Goal: Task Accomplishment & Management: Complete application form

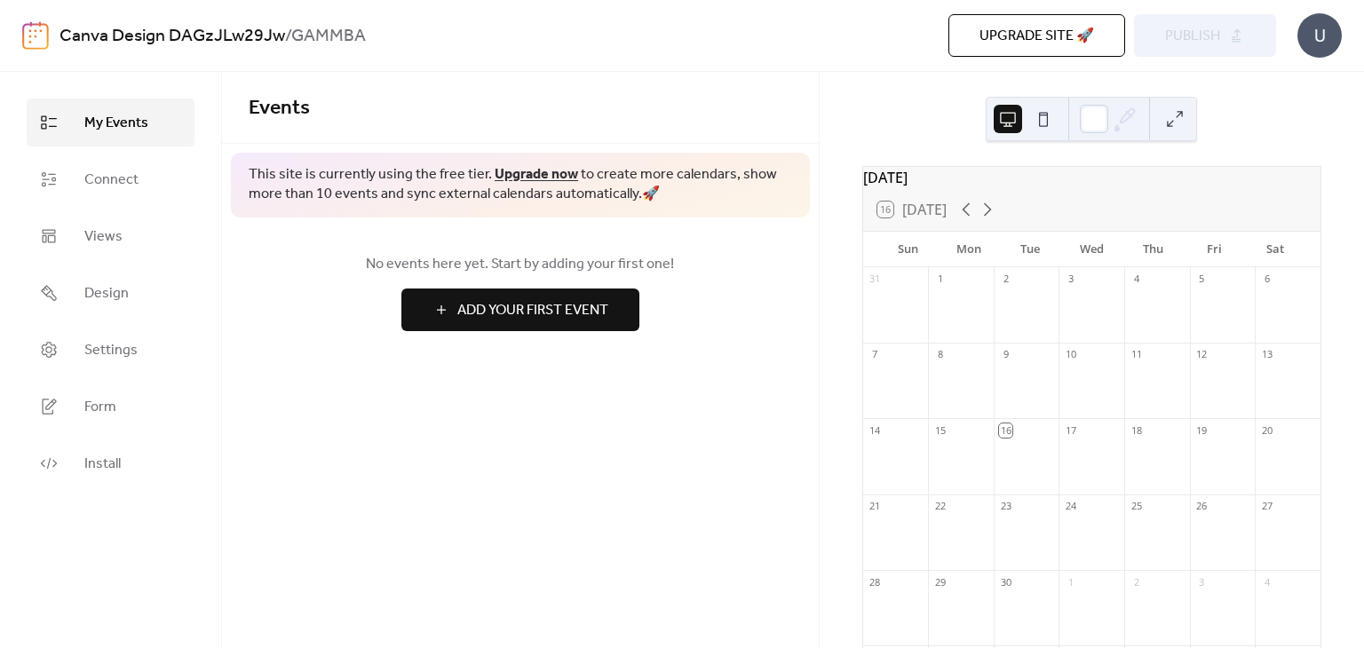
click at [1062, 357] on div "10" at bounding box center [1092, 355] width 66 height 24
drag, startPoint x: 1027, startPoint y: 441, endPoint x: 902, endPoint y: 418, distance: 126.5
click at [1026, 441] on div "16" at bounding box center [1027, 430] width 66 height 24
click at [1042, 119] on button at bounding box center [1043, 119] width 28 height 28
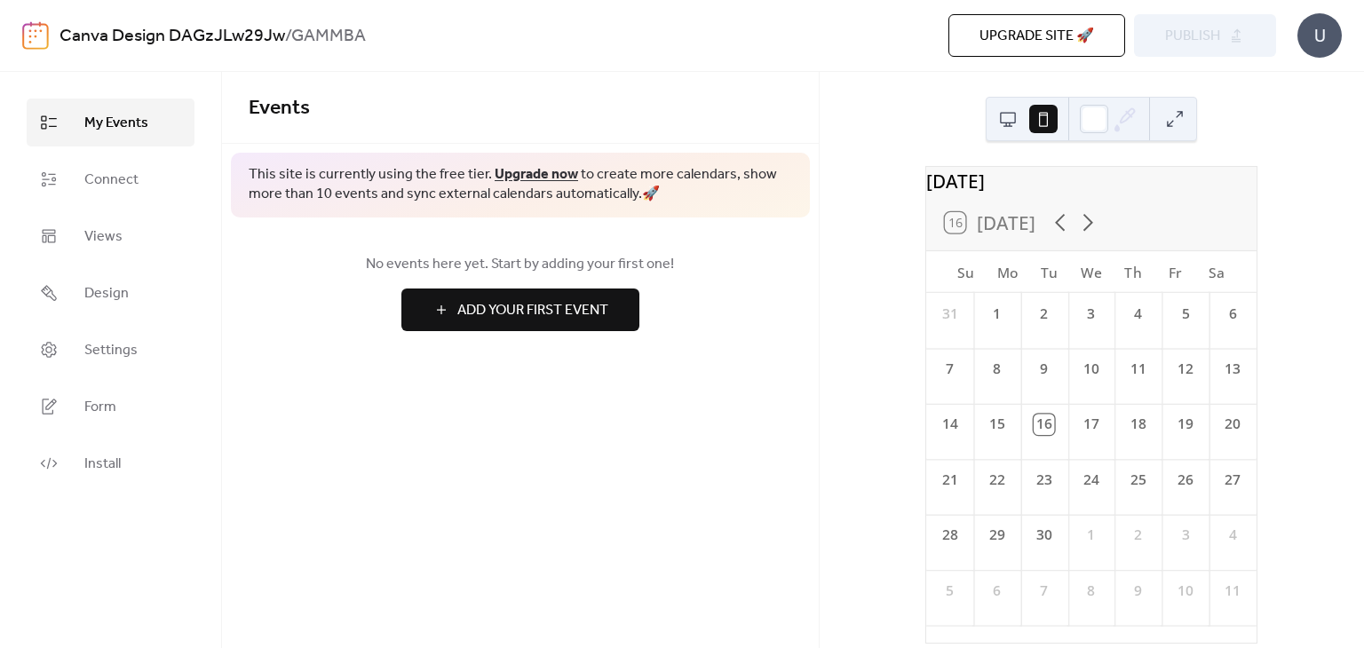
click at [1013, 114] on button at bounding box center [1008, 119] width 28 height 28
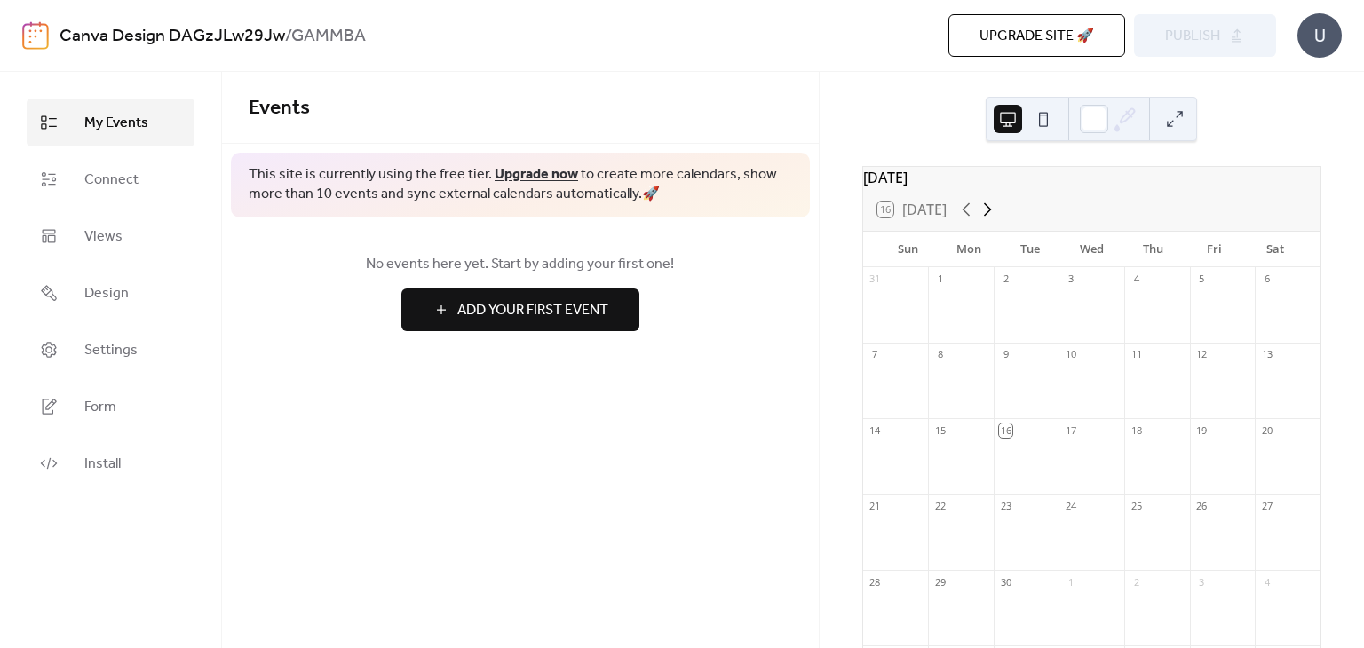
click at [991, 215] on icon at bounding box center [987, 209] width 21 height 21
click at [969, 220] on icon at bounding box center [966, 209] width 21 height 21
click at [996, 220] on icon at bounding box center [987, 209] width 21 height 21
click at [547, 315] on span "Add Your First Event" at bounding box center [532, 310] width 151 height 21
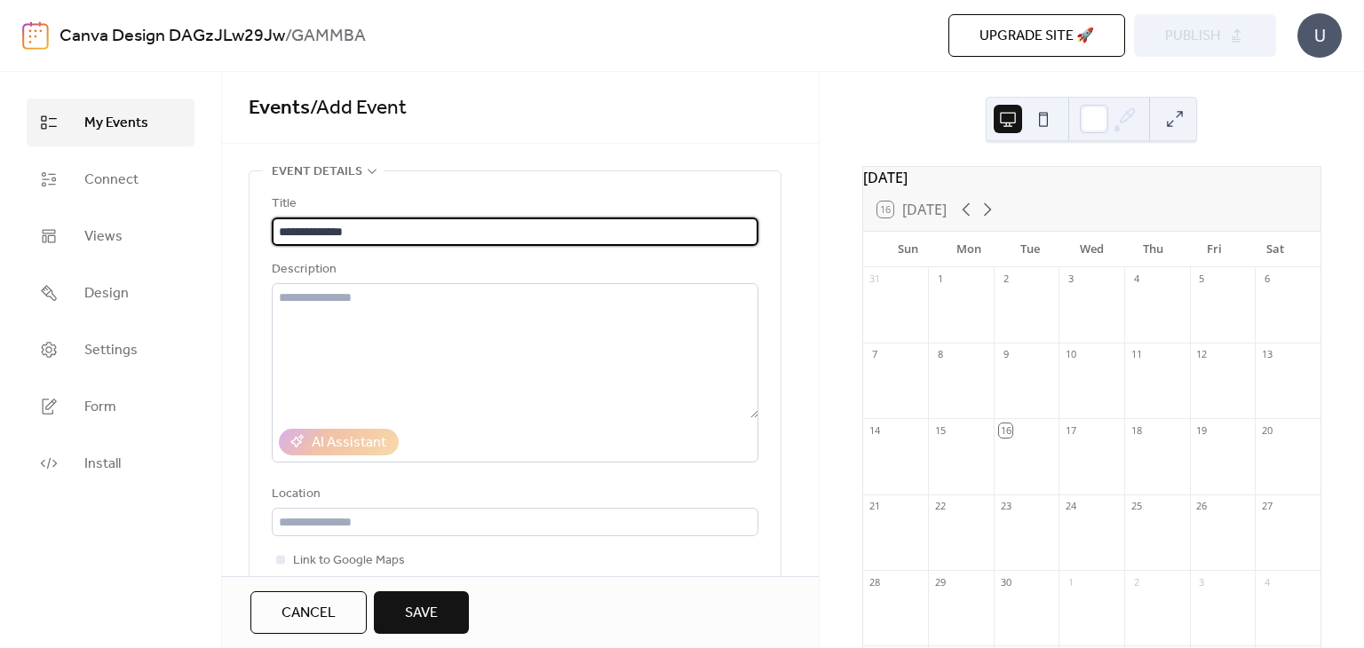
type input "**********"
click at [969, 459] on div at bounding box center [961, 465] width 66 height 45
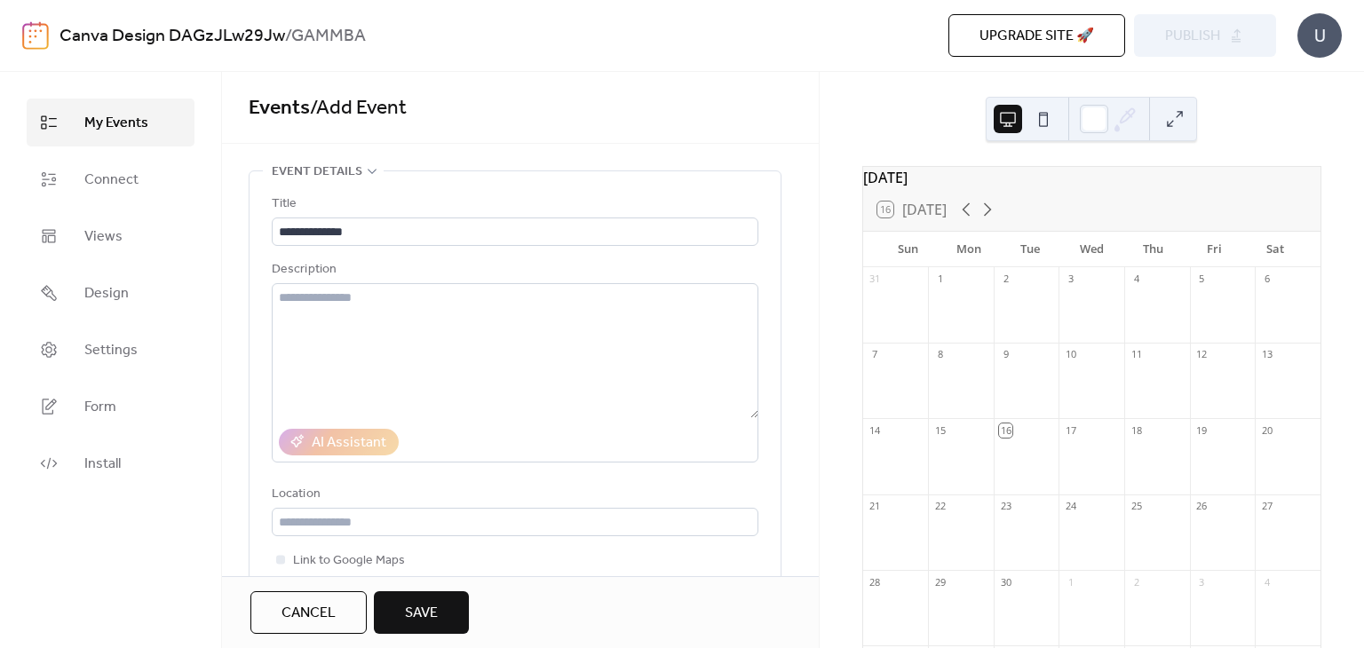
click at [947, 437] on div "15" at bounding box center [939, 430] width 13 height 13
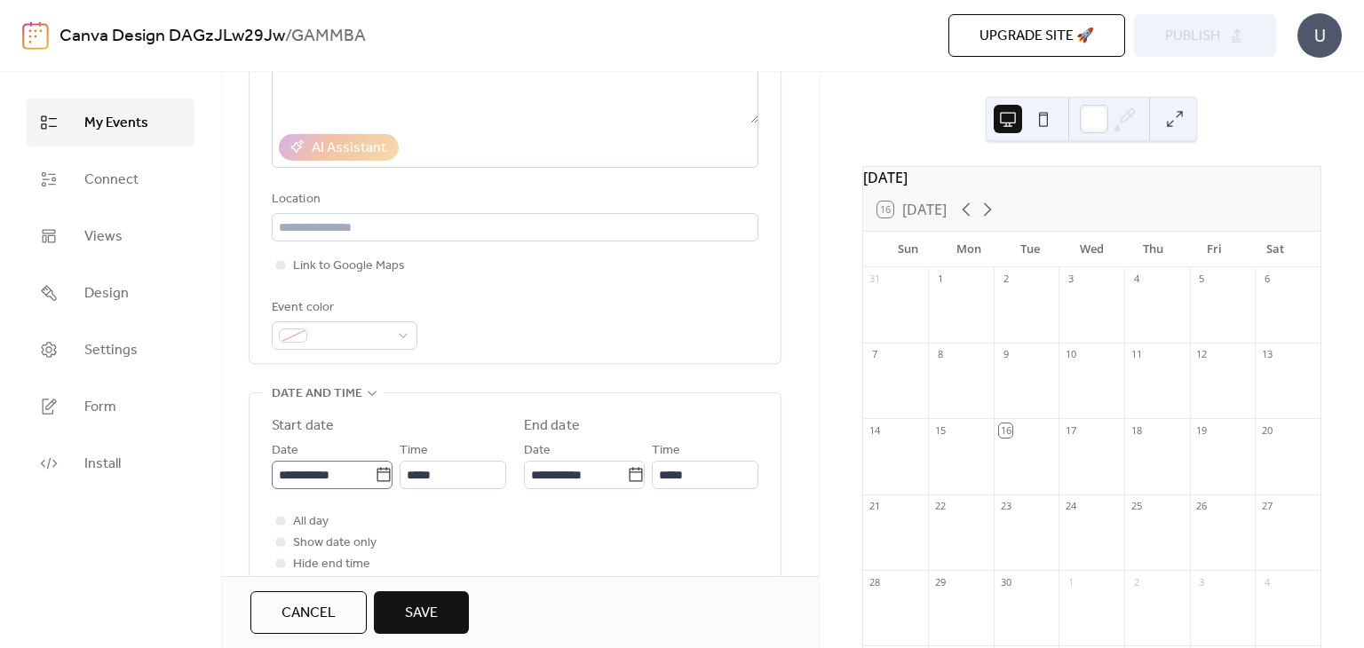
scroll to position [296, 0]
click at [323, 473] on input "**********" at bounding box center [323, 474] width 103 height 28
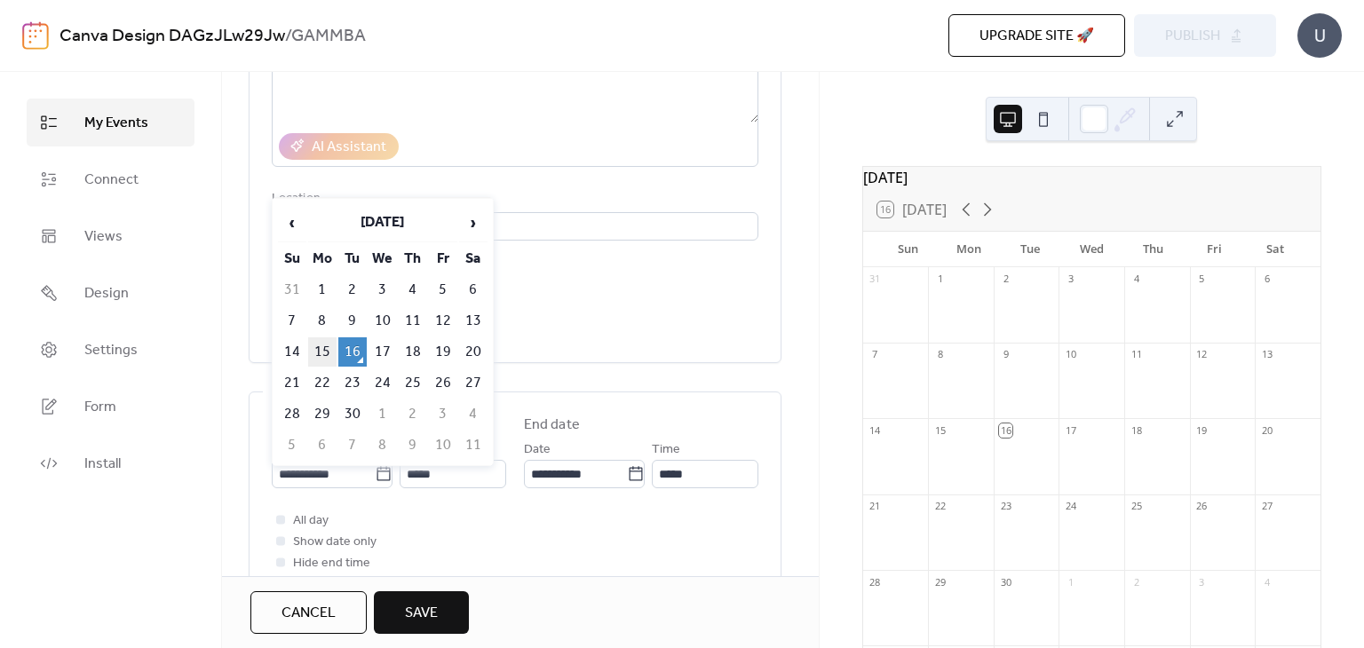
click at [332, 347] on td "15" at bounding box center [322, 352] width 28 height 29
type input "**********"
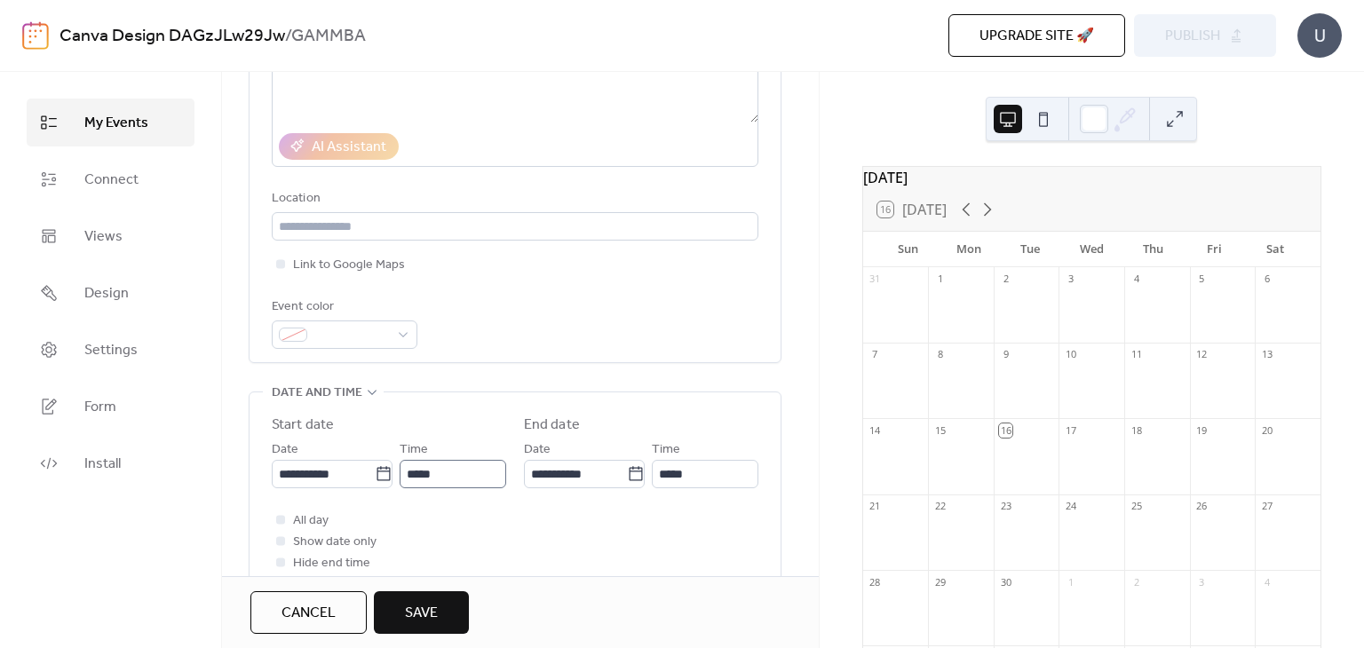
scroll to position [0, 0]
click at [420, 619] on span "Save" at bounding box center [421, 613] width 33 height 21
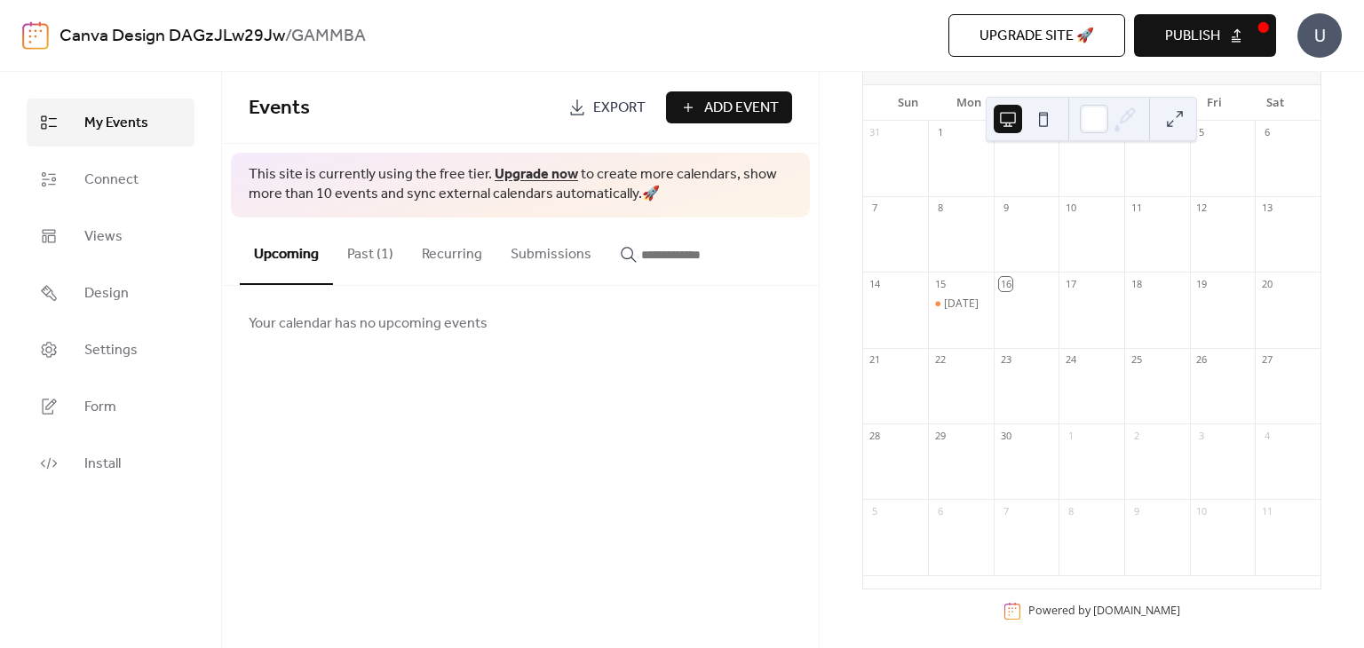
scroll to position [147, 0]
click at [1027, 314] on div at bounding box center [1027, 318] width 66 height 45
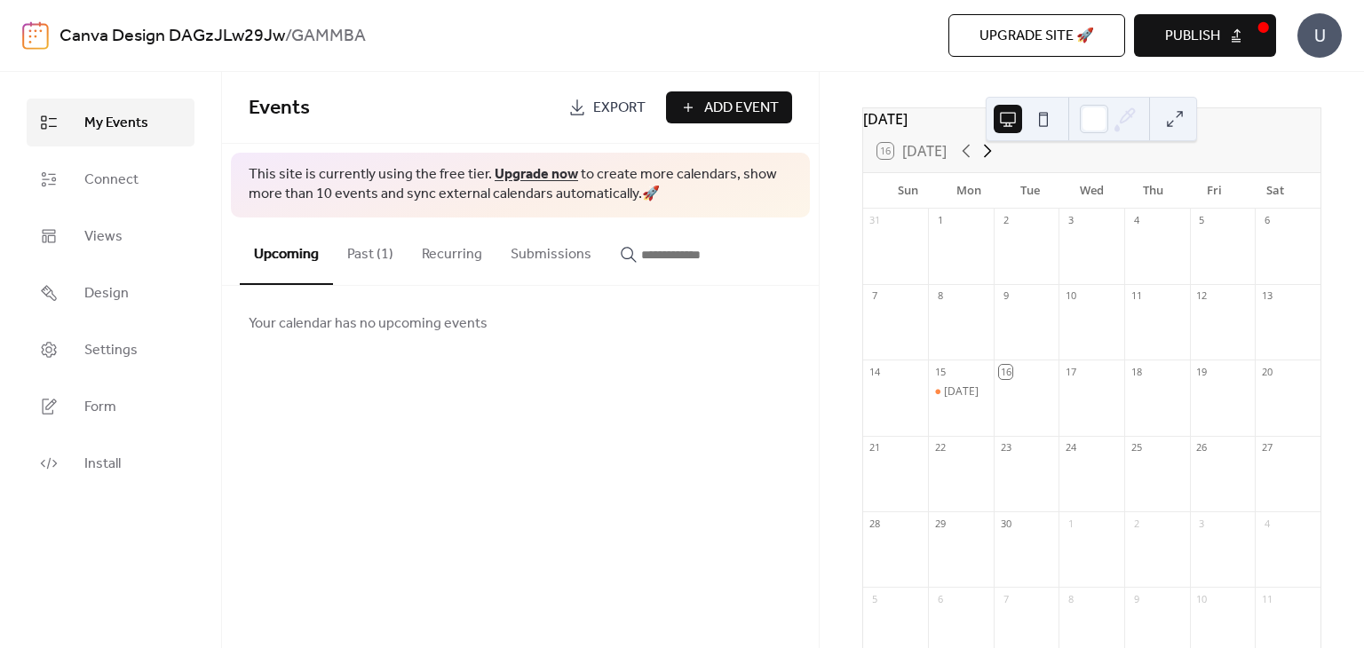
click at [989, 158] on icon at bounding box center [988, 151] width 8 height 13
click at [732, 110] on span "Add Event" at bounding box center [741, 108] width 75 height 21
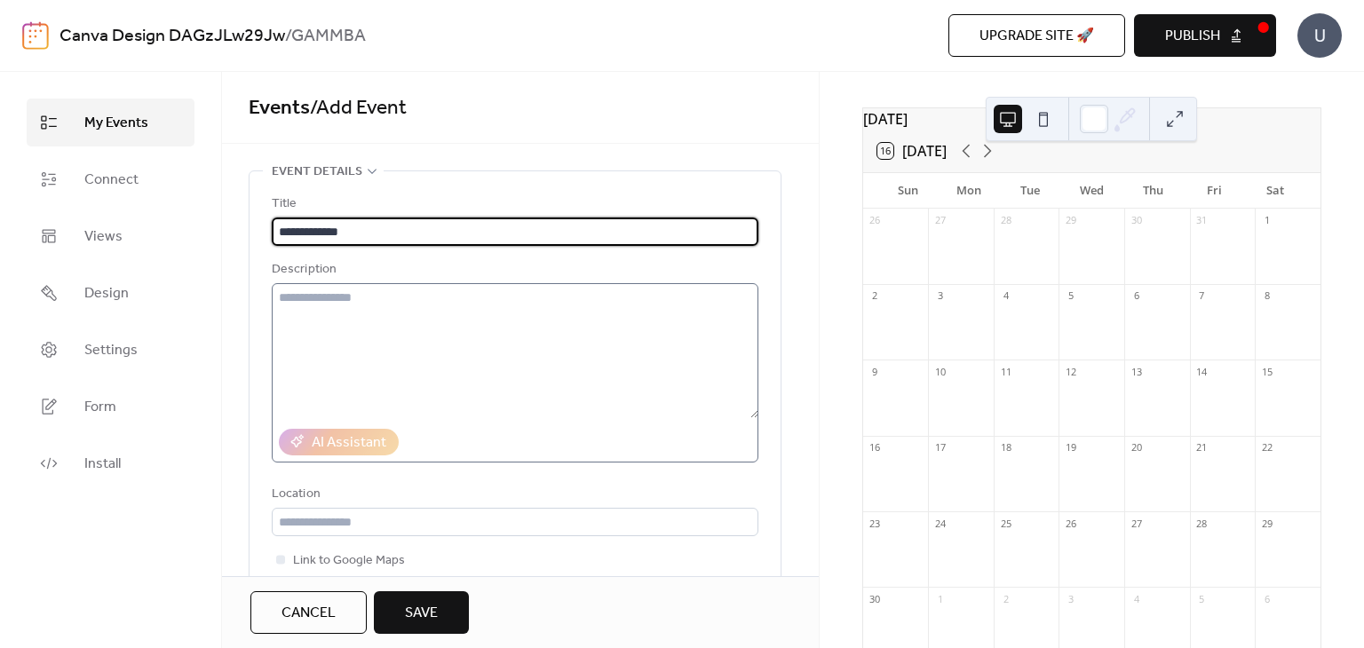
type input "**********"
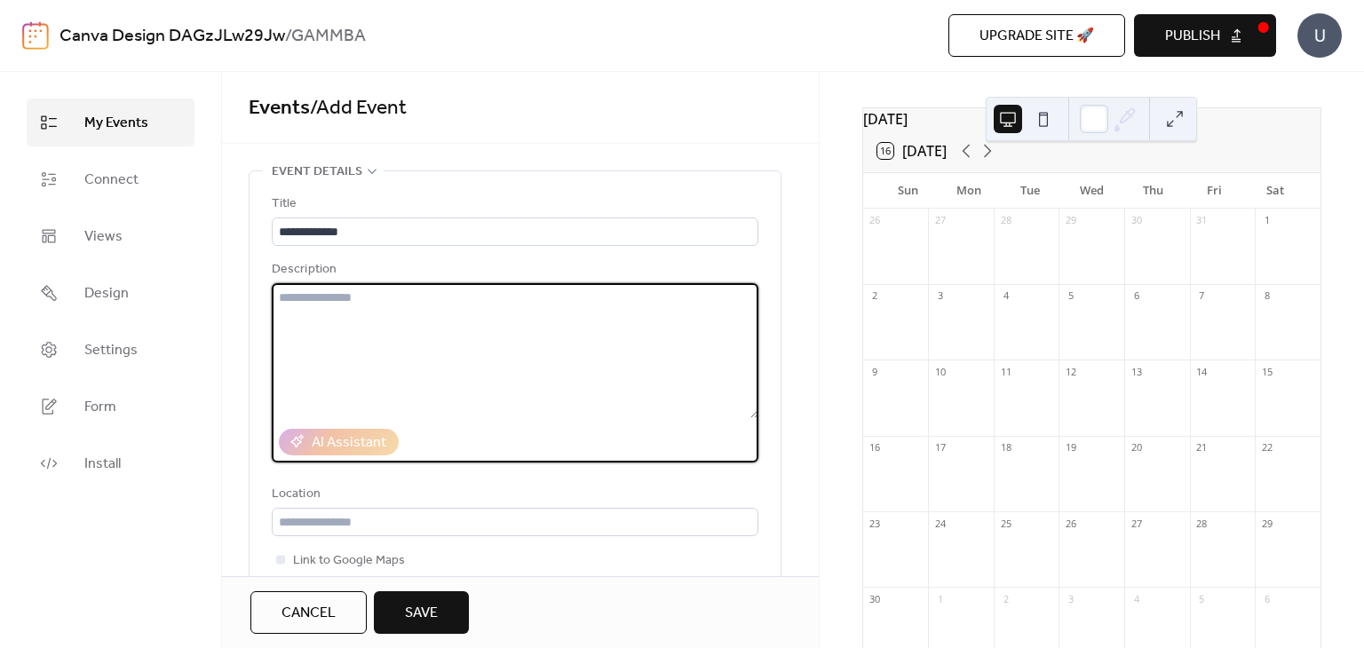
click at [444, 328] on textarea at bounding box center [515, 350] width 487 height 135
click at [347, 298] on textarea "**********" at bounding box center [515, 350] width 487 height 135
click at [509, 322] on textarea "**********" at bounding box center [515, 350] width 487 height 135
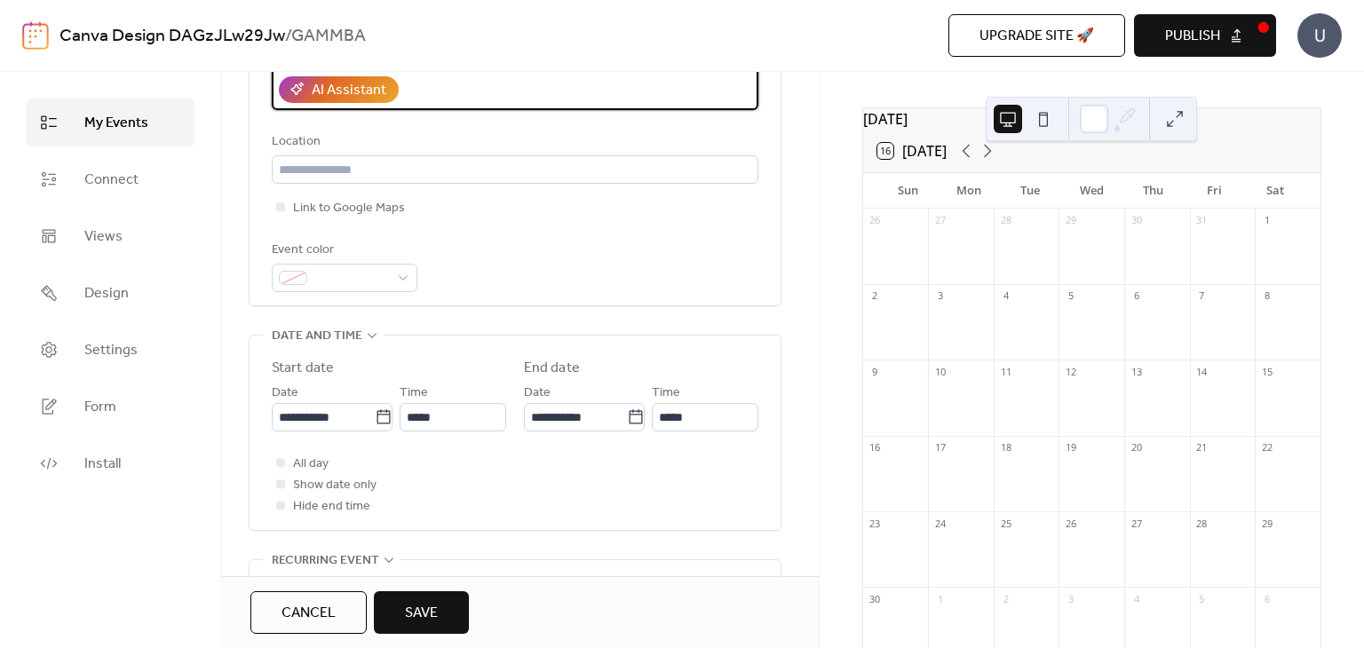
scroll to position [355, 0]
type textarea "**********"
click at [335, 413] on input "**********" at bounding box center [323, 415] width 103 height 28
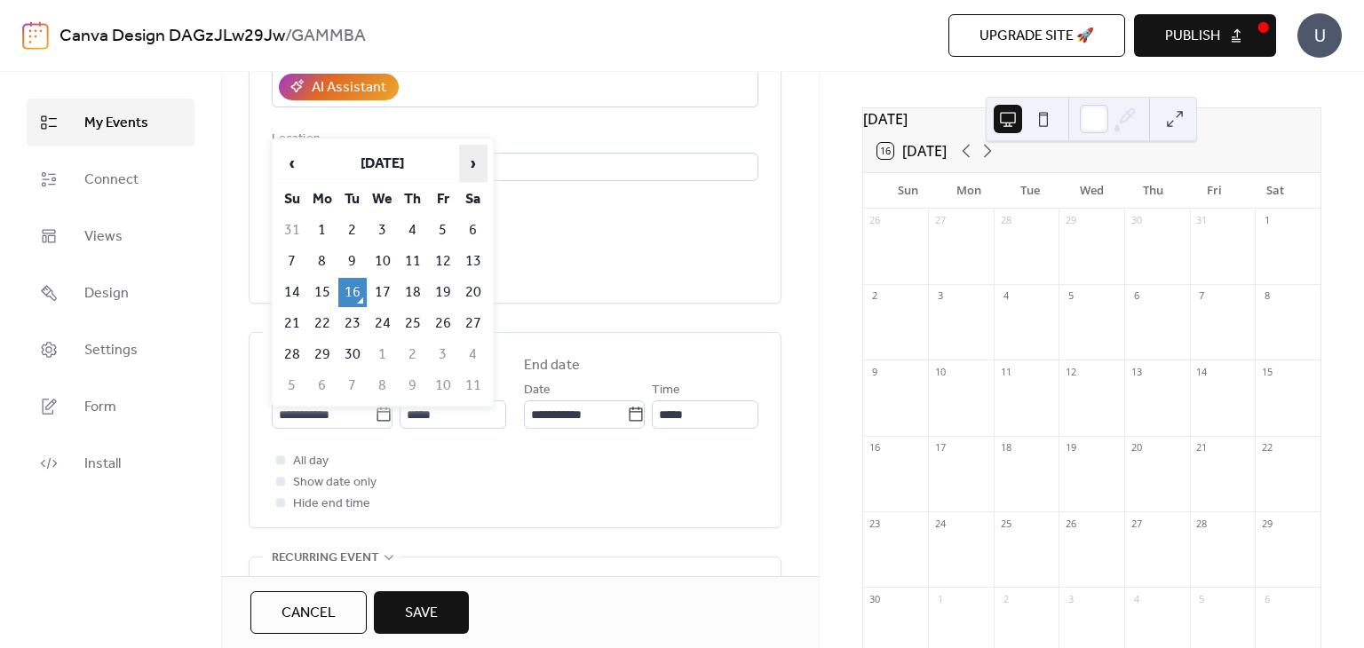
click at [465, 164] on span "›" at bounding box center [473, 164] width 27 height 36
click at [433, 346] on td "28" at bounding box center [443, 354] width 28 height 29
type input "**********"
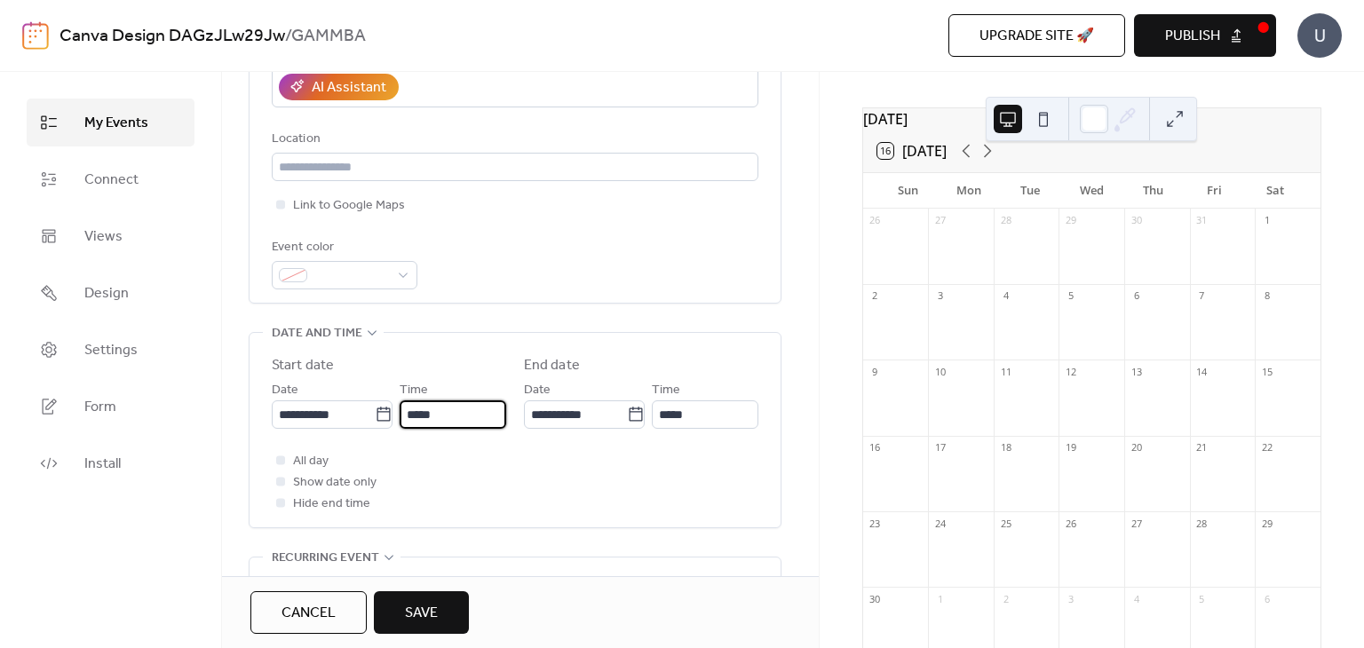
click at [441, 415] on input "*****" at bounding box center [453, 415] width 107 height 28
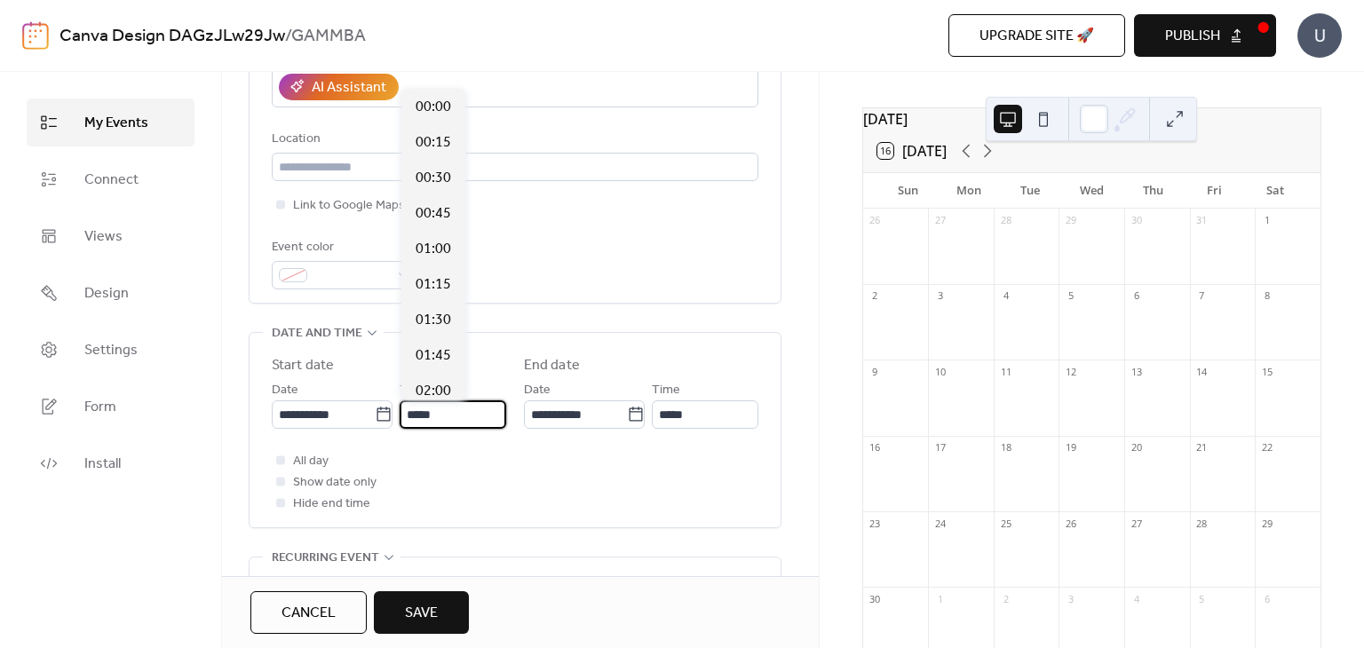
scroll to position [1705, 0]
click at [714, 419] on input "*****" at bounding box center [705, 415] width 107 height 28
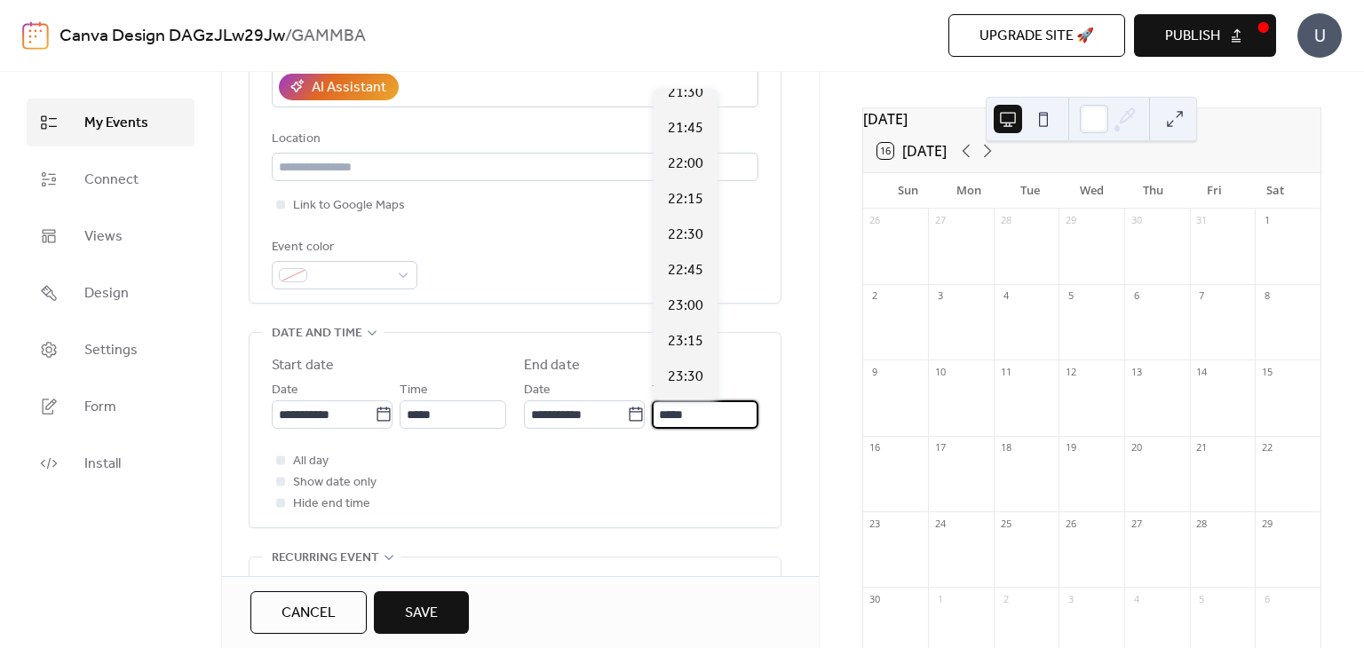
scroll to position [1358, 0]
click at [680, 381] on span "23:45" at bounding box center [686, 383] width 36 height 21
type input "*****"
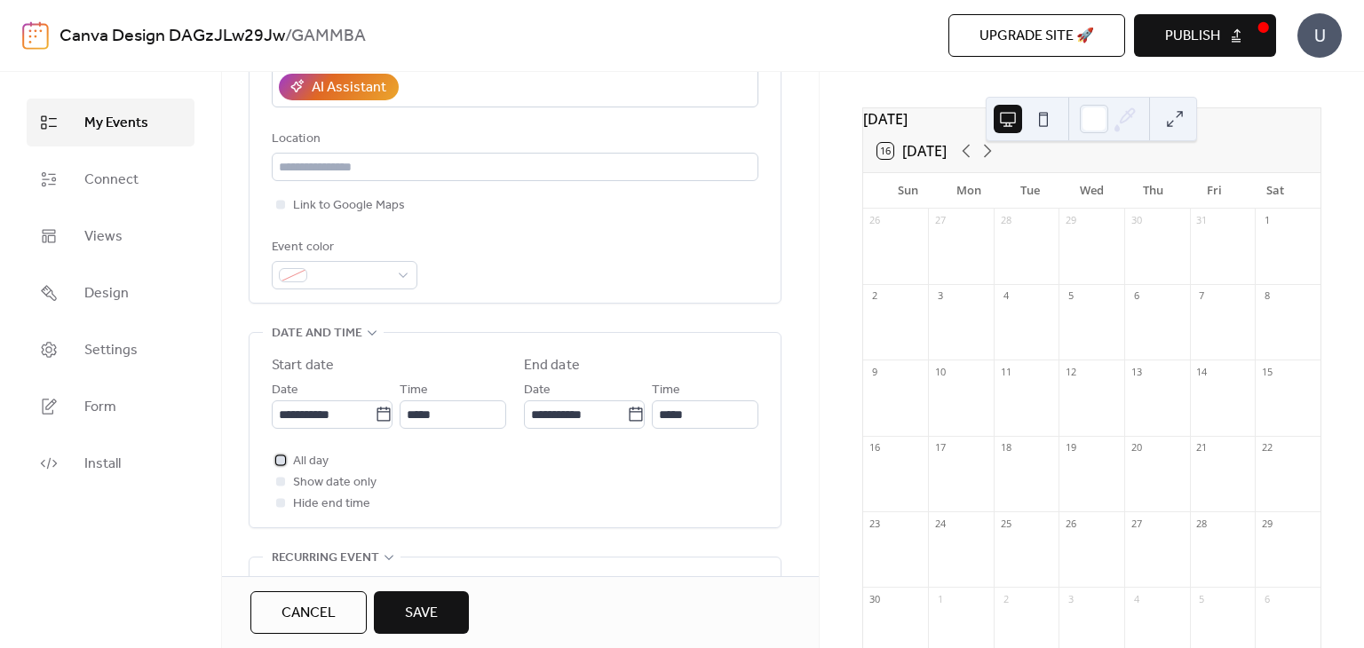
click at [285, 465] on div at bounding box center [281, 460] width 18 height 18
click at [426, 614] on span "Save" at bounding box center [421, 613] width 33 height 21
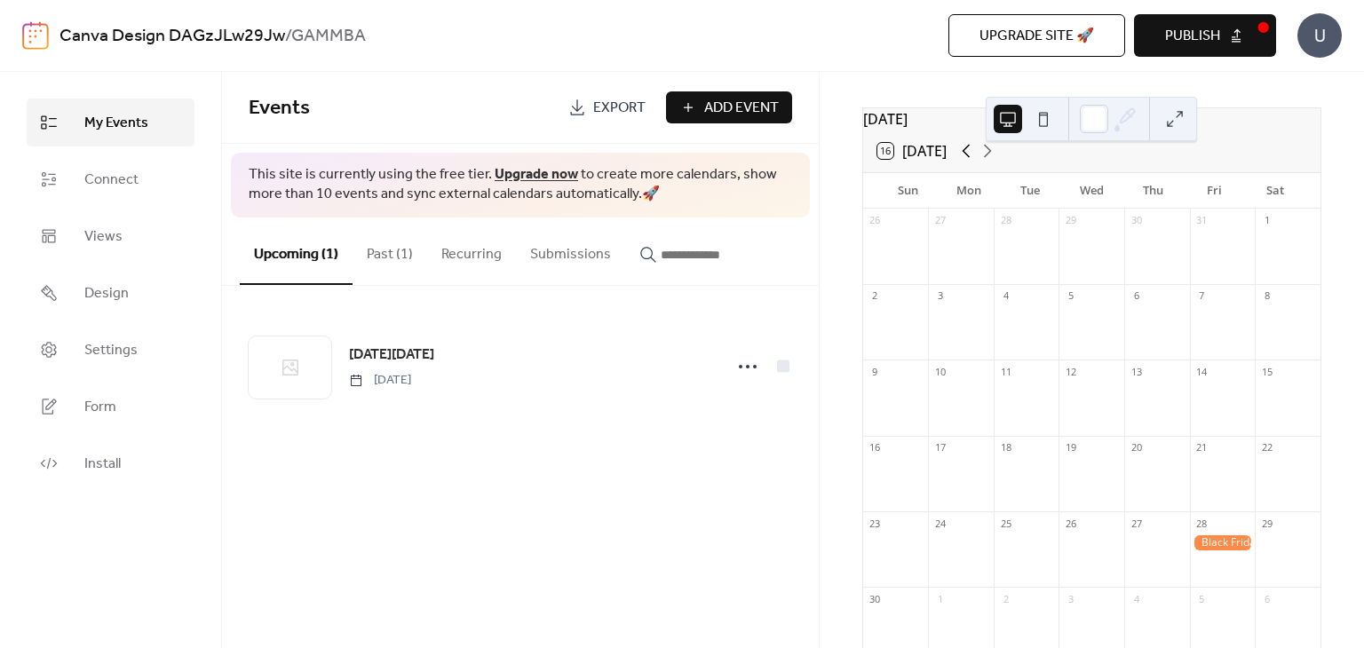
click at [965, 162] on icon at bounding box center [966, 150] width 21 height 21
click at [990, 162] on icon at bounding box center [987, 150] width 21 height 21
click at [740, 111] on span "Add Event" at bounding box center [741, 108] width 75 height 21
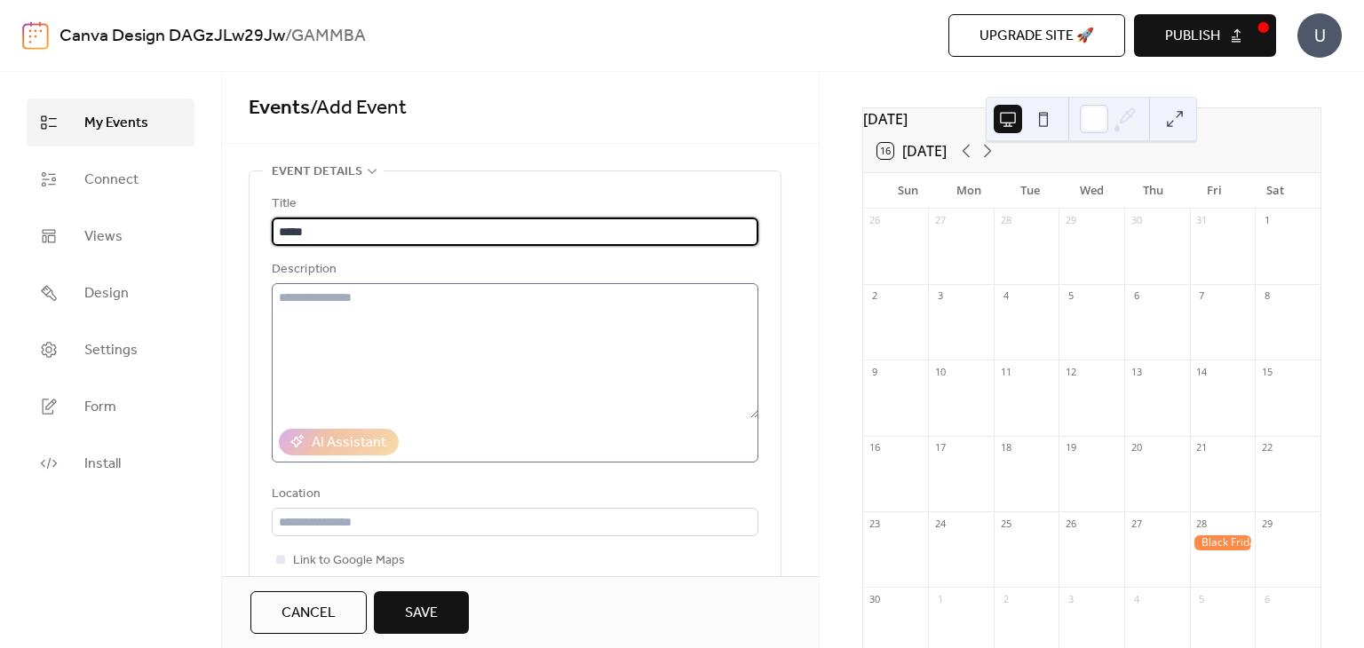
type input "*****"
click at [483, 368] on textarea at bounding box center [515, 350] width 487 height 135
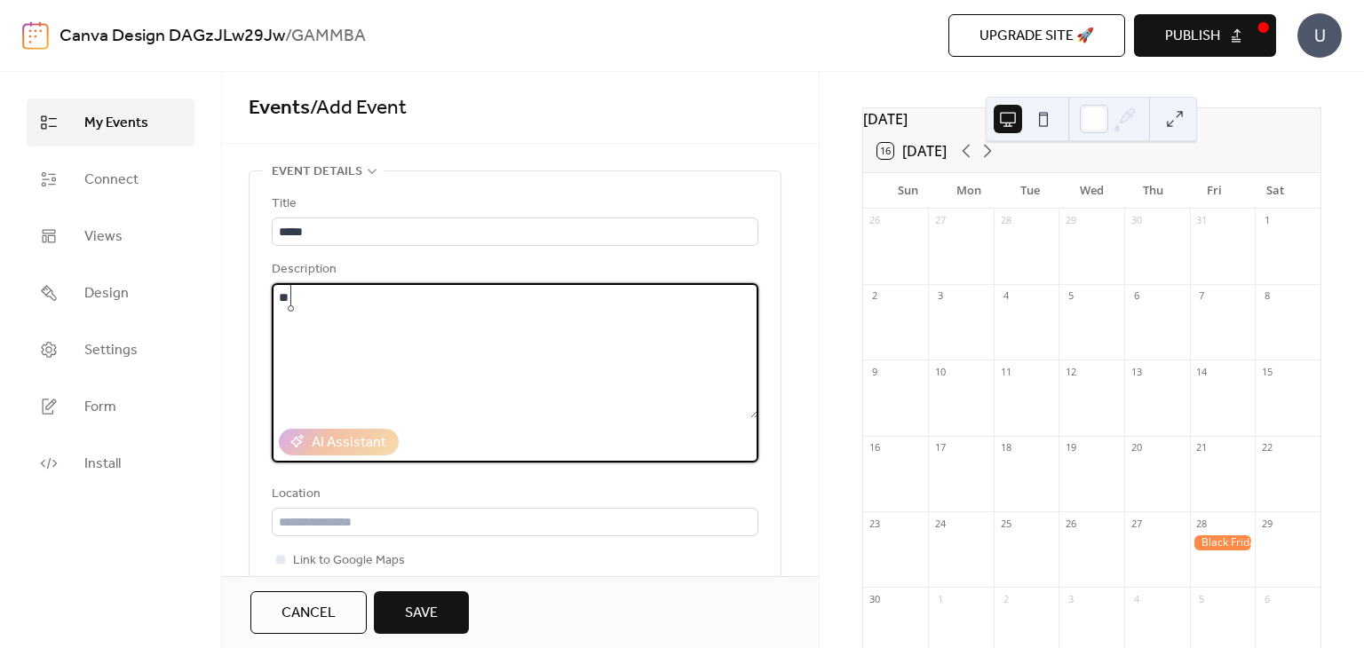
type textarea "*"
type textarea "**********"
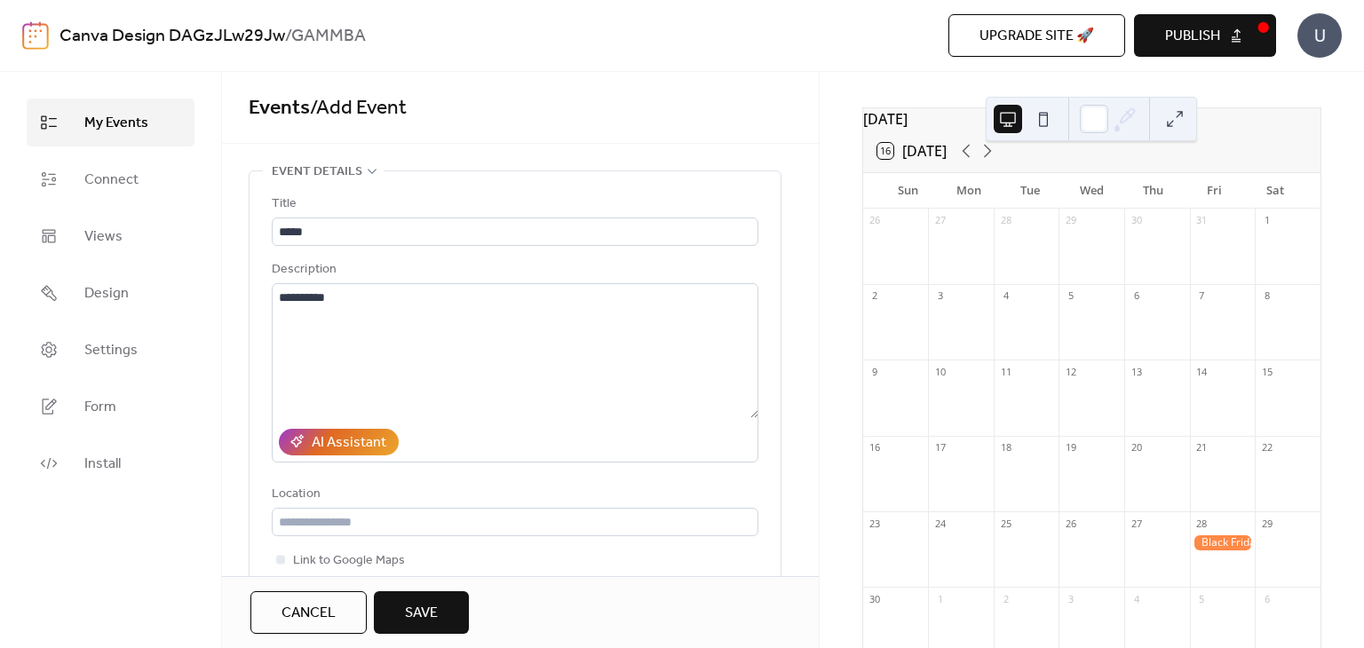
click at [160, 544] on div "My Events Connect Views Design Settings Form Install" at bounding box center [111, 360] width 222 height 576
click at [419, 608] on span "Save" at bounding box center [421, 613] width 33 height 21
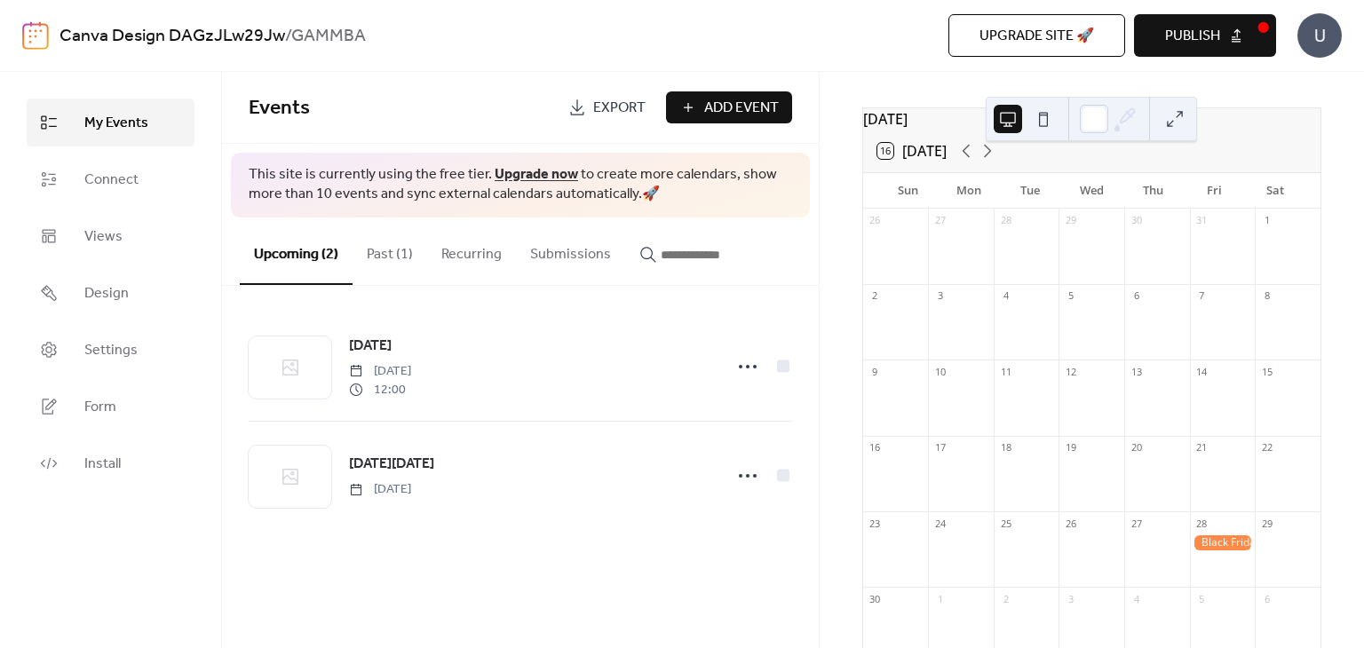
click at [88, 538] on div "My Events Connect Views Design Settings Form Install" at bounding box center [111, 360] width 222 height 576
click at [711, 98] on span "Add Event" at bounding box center [741, 108] width 75 height 21
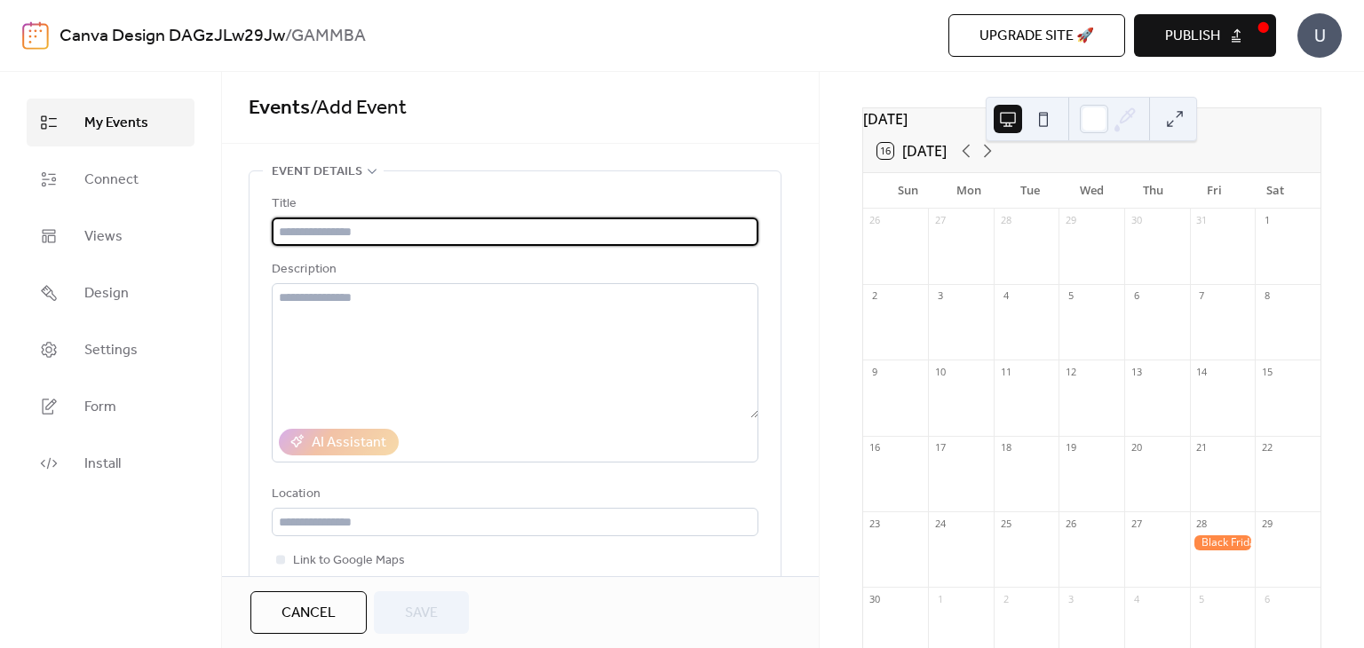
click at [618, 230] on input "text" at bounding box center [515, 232] width 487 height 28
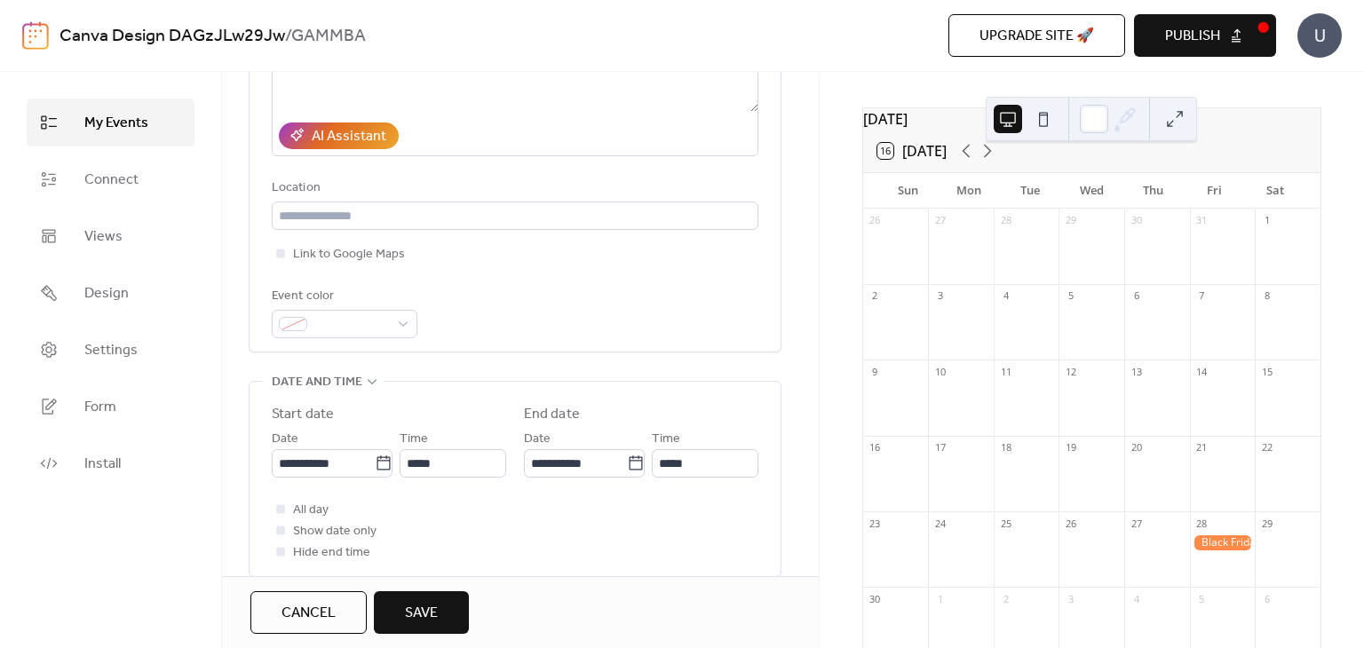
scroll to position [444, 0]
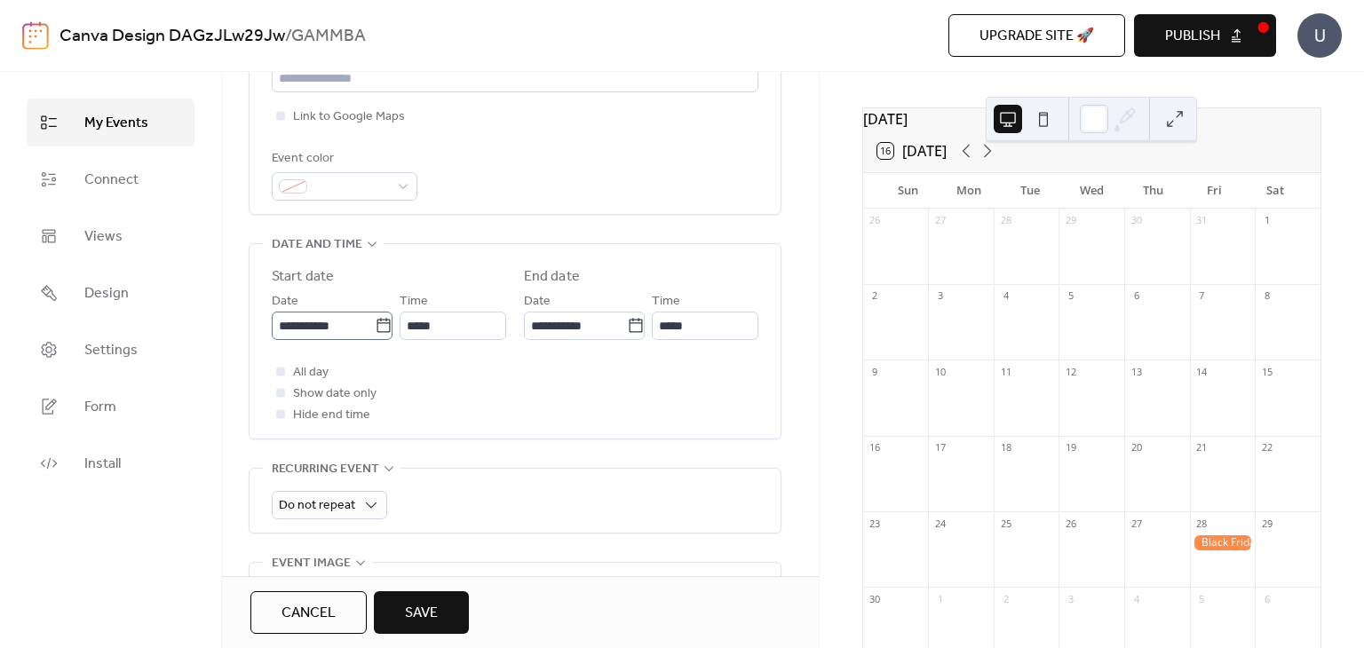
type input "**********"
click at [317, 328] on input "**********" at bounding box center [323, 326] width 103 height 28
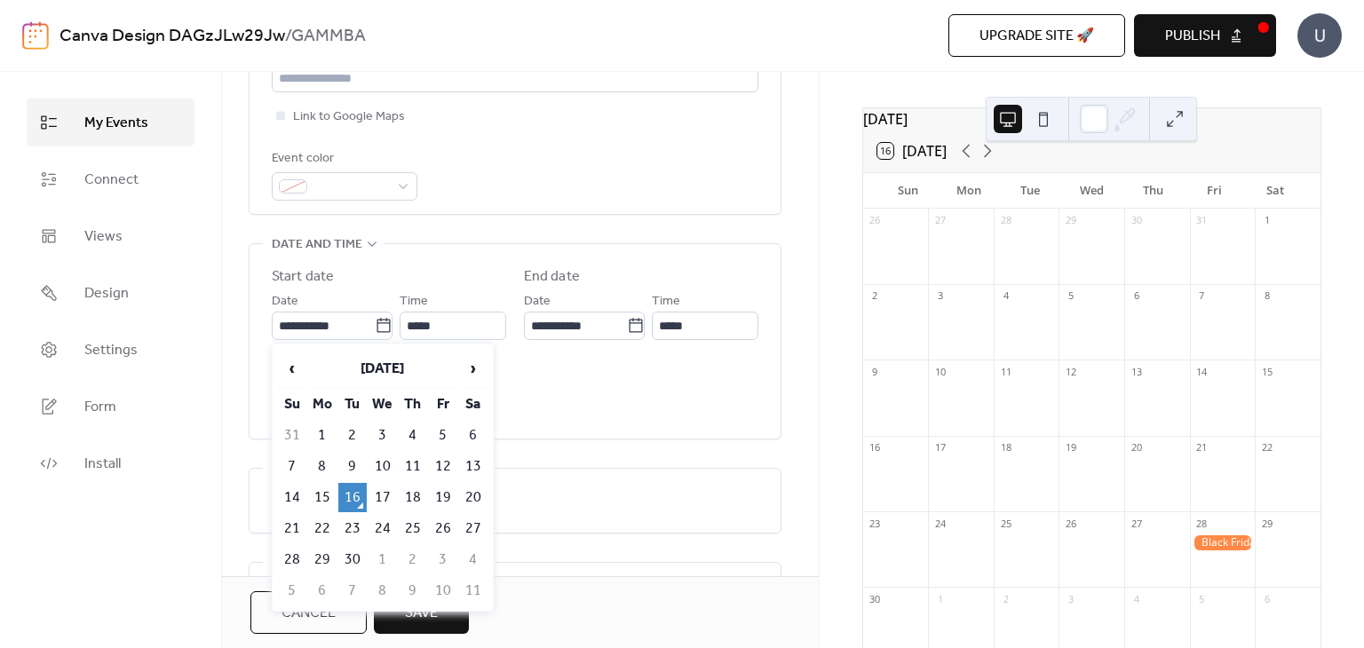
click at [405, 524] on td "25" at bounding box center [413, 528] width 28 height 29
type input "**********"
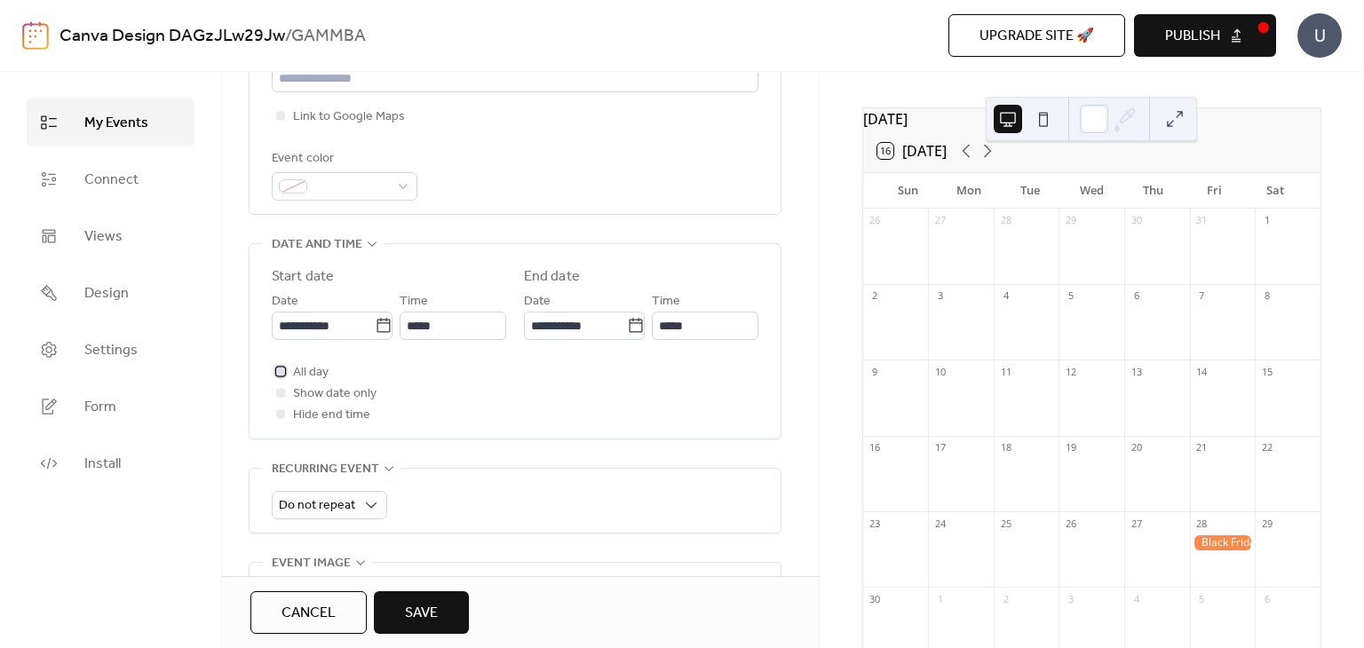
click at [306, 374] on span "All day" at bounding box center [311, 372] width 36 height 21
click at [403, 608] on button "Save" at bounding box center [421, 613] width 95 height 43
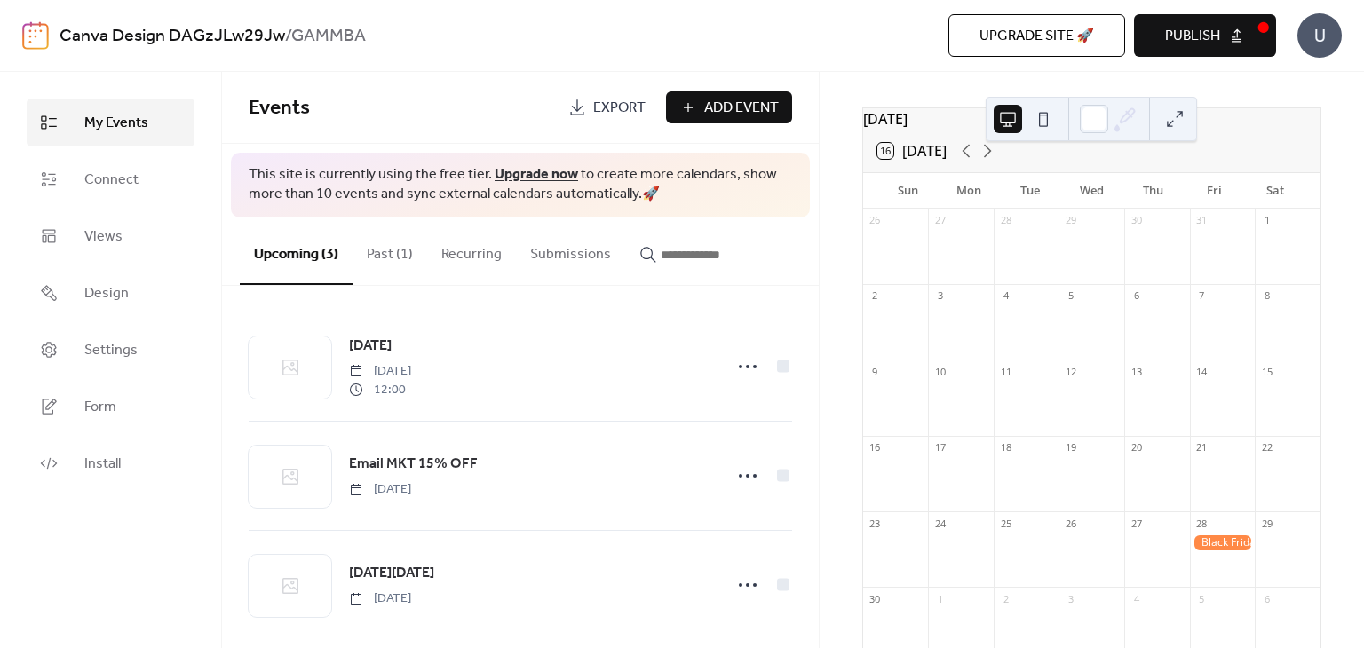
click at [752, 110] on span "Add Event" at bounding box center [741, 108] width 75 height 21
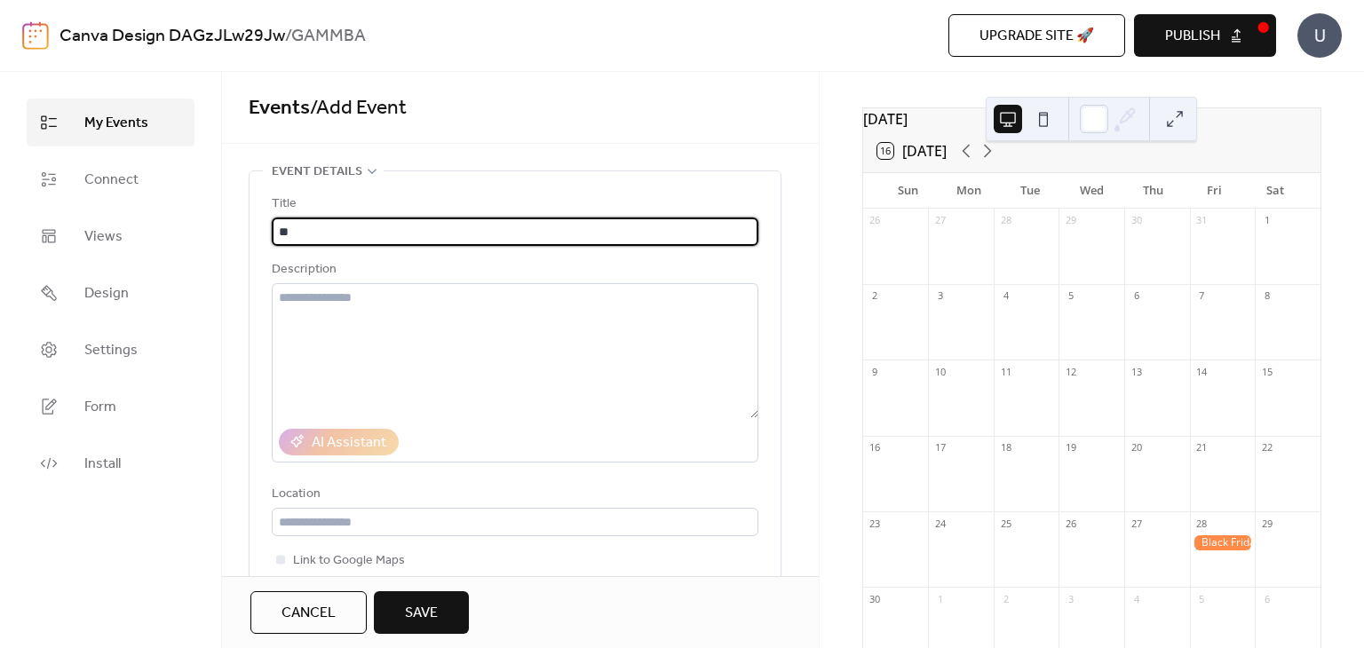
type input "*"
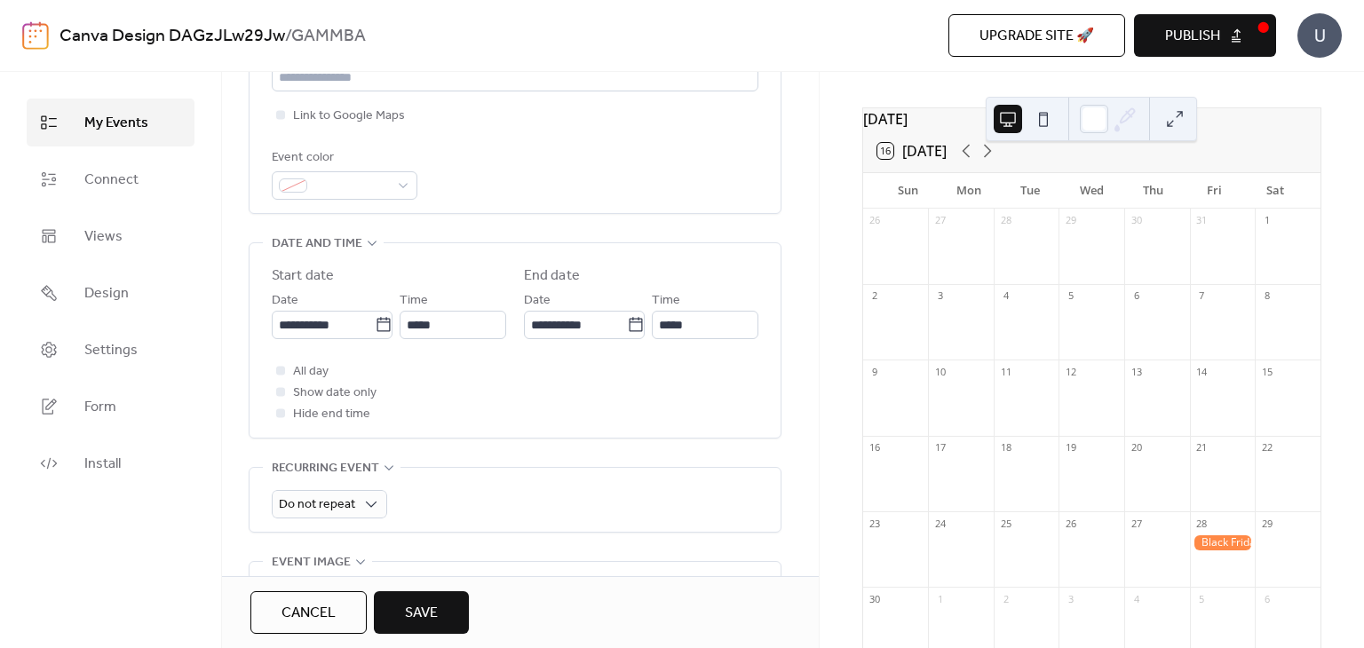
scroll to position [384, 0]
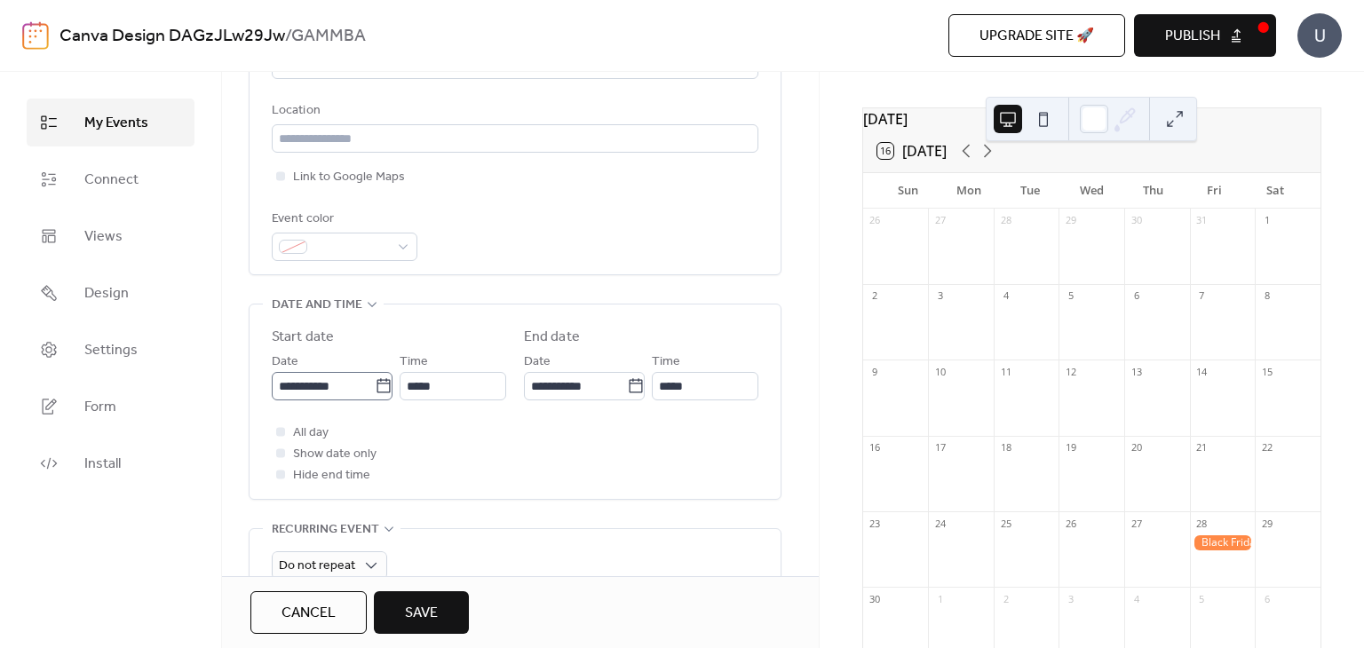
type input "**********"
click at [309, 375] on input "**********" at bounding box center [323, 386] width 103 height 28
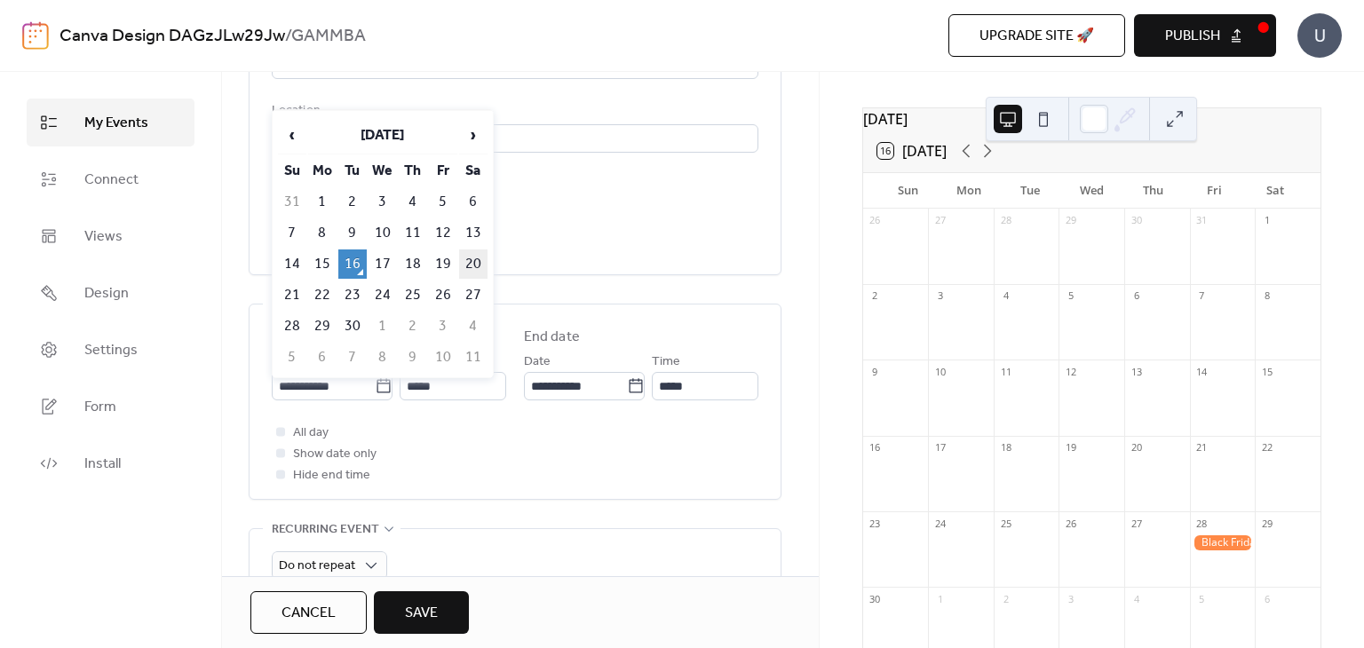
click at [463, 260] on td "20" at bounding box center [473, 264] width 28 height 29
type input "**********"
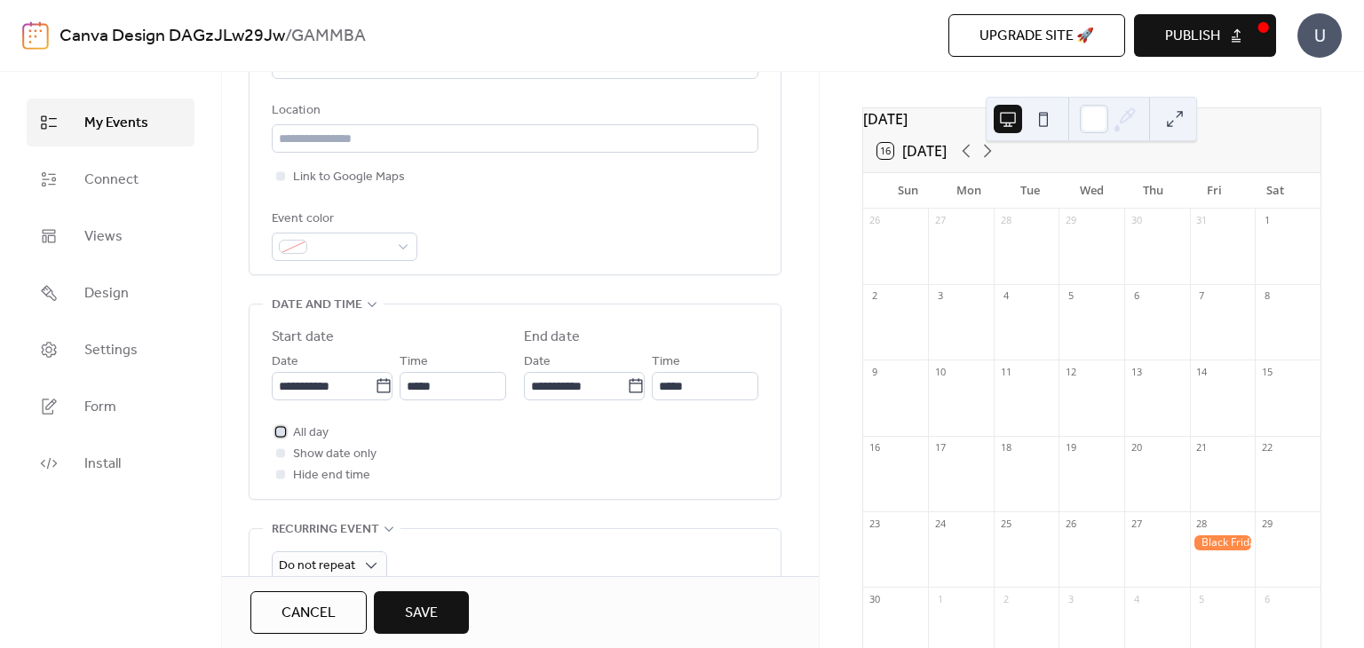
click at [298, 430] on span "All day" at bounding box center [311, 433] width 36 height 21
click at [414, 618] on span "Save" at bounding box center [421, 613] width 33 height 21
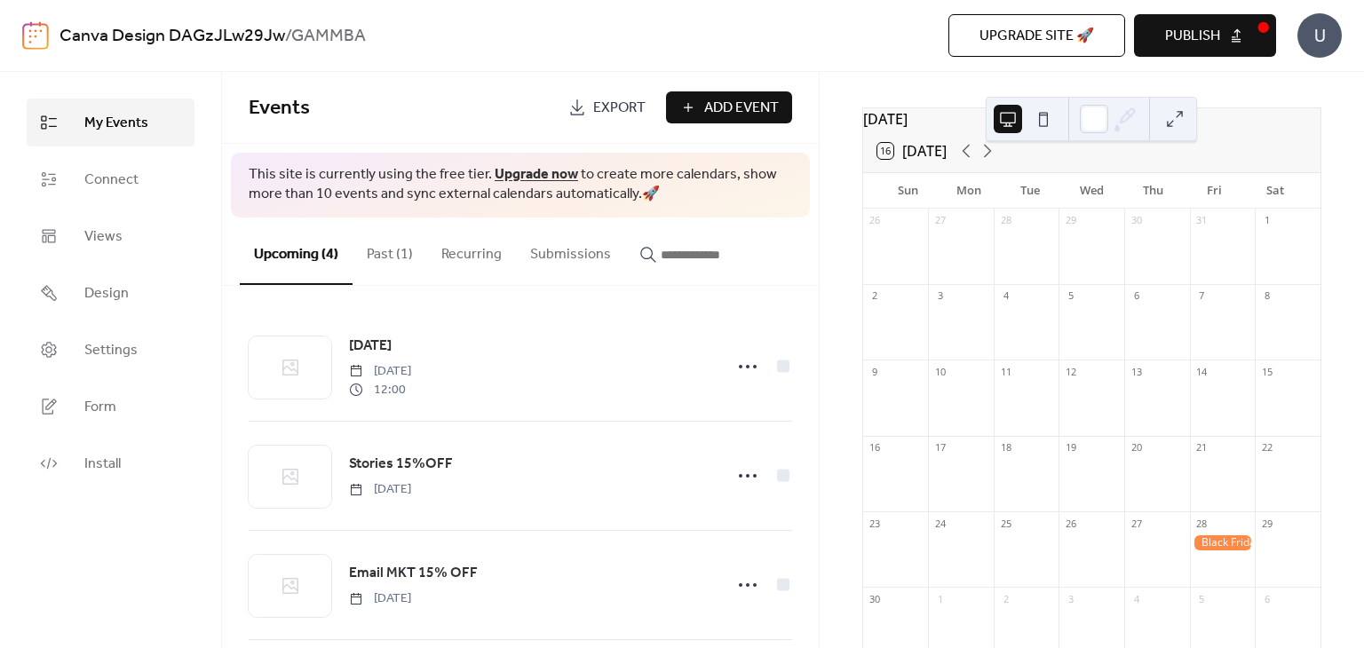
click at [735, 107] on span "Add Event" at bounding box center [741, 108] width 75 height 21
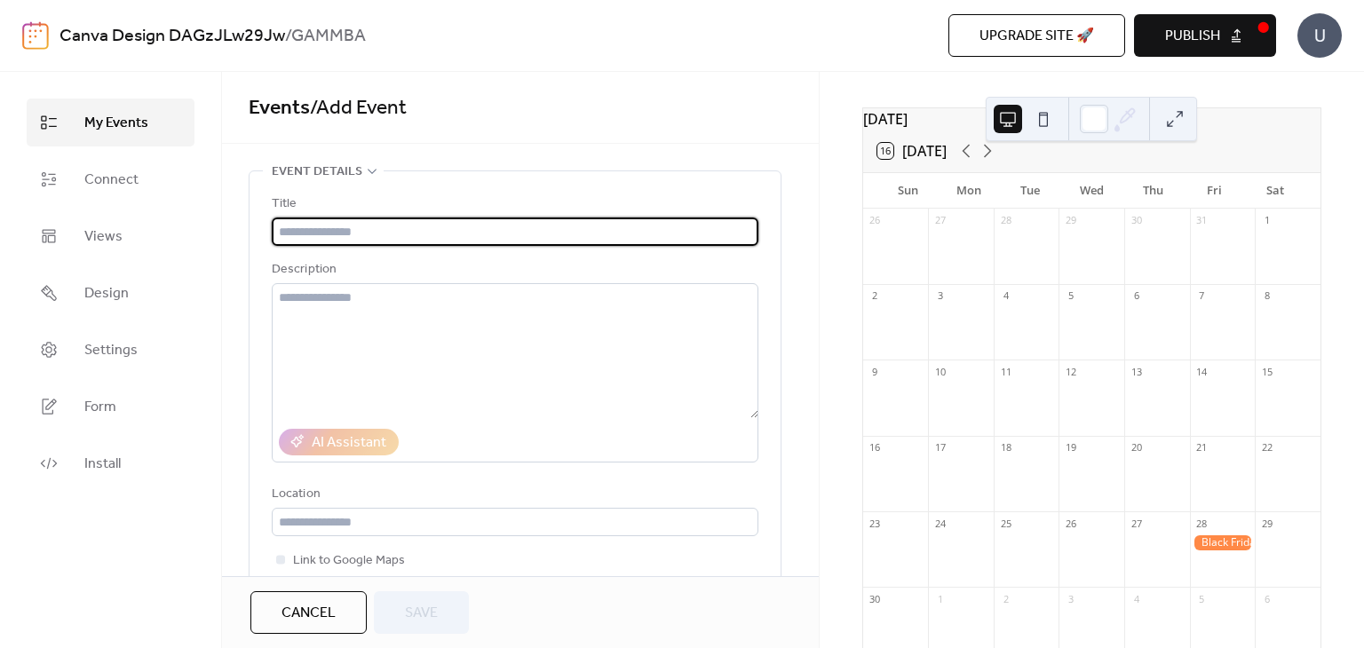
click at [363, 236] on input "text" at bounding box center [515, 232] width 487 height 28
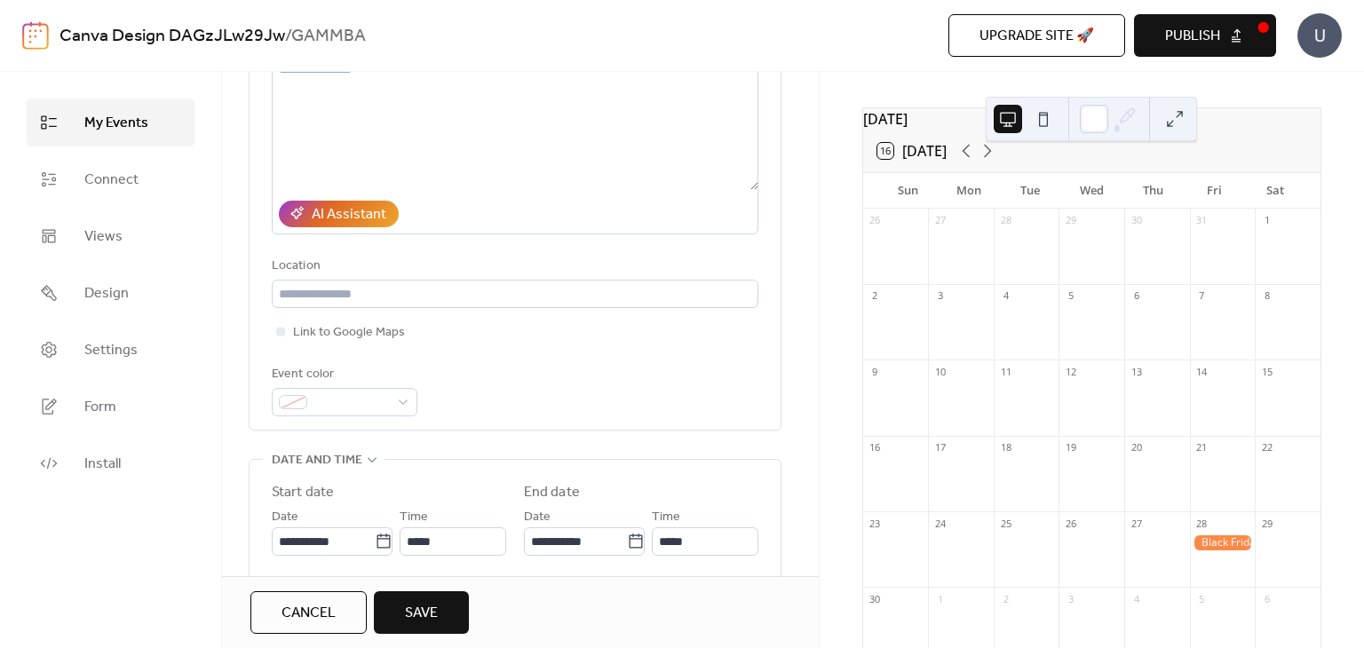
scroll to position [296, 0]
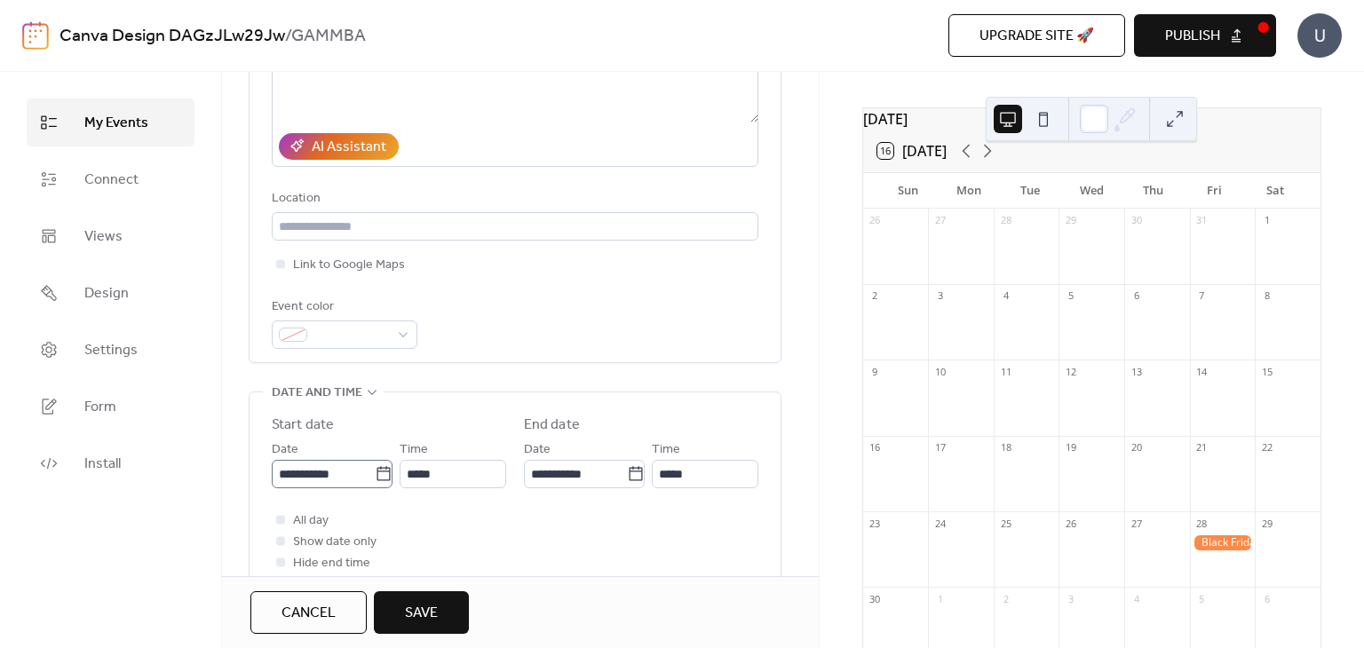
type input "**********"
click at [350, 473] on input "**********" at bounding box center [323, 474] width 103 height 28
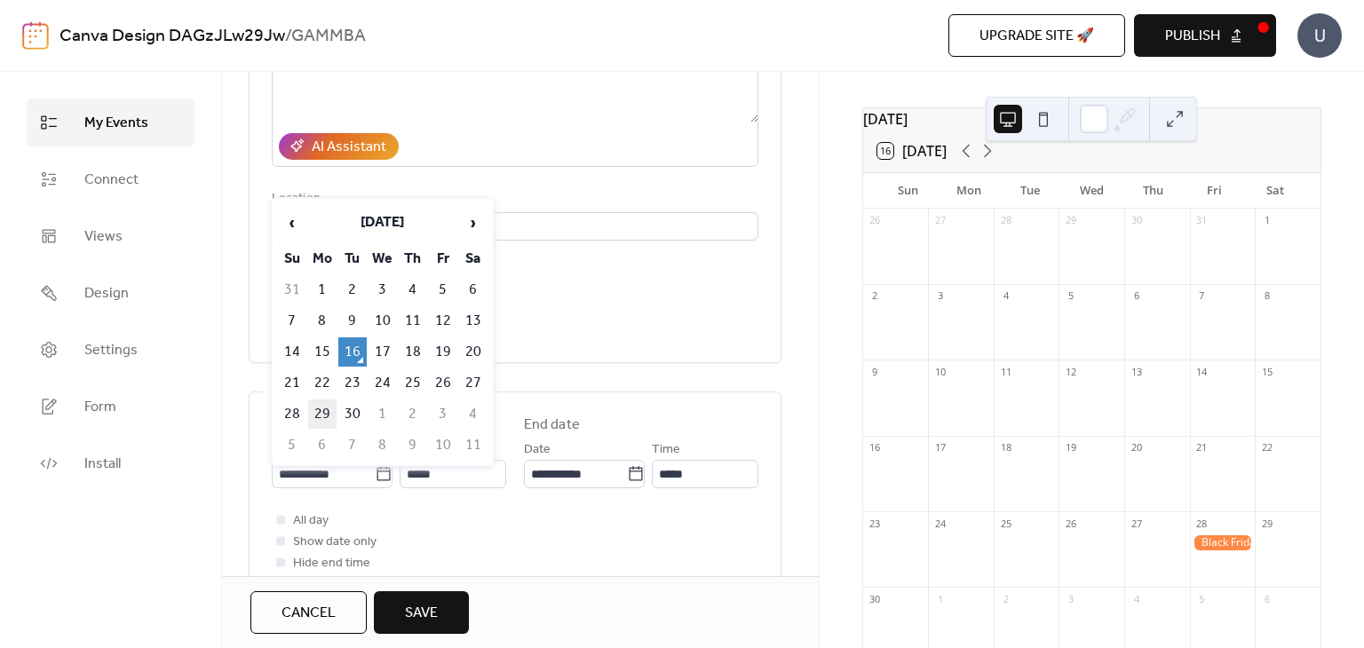
click at [319, 406] on td "29" at bounding box center [322, 414] width 28 height 29
type input "**********"
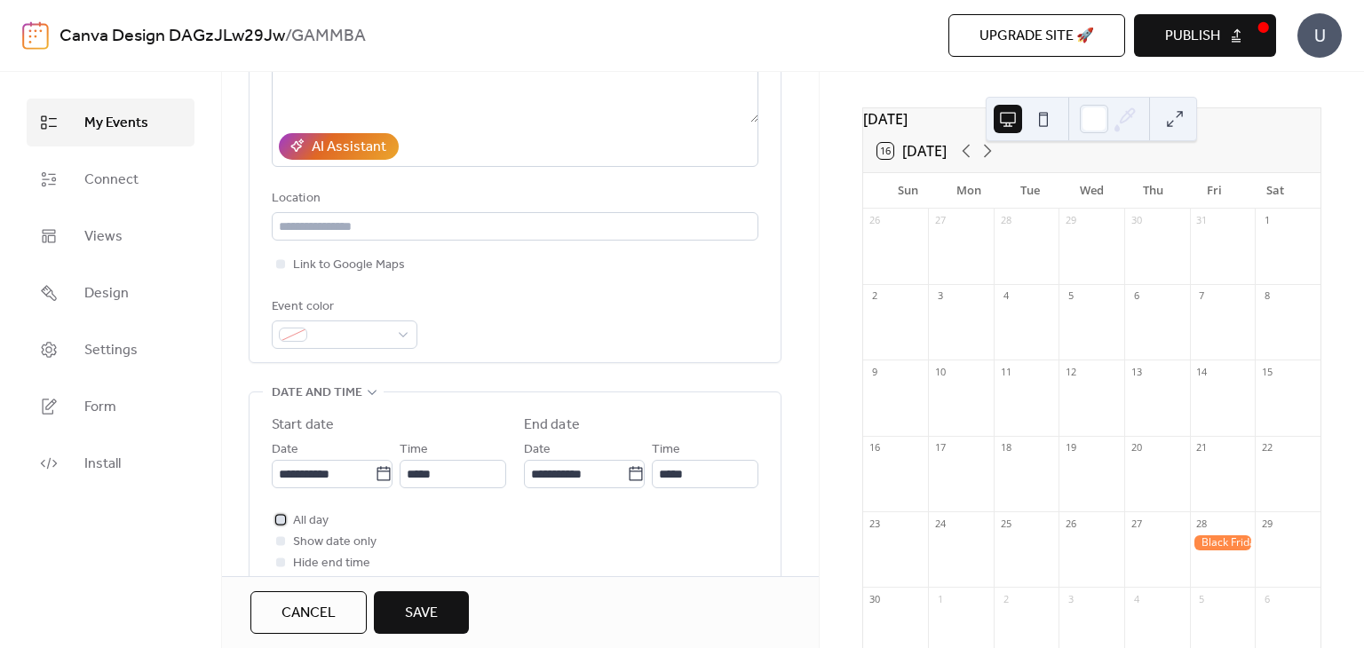
click at [319, 515] on span "All day" at bounding box center [311, 521] width 36 height 21
click at [431, 609] on span "Save" at bounding box center [421, 613] width 33 height 21
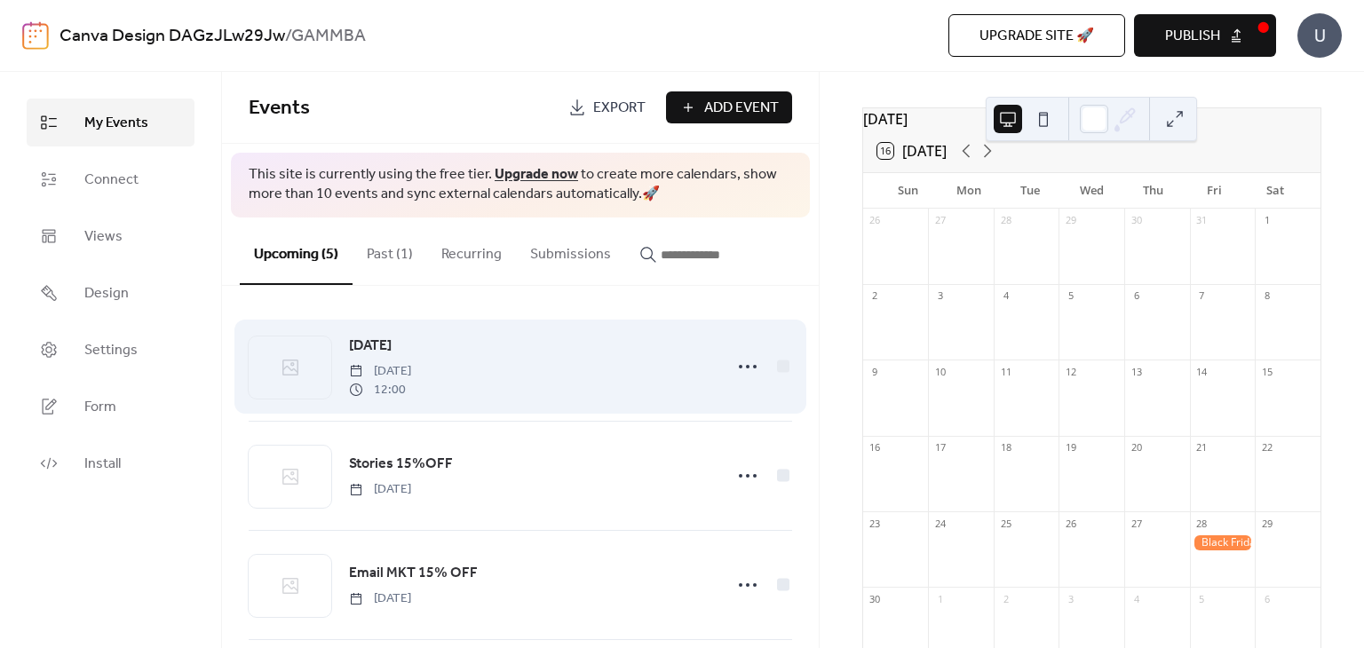
scroll to position [59, 0]
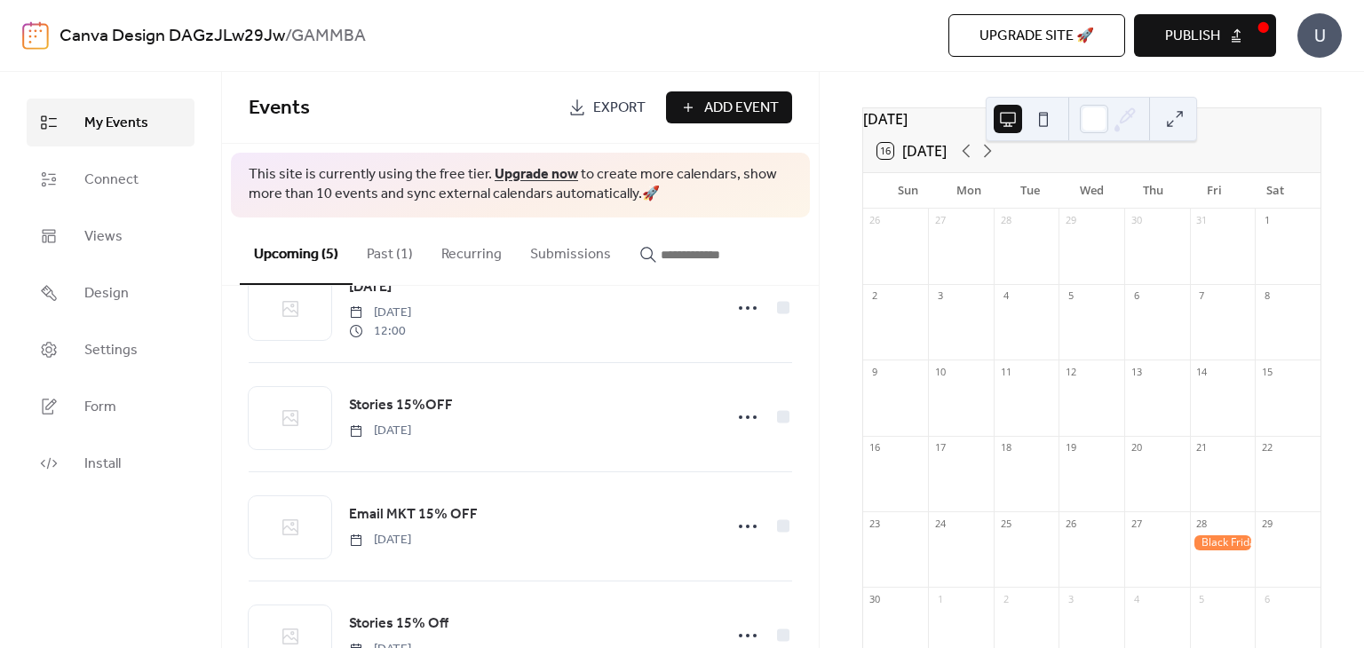
click at [1252, 90] on div "[DATE] 16 [DATE] Sun Mon Tue Wed Thu Fri Sat 26 27 28 29 30 31 1 2 3 4 5 6 7 8 …" at bounding box center [1092, 360] width 544 height 576
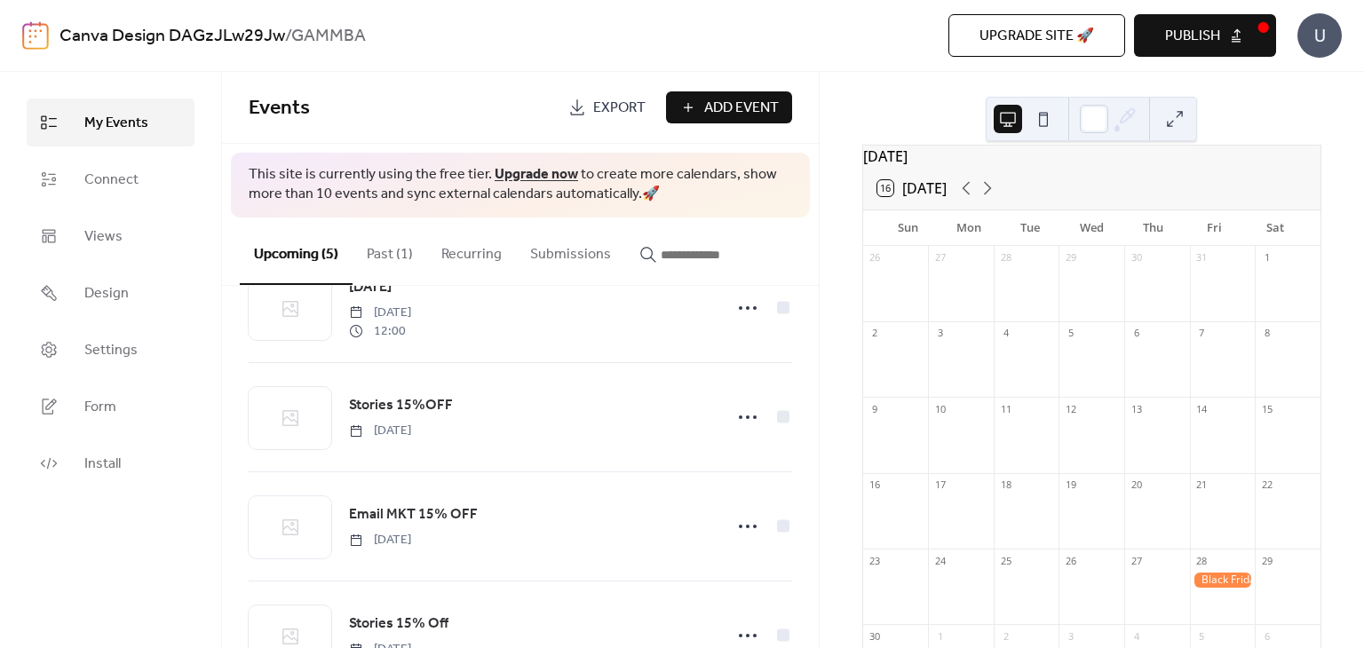
scroll to position [18, 0]
click at [989, 199] on icon at bounding box center [987, 191] width 21 height 21
click at [988, 199] on icon at bounding box center [987, 191] width 21 height 21
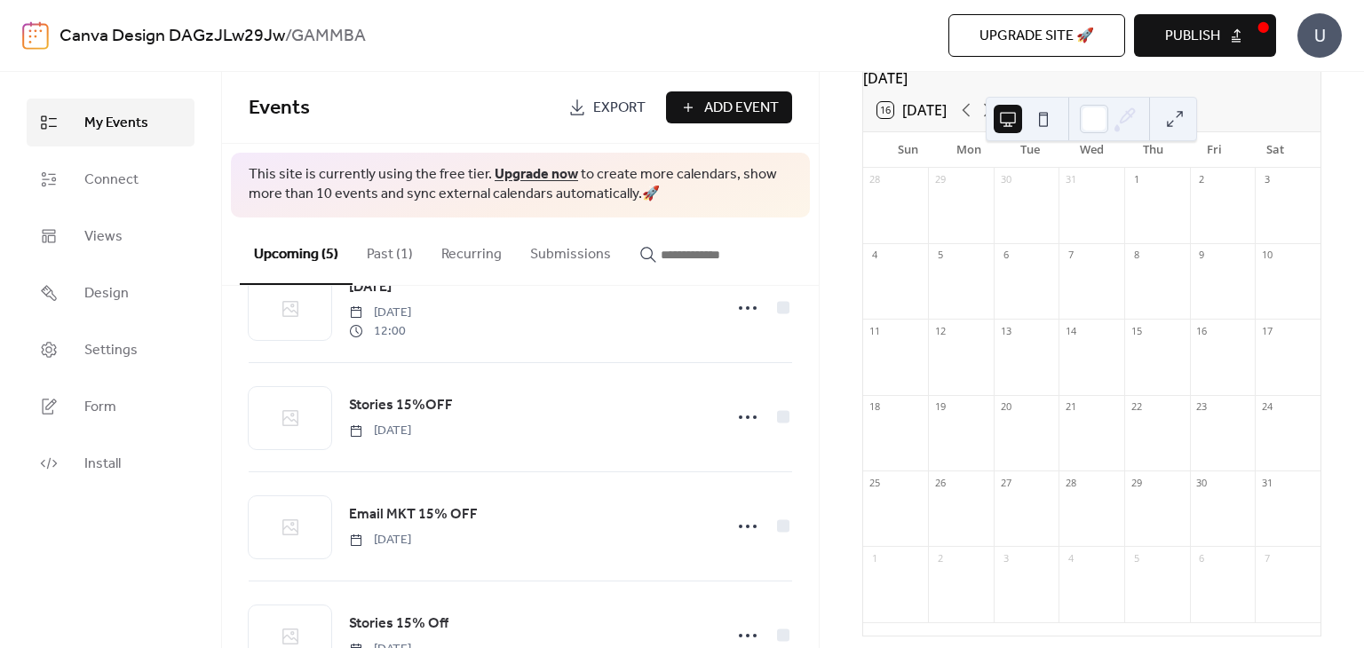
scroll to position [107, 0]
click at [1215, 28] on span "Publish" at bounding box center [1192, 36] width 55 height 21
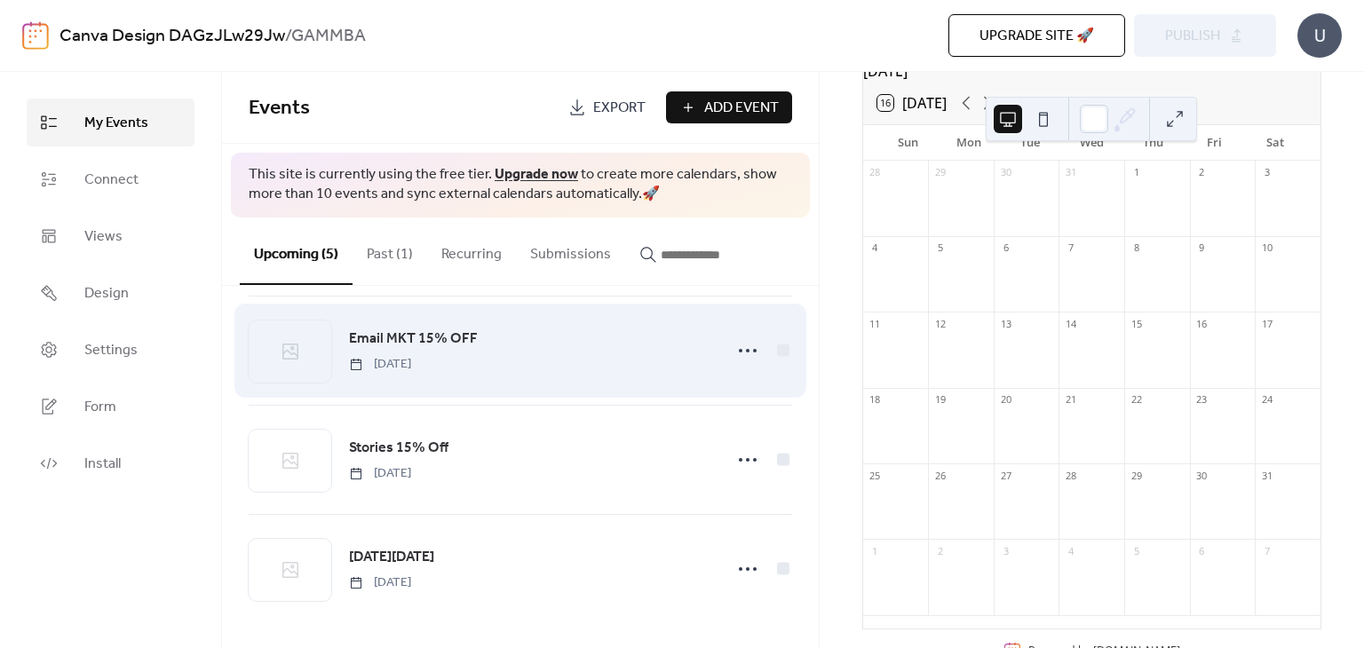
scroll to position [234, 0]
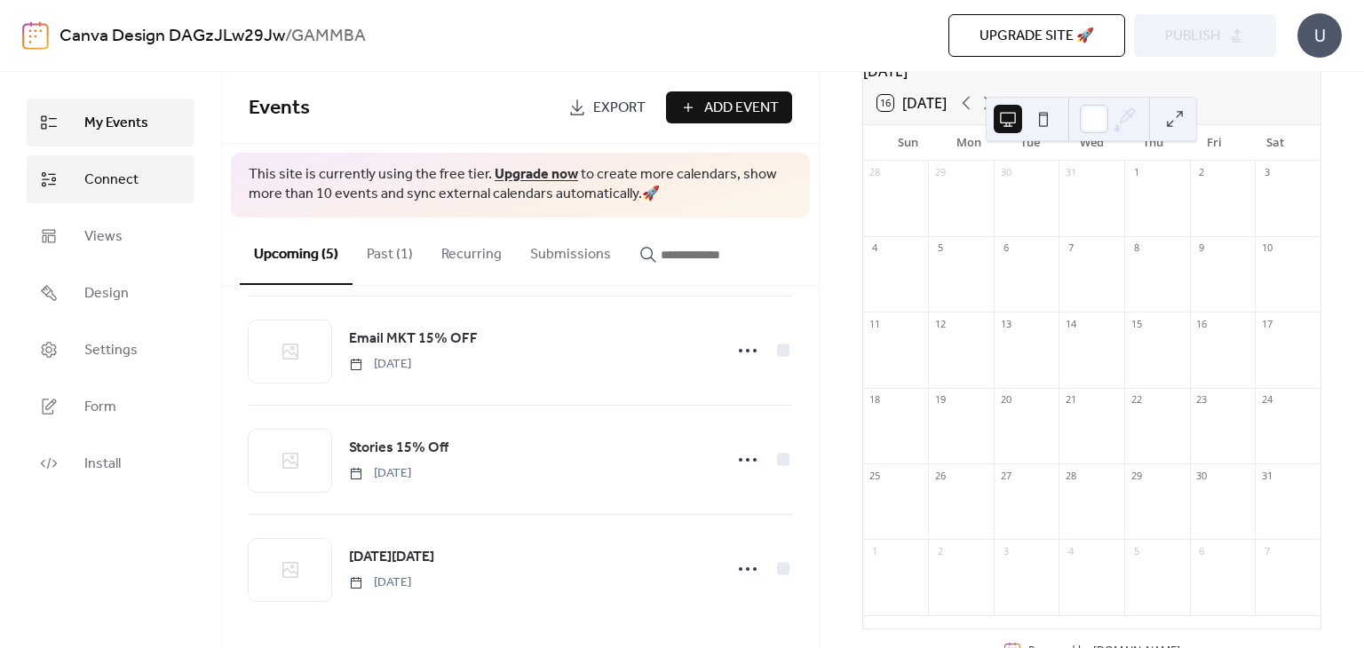
click at [141, 192] on link "Connect" at bounding box center [111, 179] width 168 height 48
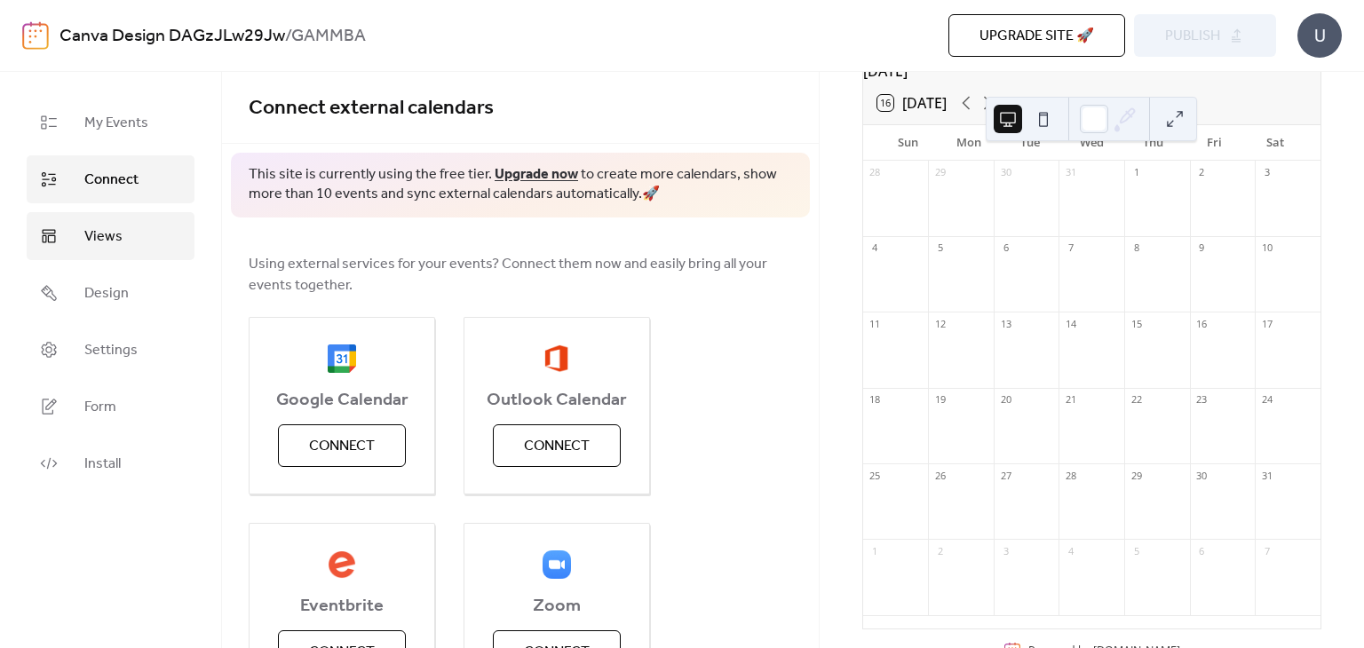
click at [155, 239] on link "Views" at bounding box center [111, 236] width 168 height 48
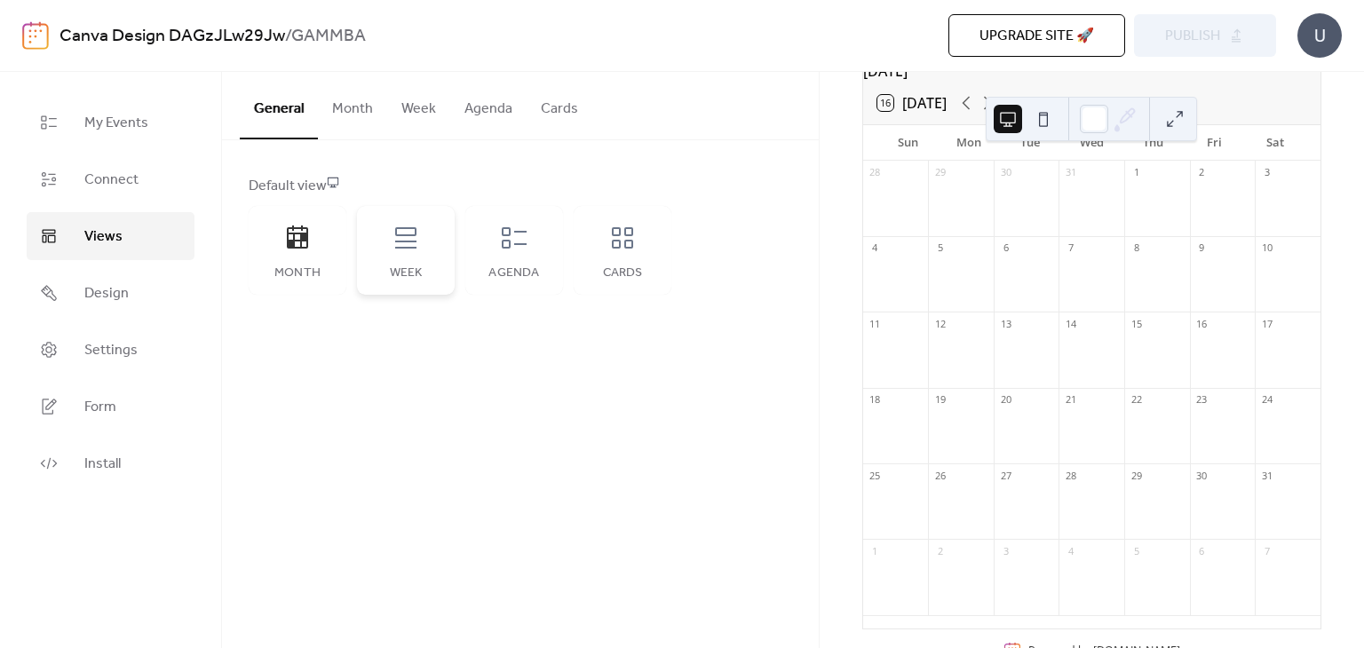
click at [389, 241] on div "Week" at bounding box center [406, 250] width 98 height 89
click at [289, 255] on div "Month" at bounding box center [298, 250] width 98 height 89
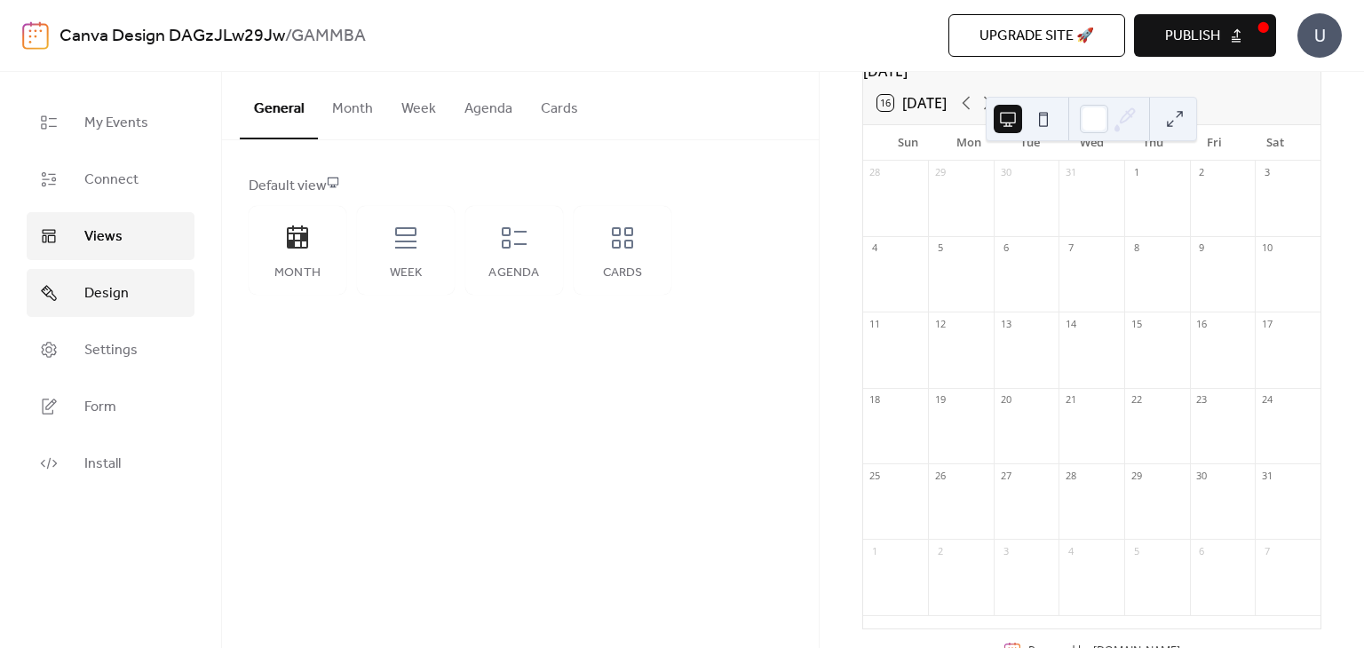
click at [117, 290] on span "Design" at bounding box center [106, 293] width 44 height 21
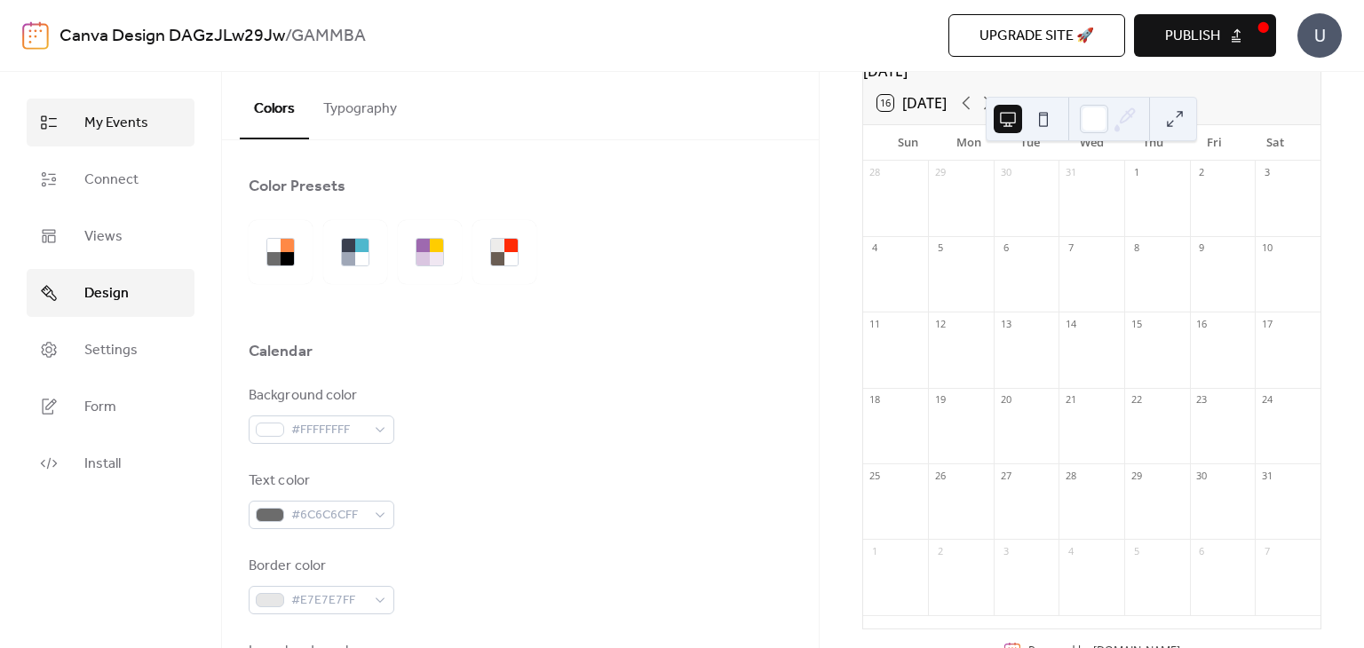
click at [107, 107] on link "My Events" at bounding box center [111, 123] width 168 height 48
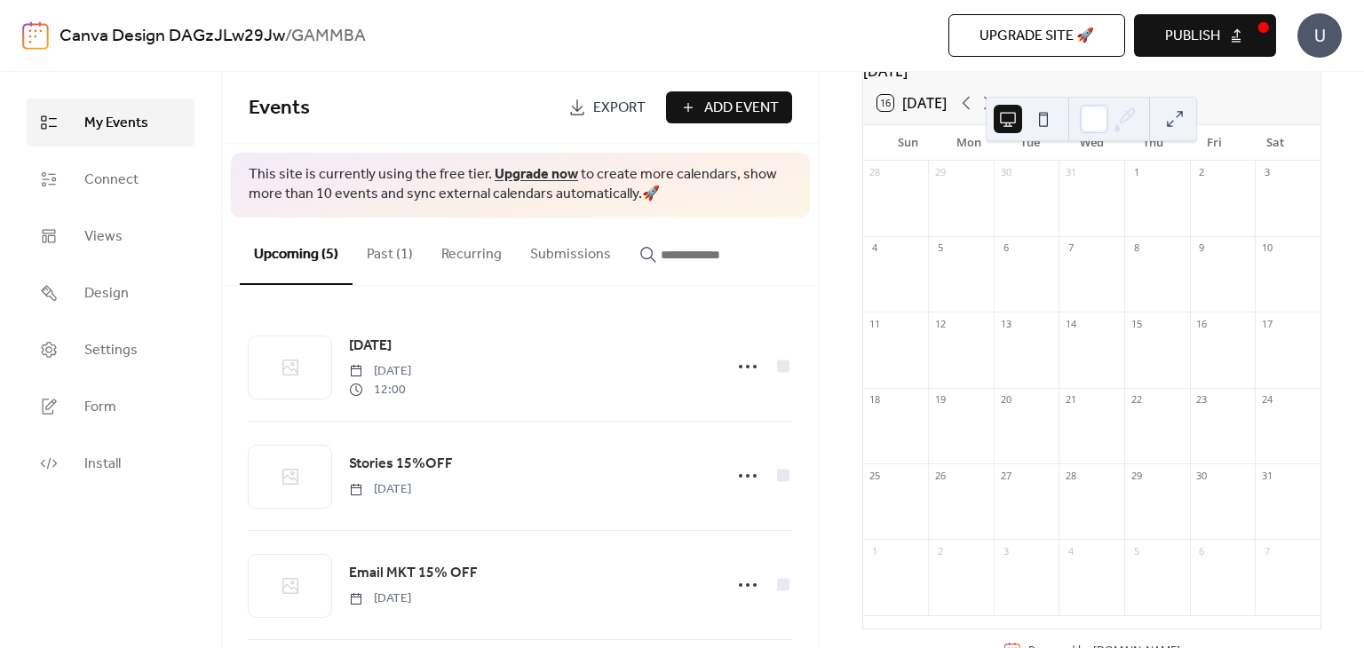
click at [1211, 32] on span "Publish" at bounding box center [1192, 36] width 55 height 21
click at [760, 104] on span "Add Event" at bounding box center [741, 108] width 75 height 21
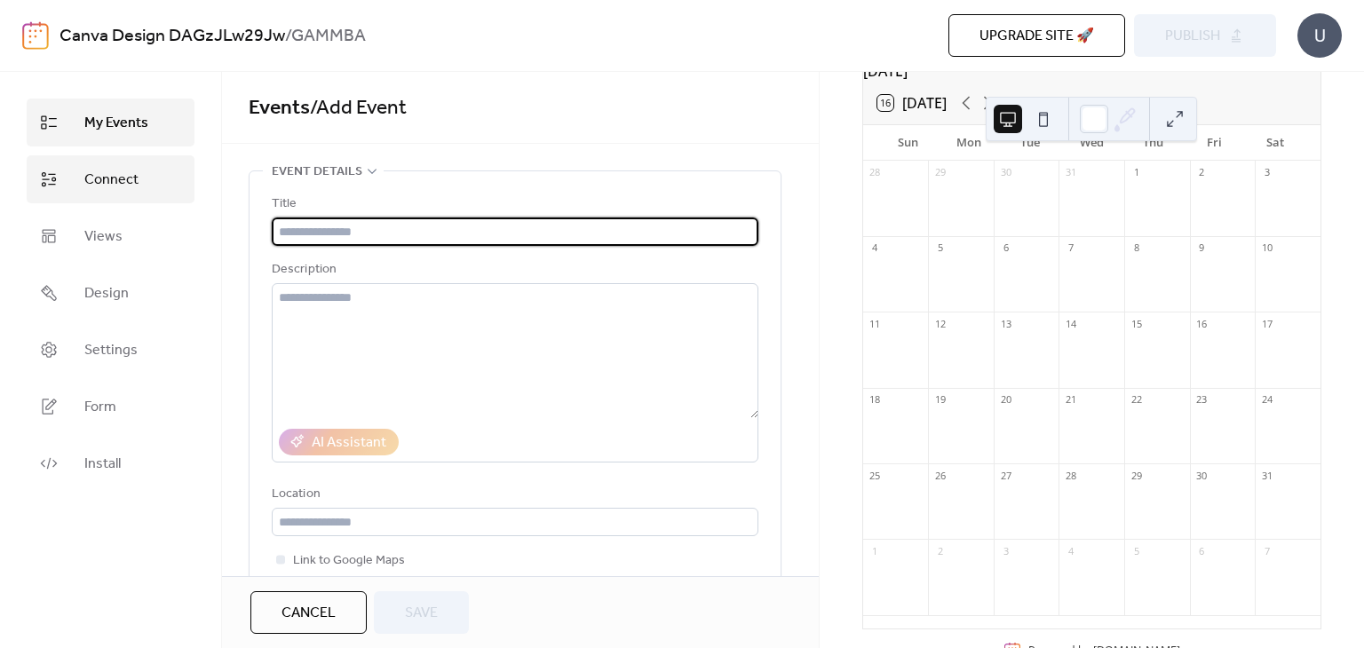
click at [88, 155] on link "Connect" at bounding box center [111, 179] width 168 height 48
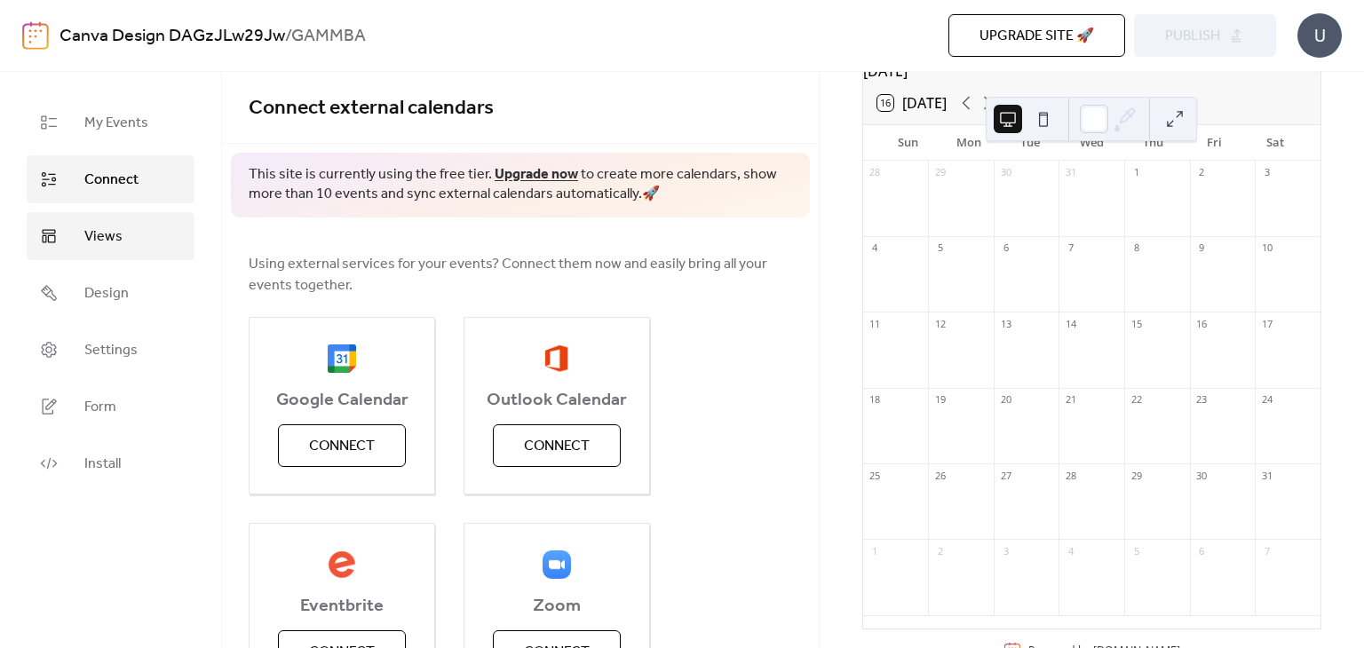
click at [149, 218] on link "Views" at bounding box center [111, 236] width 168 height 48
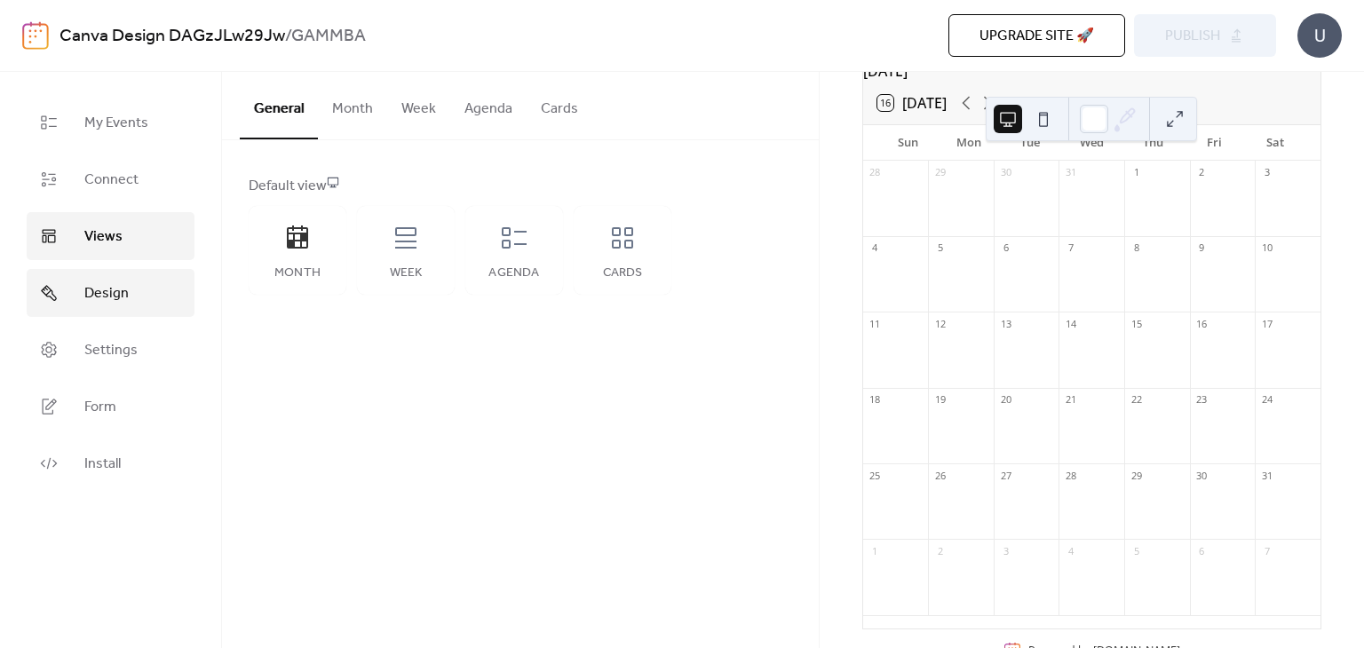
click at [139, 299] on link "Design" at bounding box center [111, 293] width 168 height 48
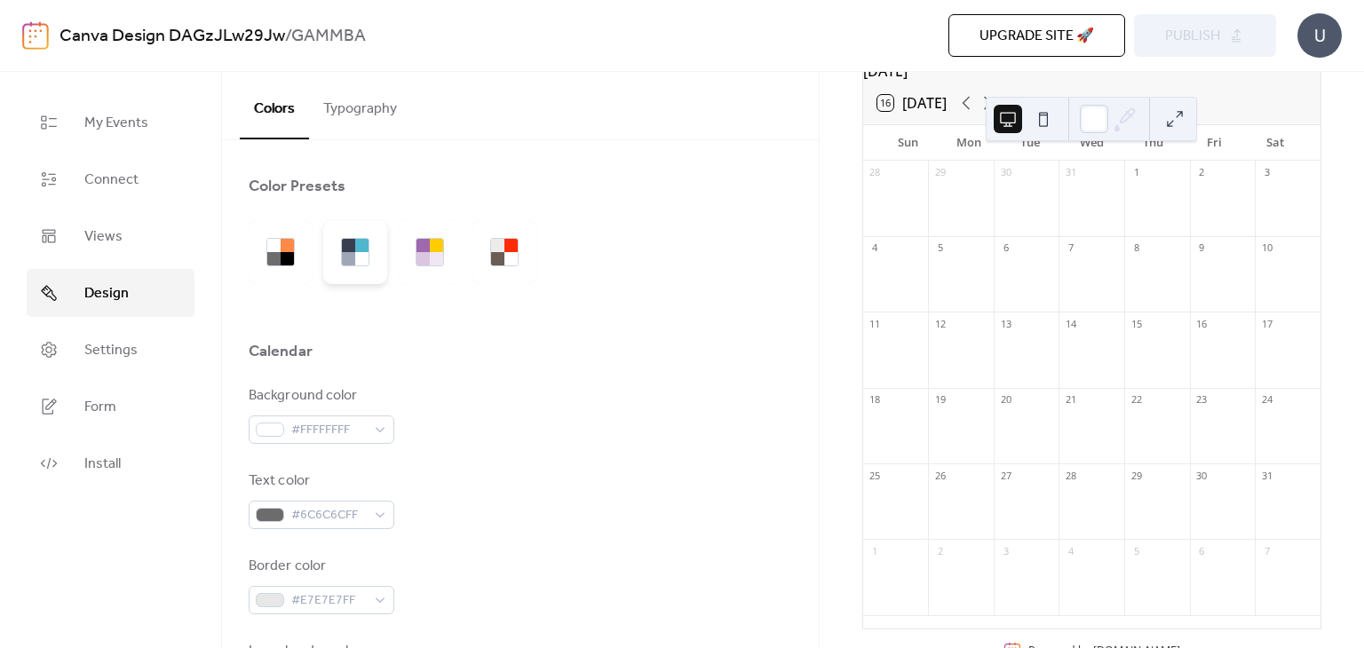
click at [382, 253] on div at bounding box center [355, 252] width 64 height 64
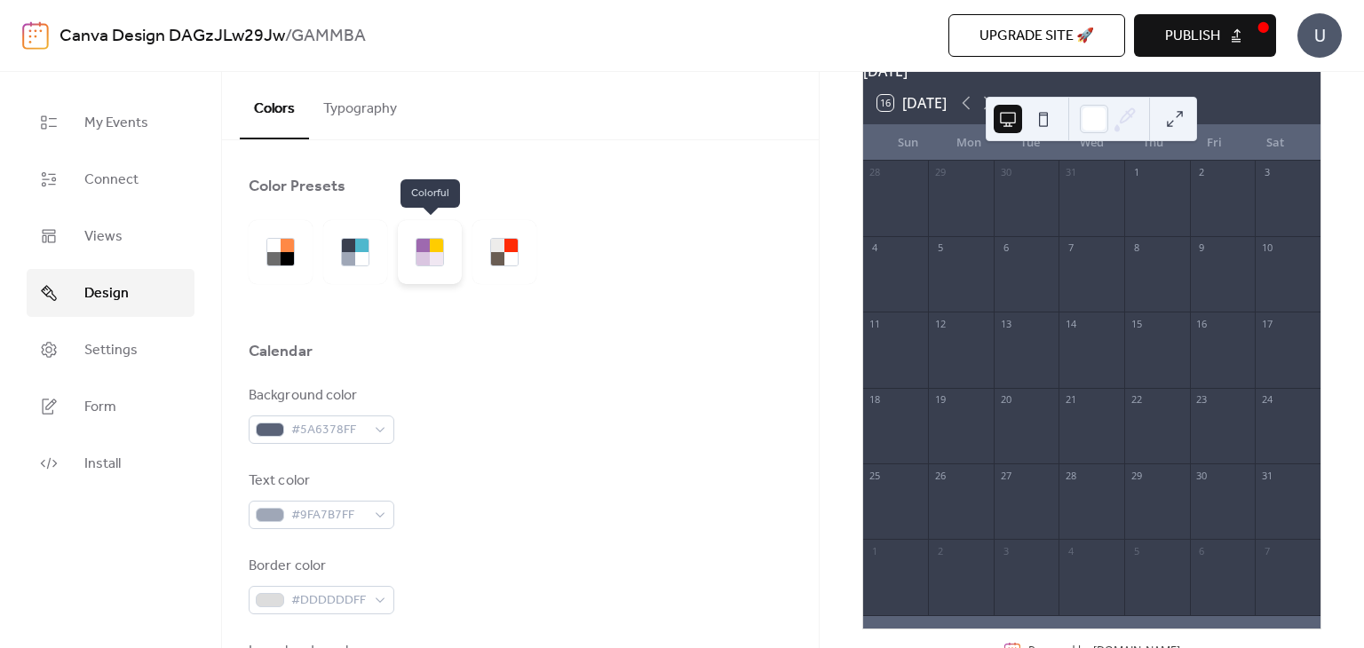
click at [438, 259] on div at bounding box center [436, 258] width 13 height 13
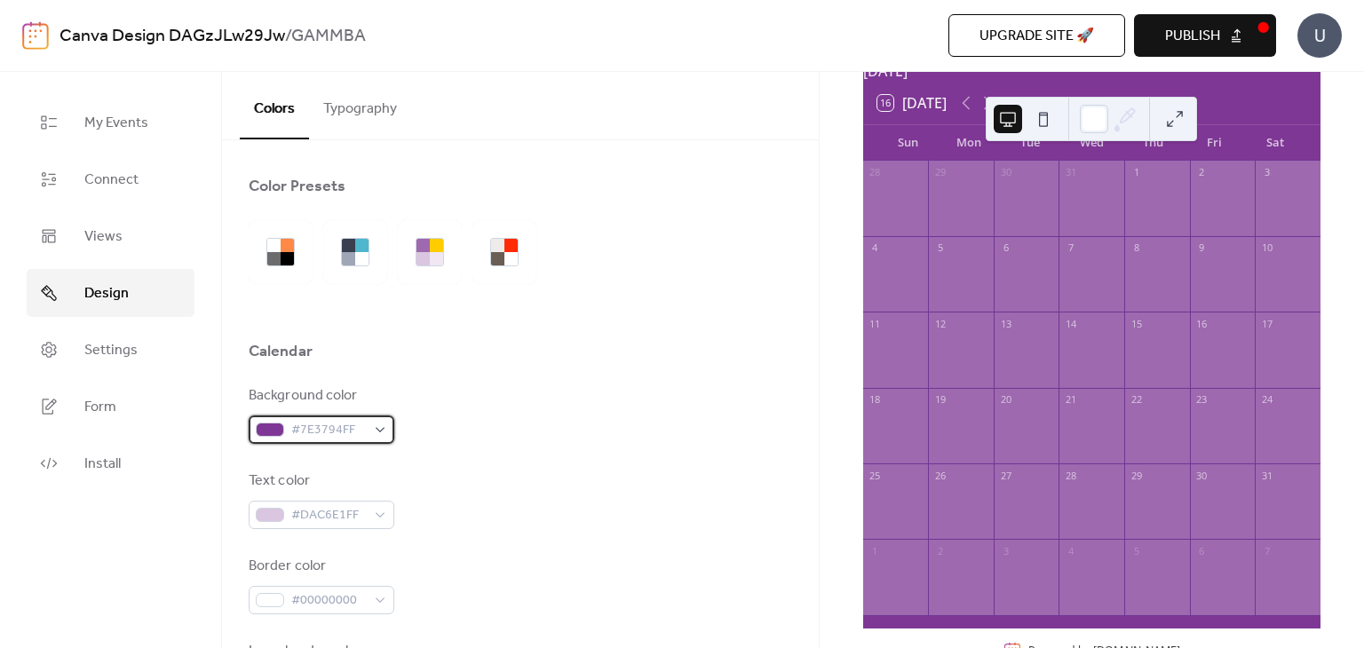
click at [354, 438] on span "#7E3794FF" at bounding box center [328, 430] width 75 height 21
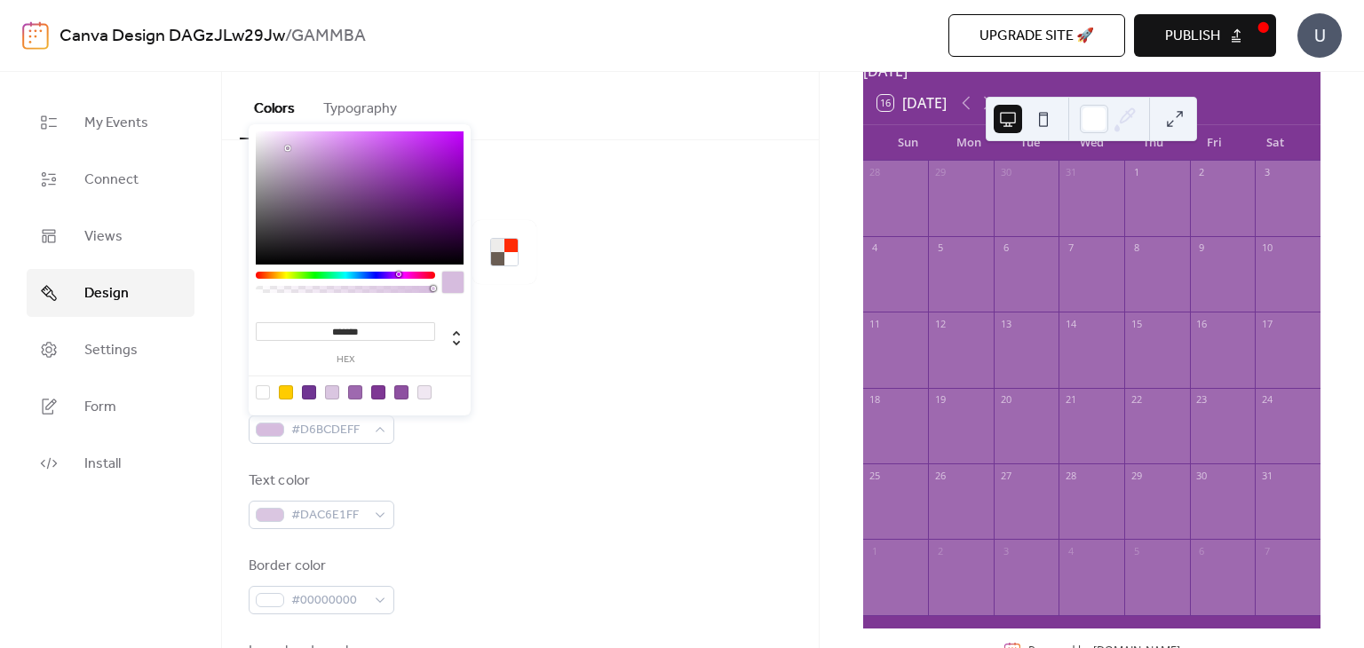
drag, startPoint x: 387, startPoint y: 186, endPoint x: 288, endPoint y: 148, distance: 106.2
click at [288, 148] on div at bounding box center [288, 149] width 4 height 4
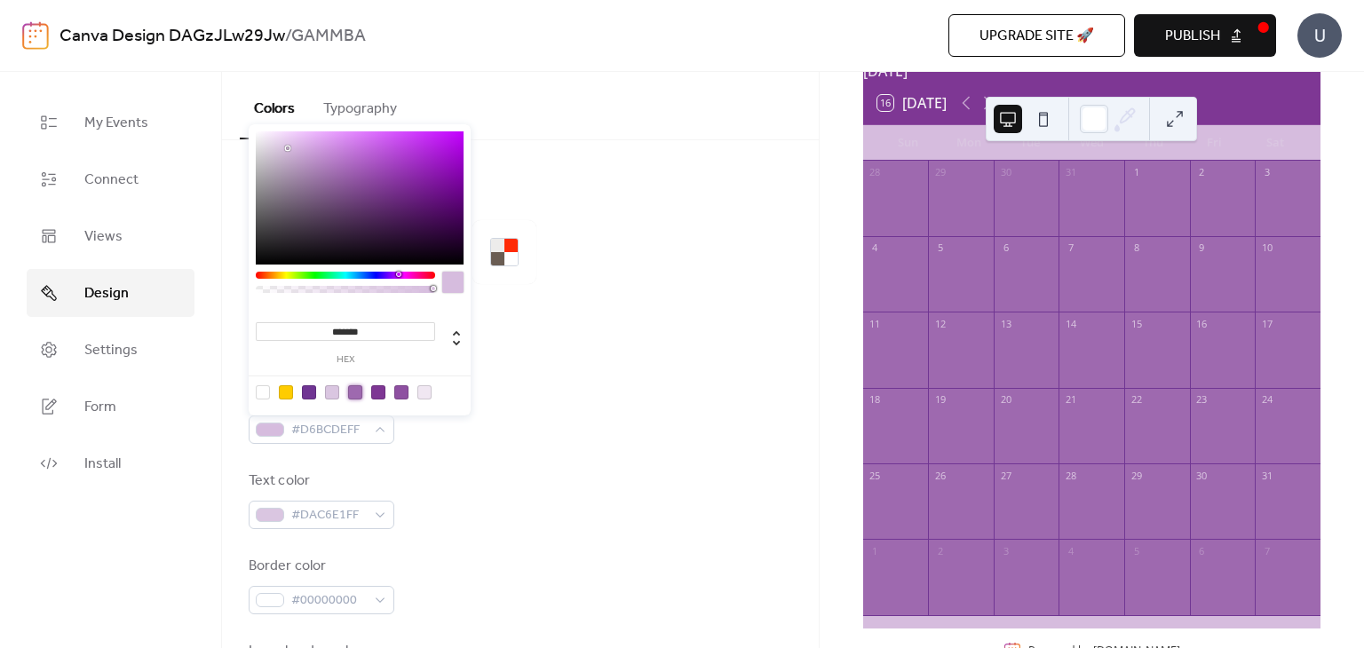
click at [357, 395] on div at bounding box center [355, 392] width 14 height 14
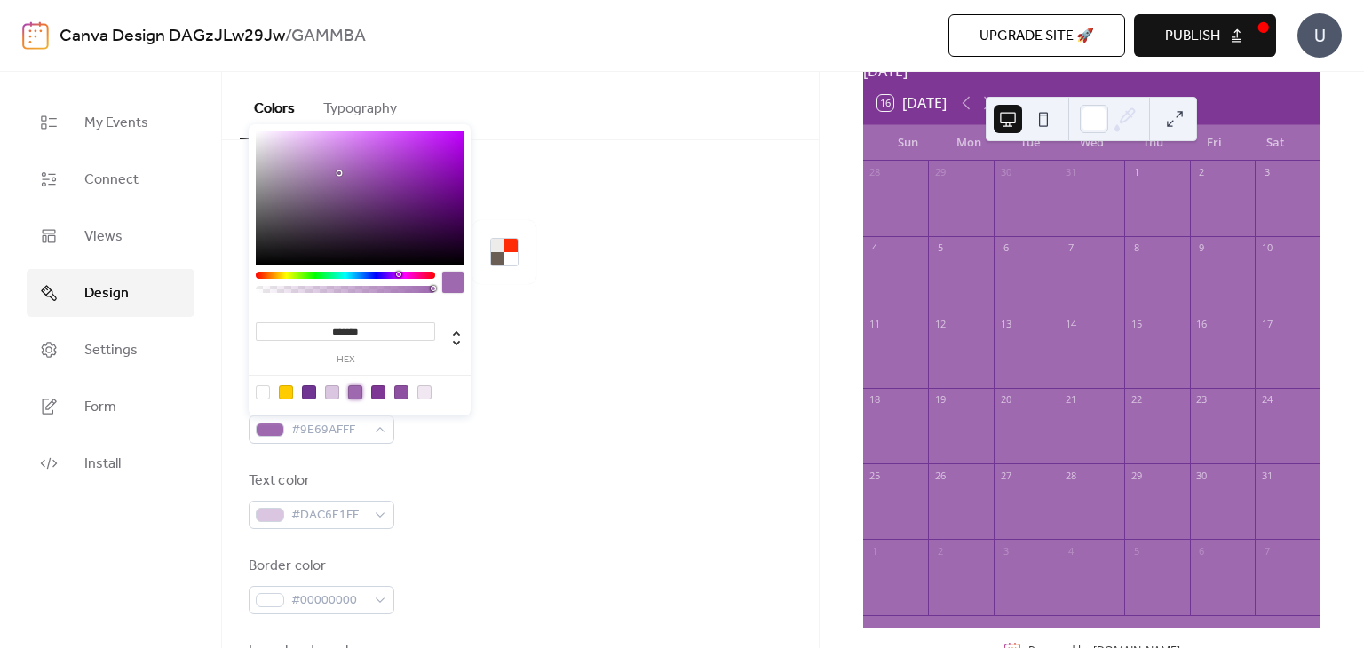
click at [451, 282] on div at bounding box center [452, 282] width 21 height 21
click at [264, 388] on div at bounding box center [263, 392] width 14 height 14
type input "*"
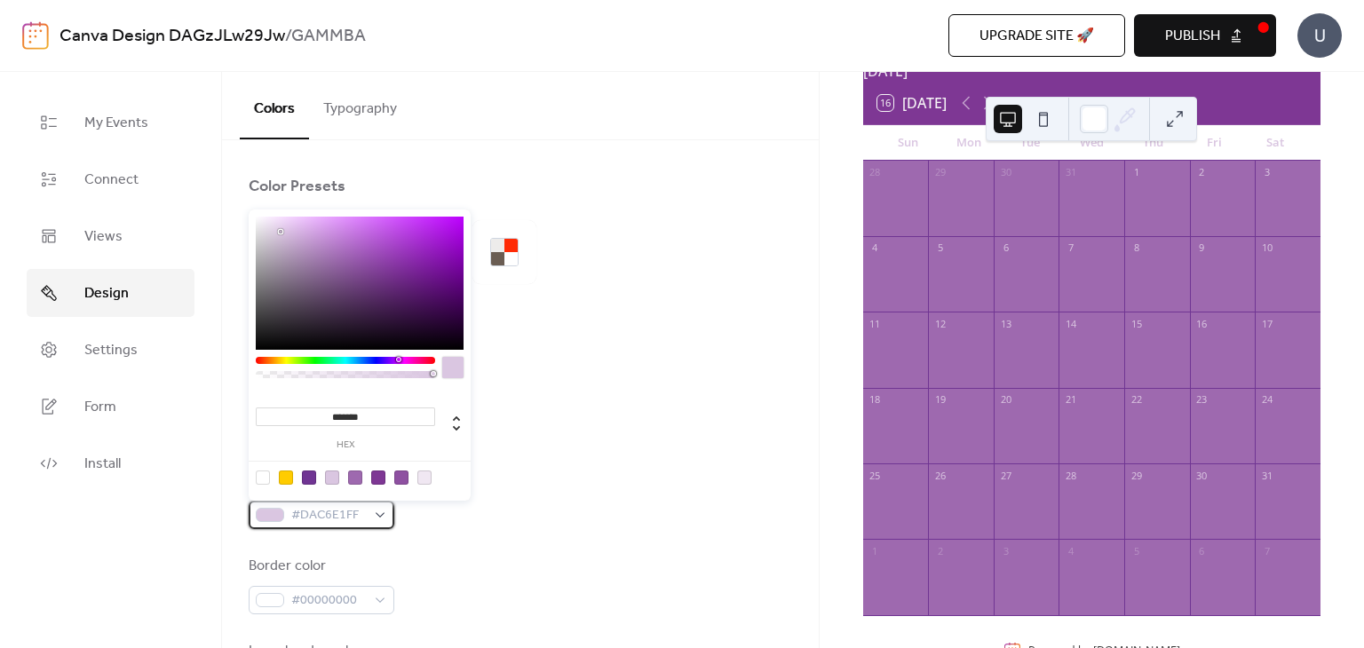
click at [278, 516] on div at bounding box center [270, 515] width 28 height 14
click at [263, 479] on div at bounding box center [263, 478] width 14 height 14
click at [330, 476] on div at bounding box center [332, 478] width 14 height 14
type input "***"
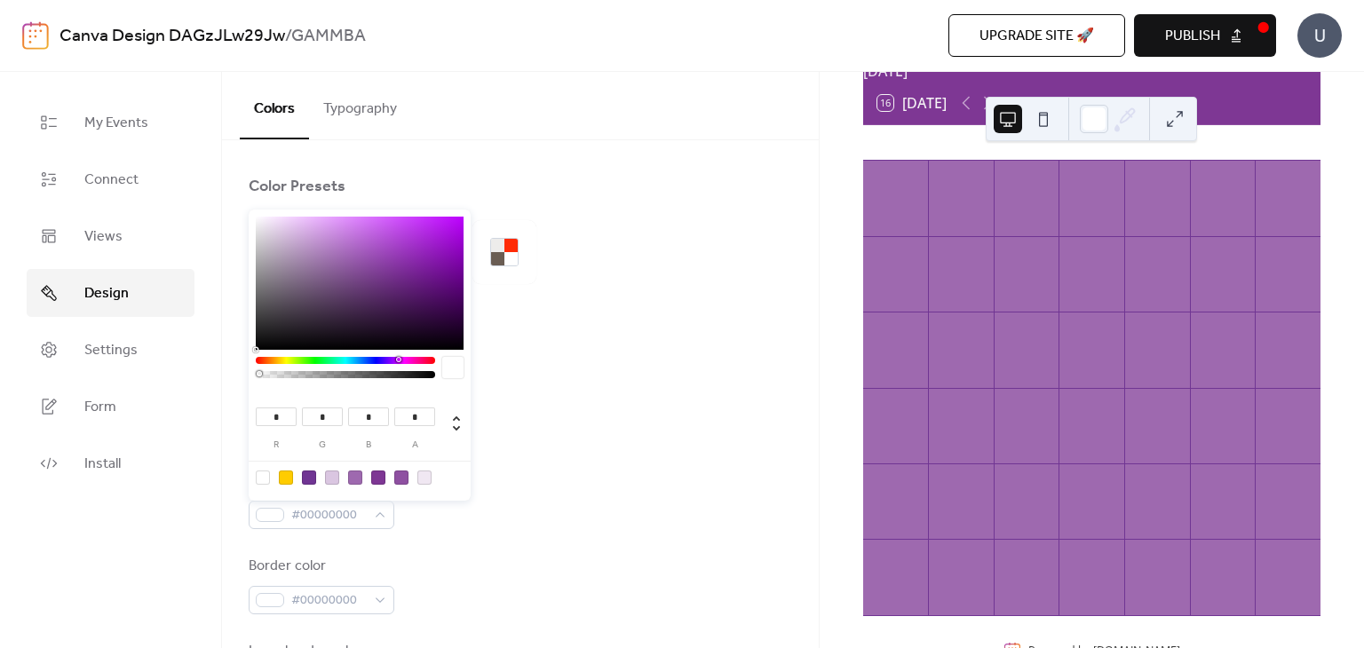
type input "***"
type input "*"
click at [310, 476] on div at bounding box center [309, 478] width 14 height 14
type input "***"
type input "**"
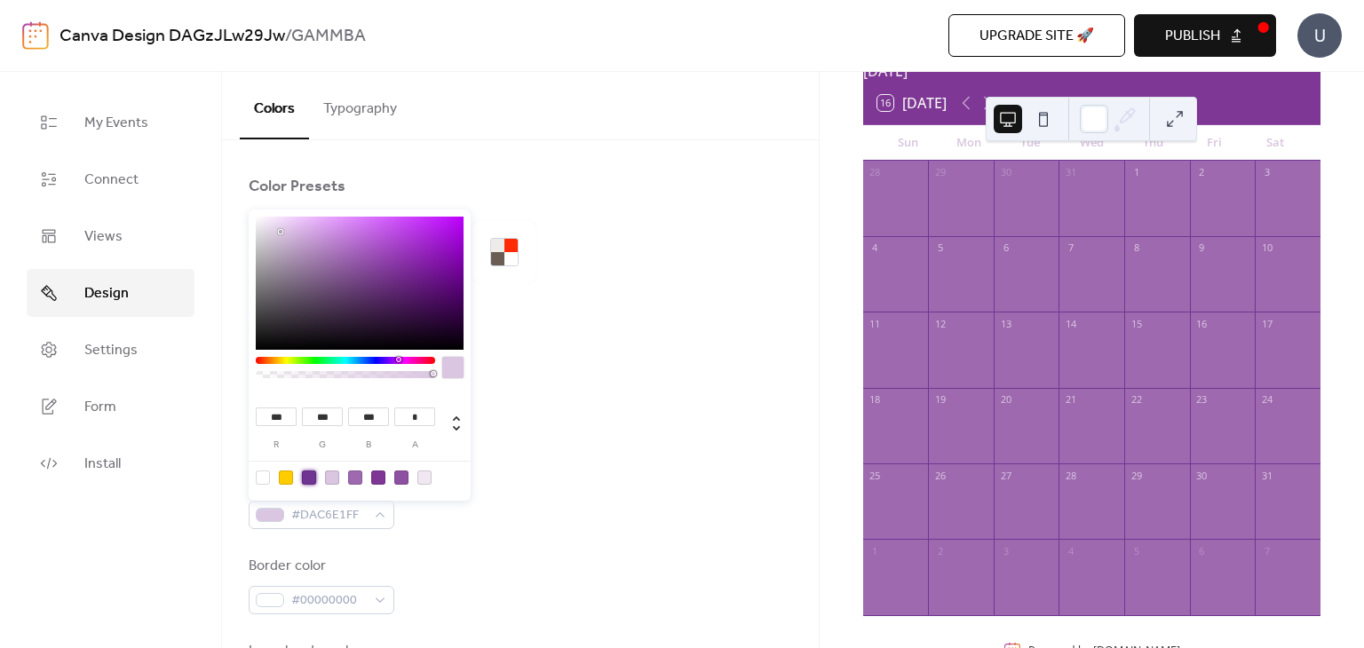
type input "***"
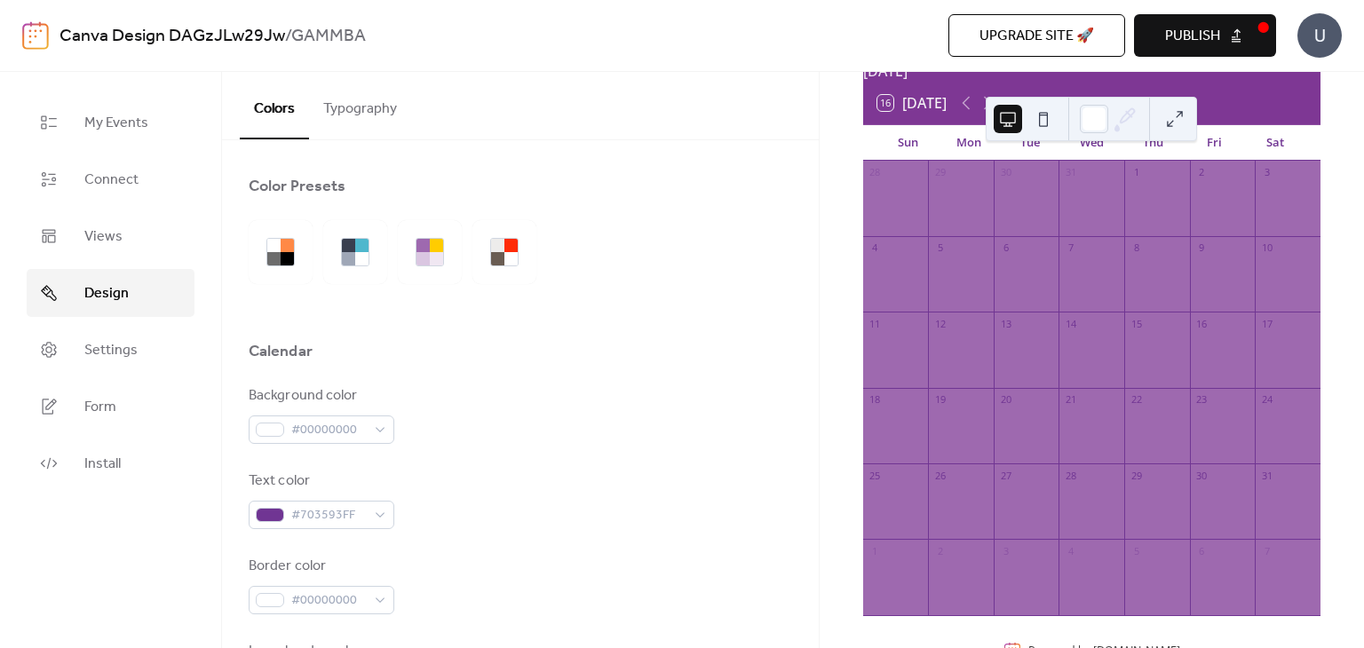
drag, startPoint x: 601, startPoint y: 584, endPoint x: 565, endPoint y: 579, distance: 36.8
click at [601, 584] on div "Border color #00000000" at bounding box center [521, 585] width 544 height 59
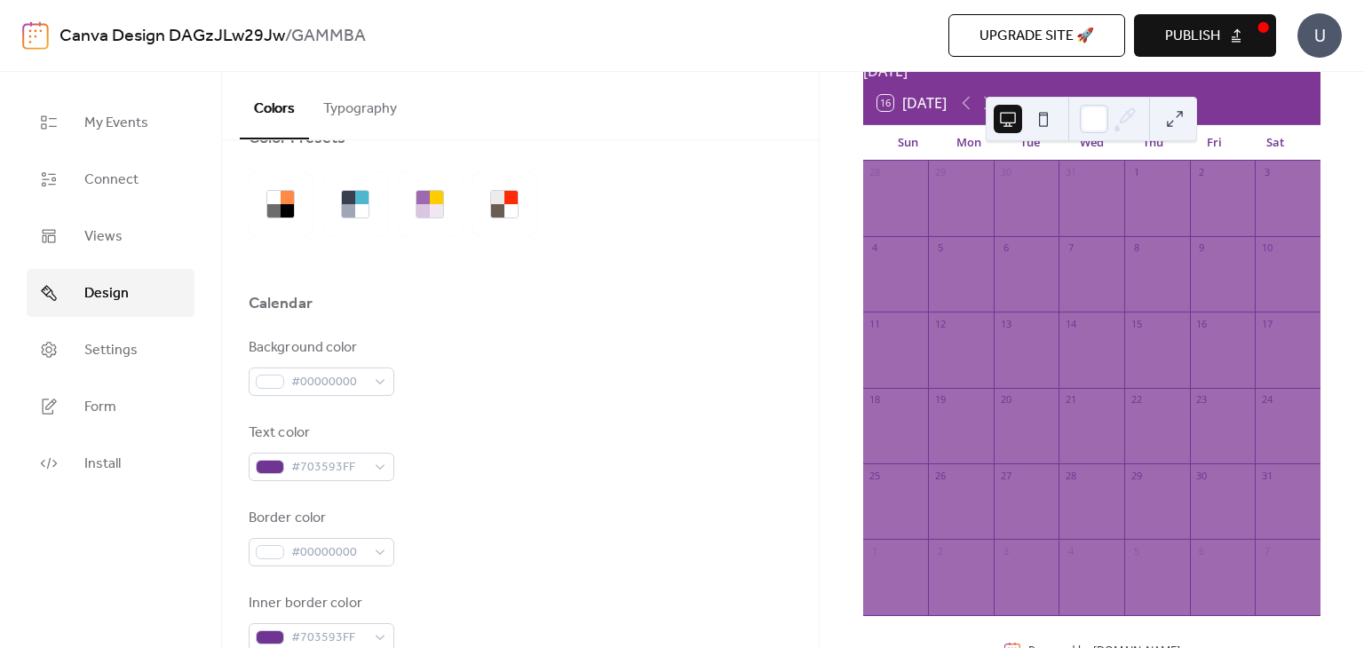
scroll to position [178, 0]
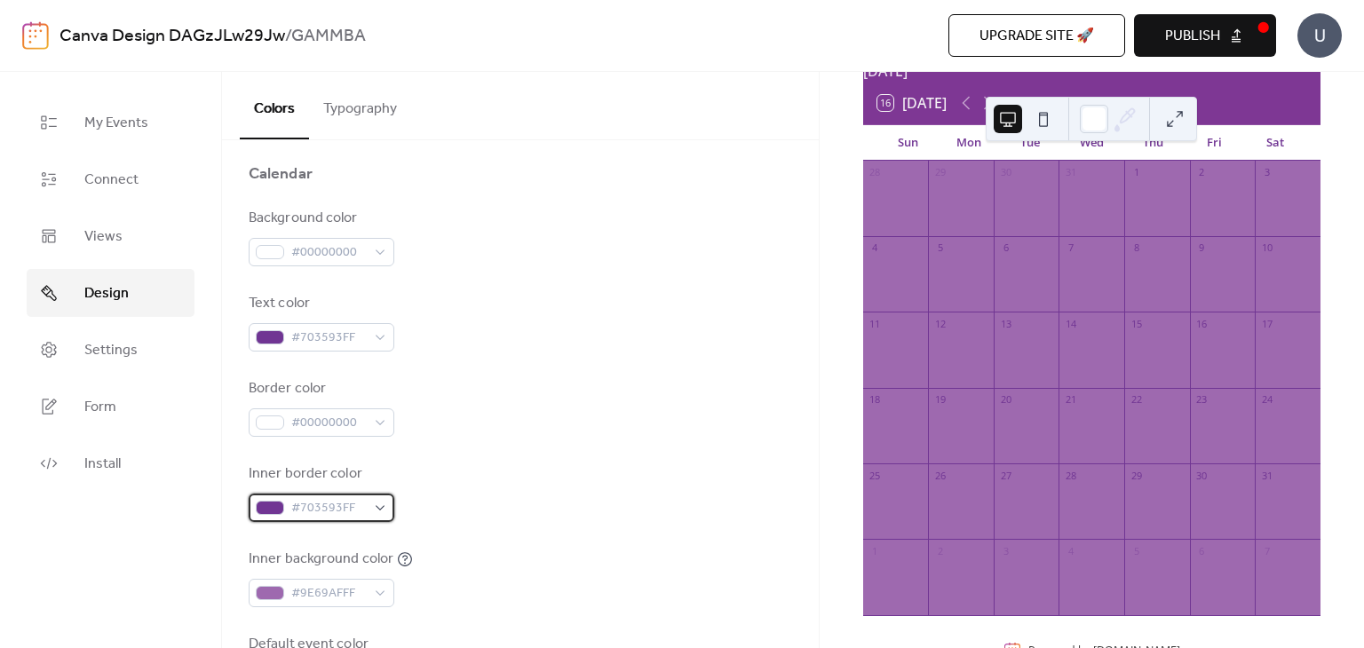
click at [353, 513] on span "#703593FF" at bounding box center [328, 508] width 75 height 21
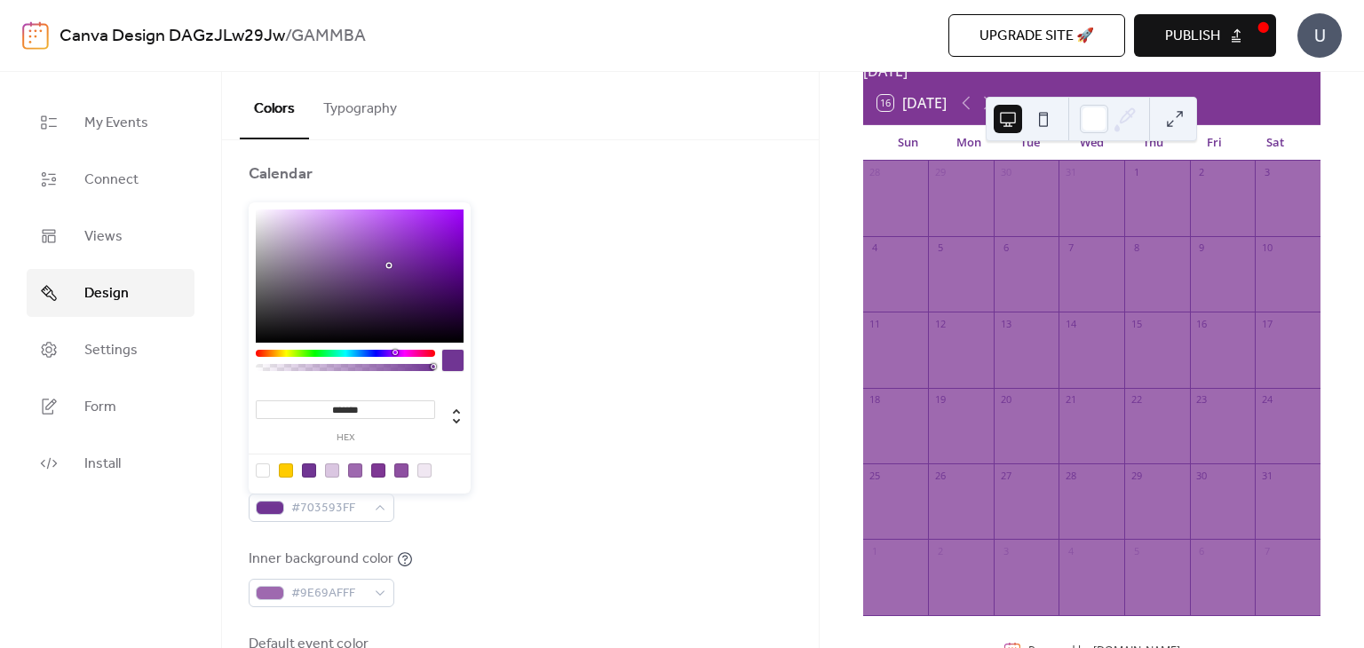
click at [261, 469] on div at bounding box center [263, 471] width 14 height 14
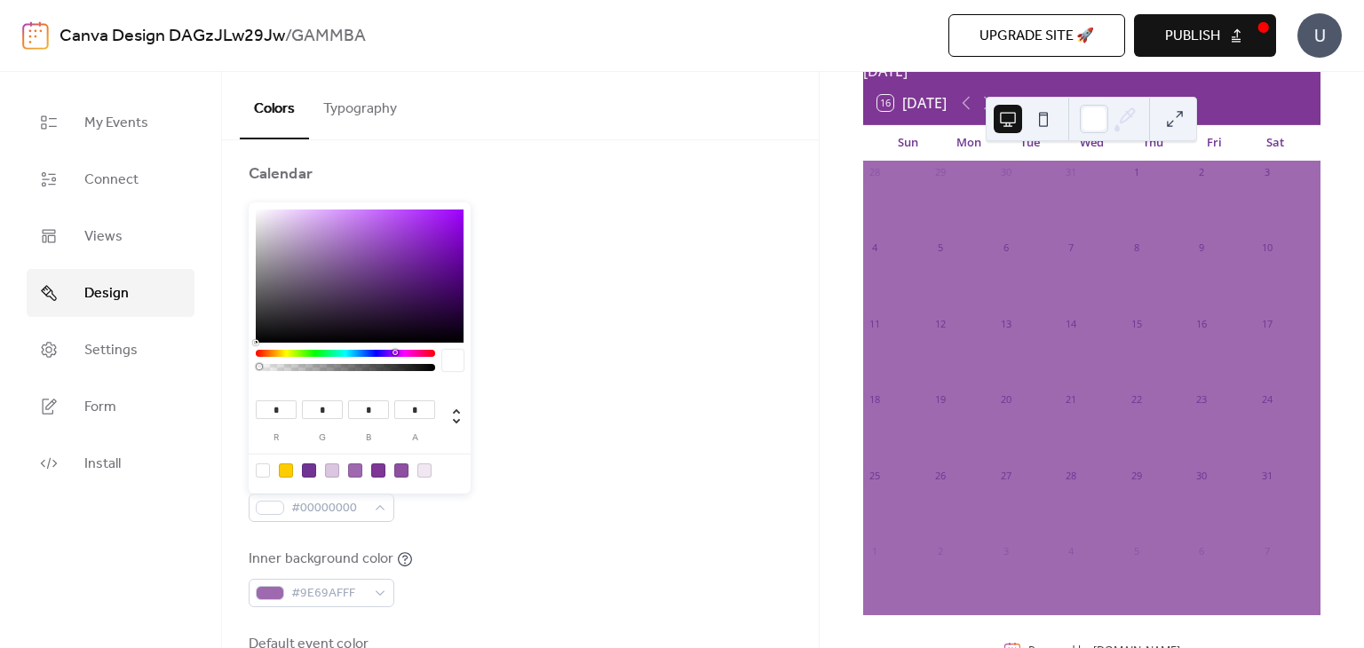
click at [306, 470] on div at bounding box center [309, 471] width 14 height 14
type input "***"
type input "**"
type input "***"
type input "*"
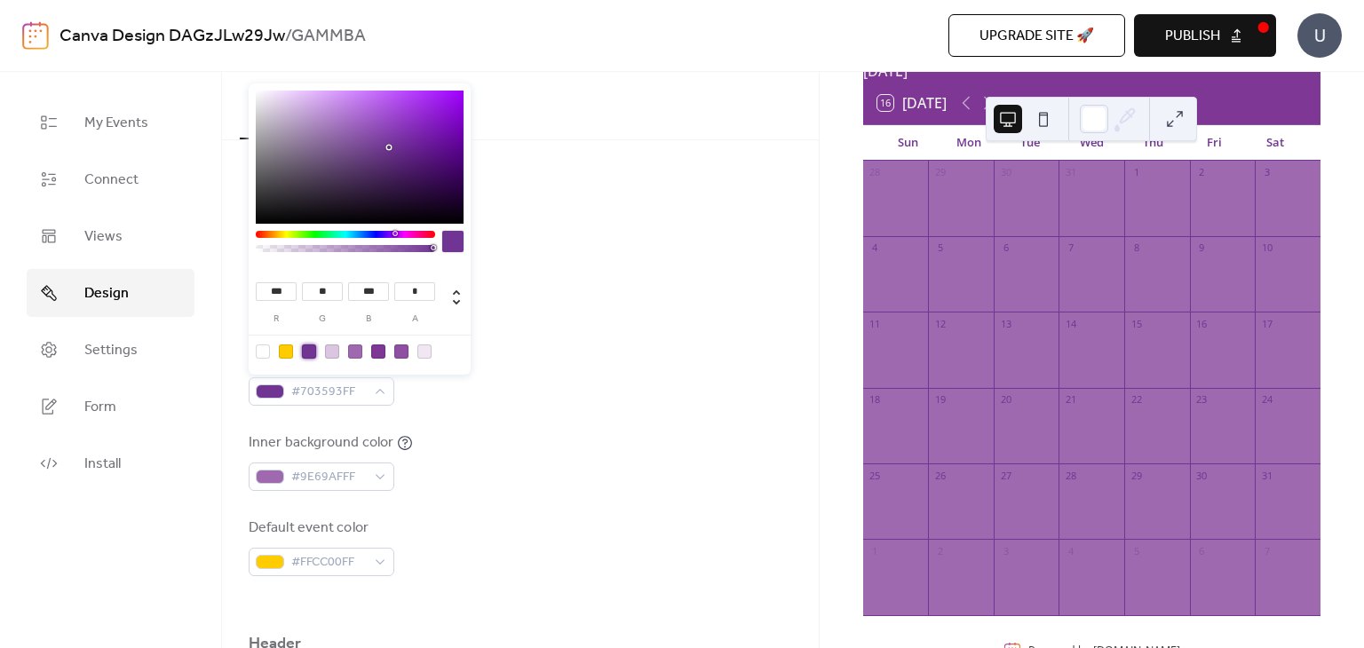
scroll to position [296, 0]
click at [336, 481] on span "#9E69AFFF" at bounding box center [328, 475] width 75 height 21
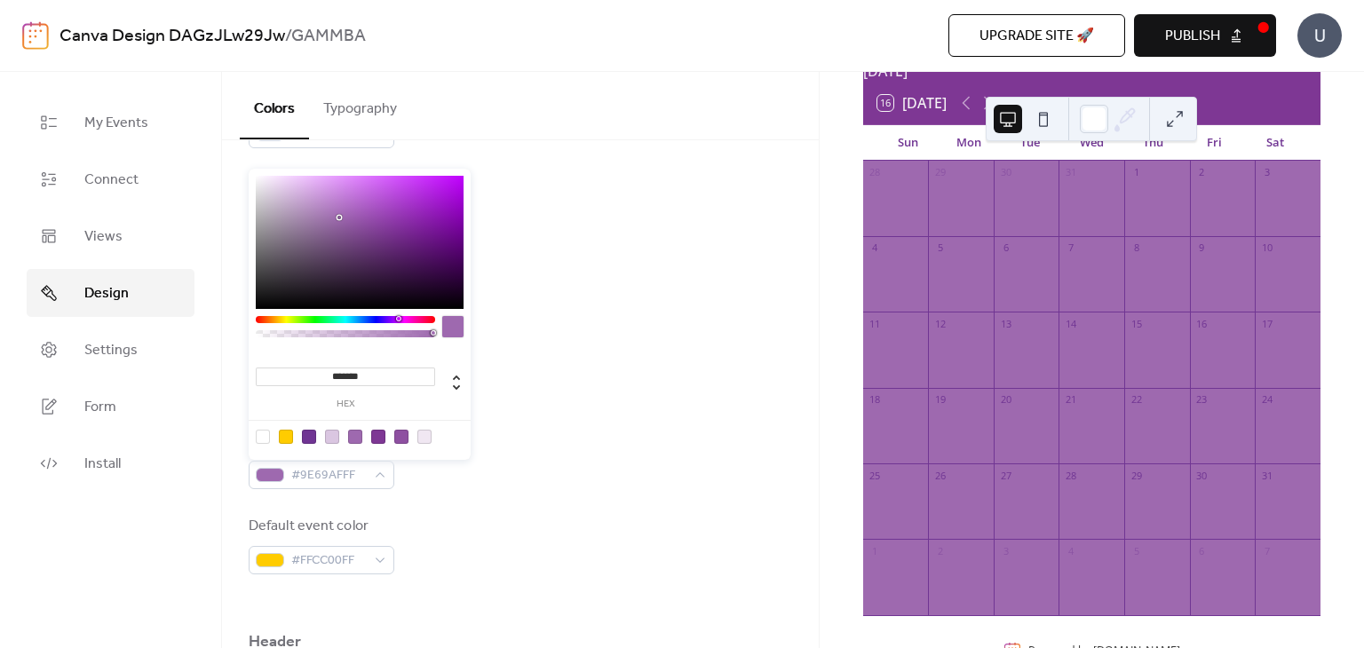
click at [256, 436] on div at bounding box center [263, 437] width 14 height 14
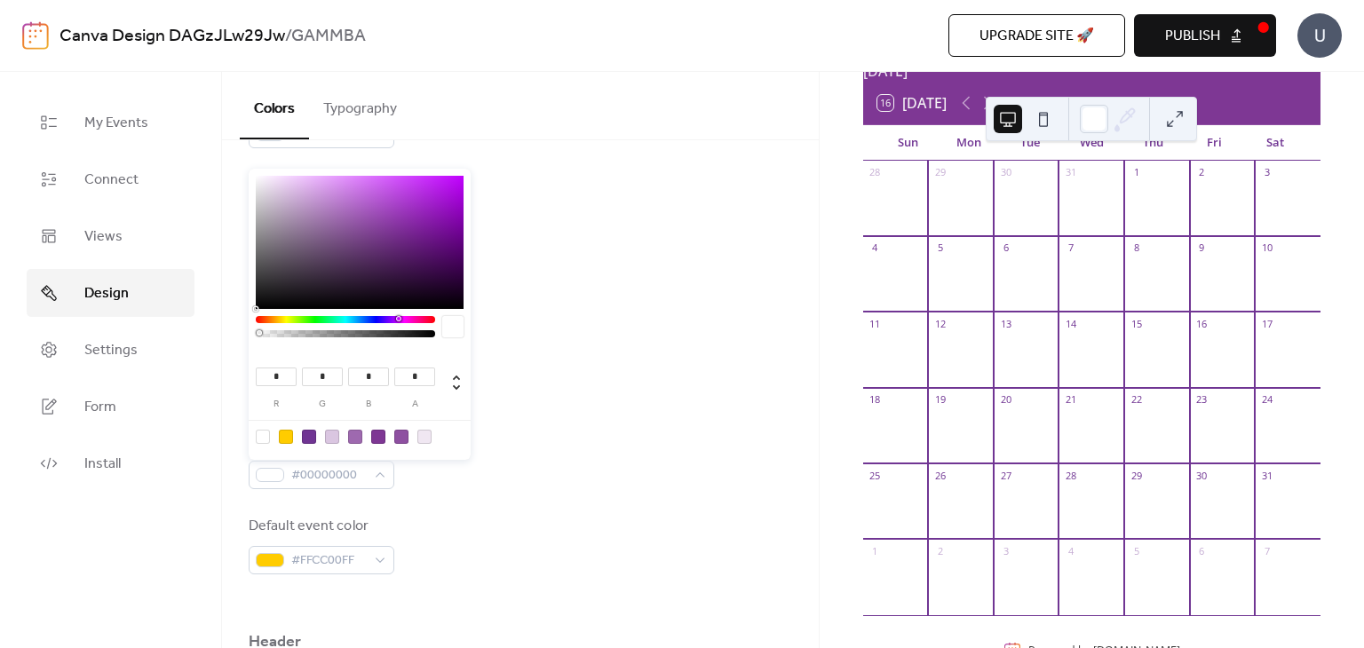
click at [330, 441] on div at bounding box center [332, 437] width 14 height 14
type input "***"
type input "*"
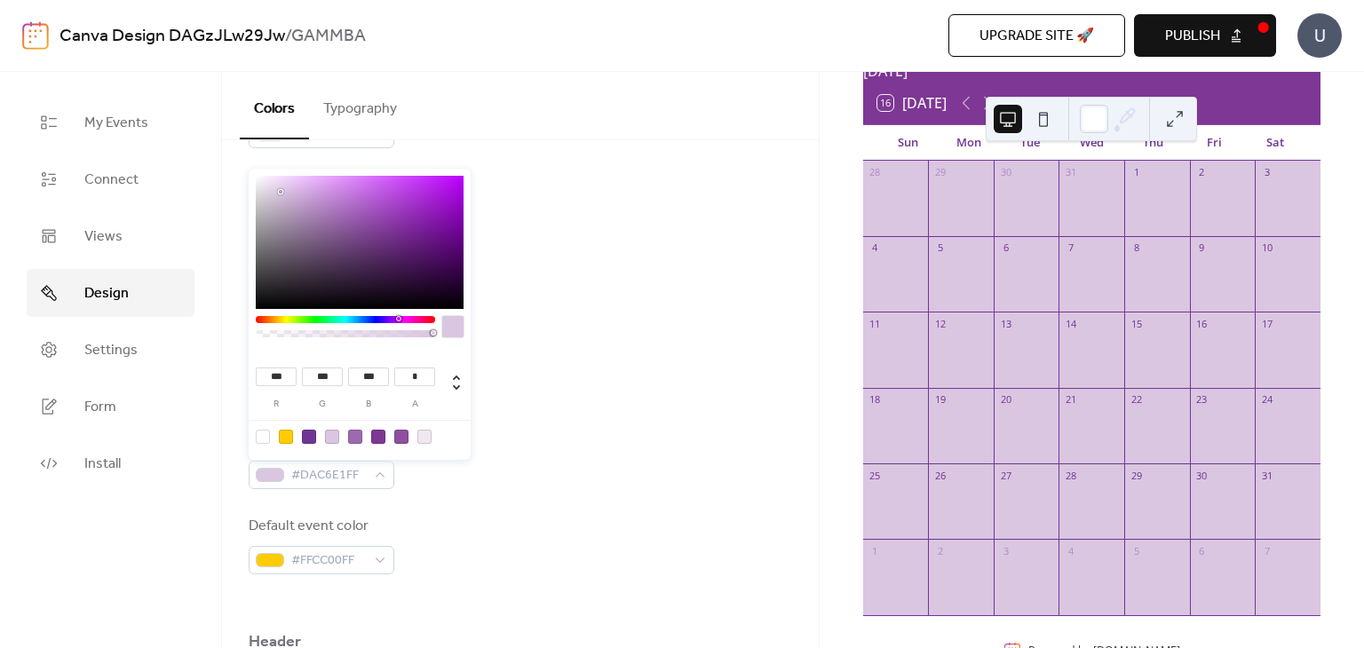
click at [263, 441] on div at bounding box center [263, 437] width 14 height 14
type input "*"
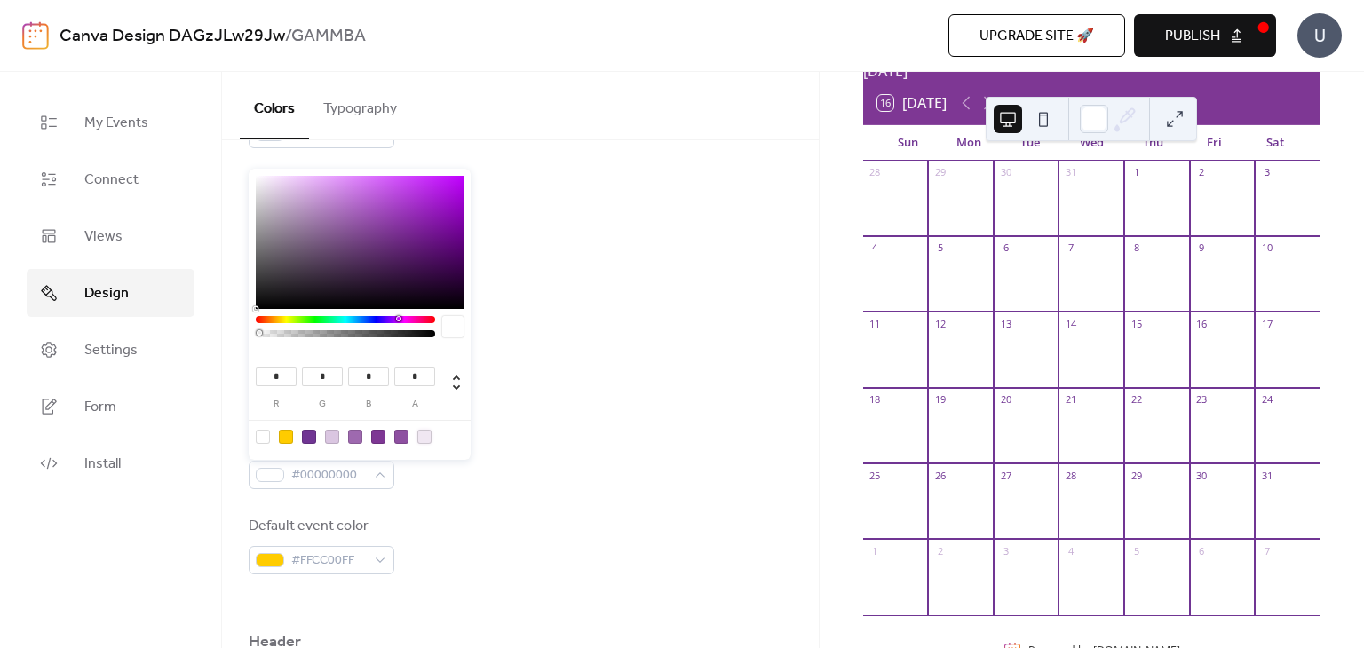
click at [427, 433] on div at bounding box center [424, 437] width 14 height 14
type input "***"
type input "*"
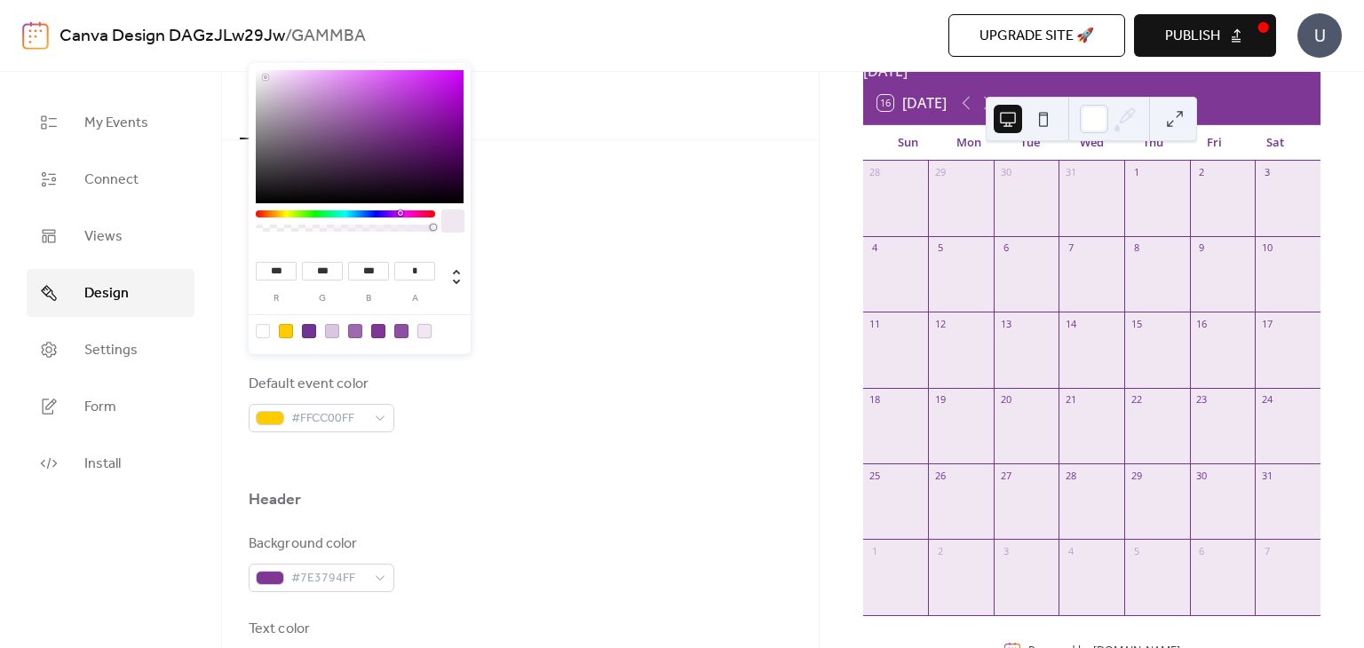
scroll to position [444, 0]
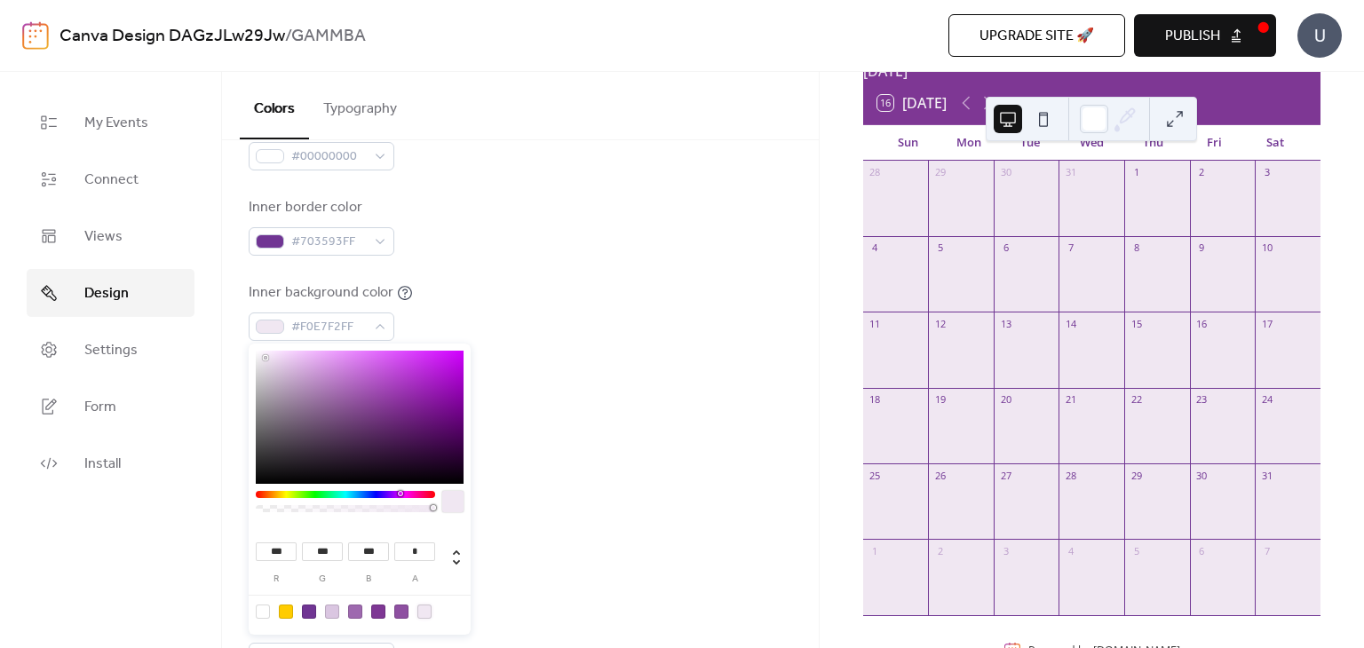
click at [647, 393] on div "Default event color #FFCC00FF" at bounding box center [521, 397] width 544 height 59
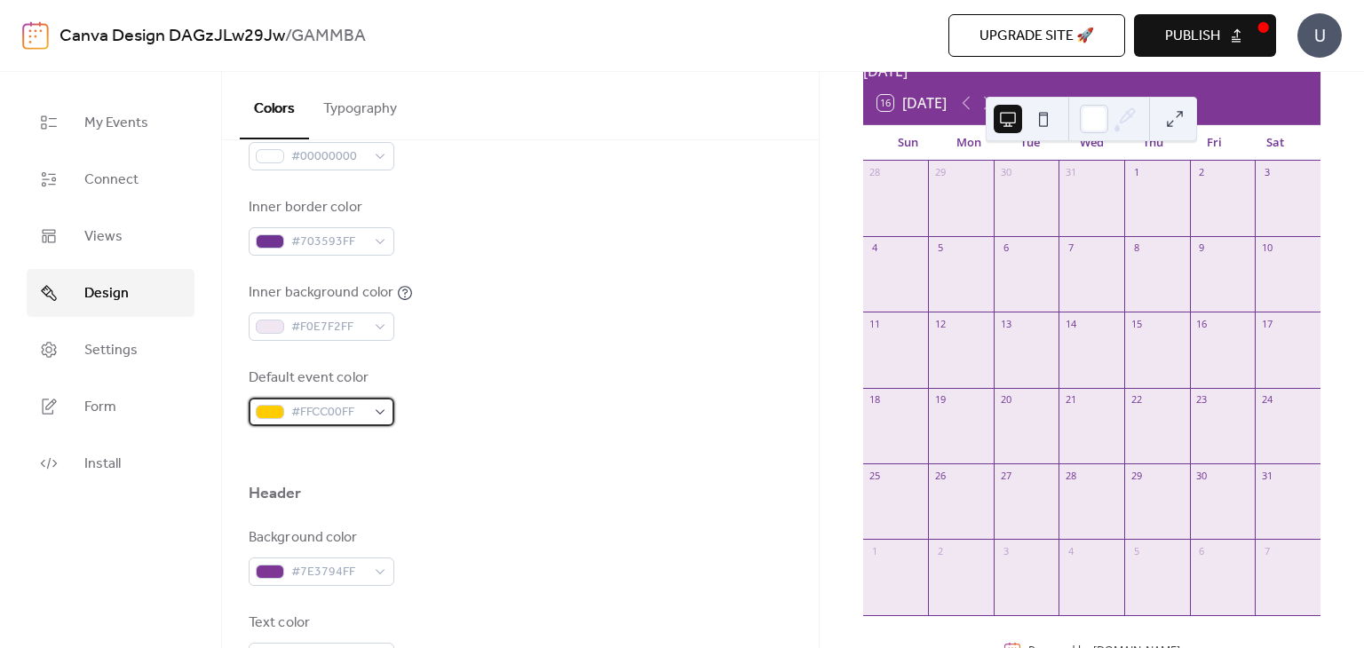
click at [357, 417] on span "#FFCC00FF" at bounding box center [328, 412] width 75 height 21
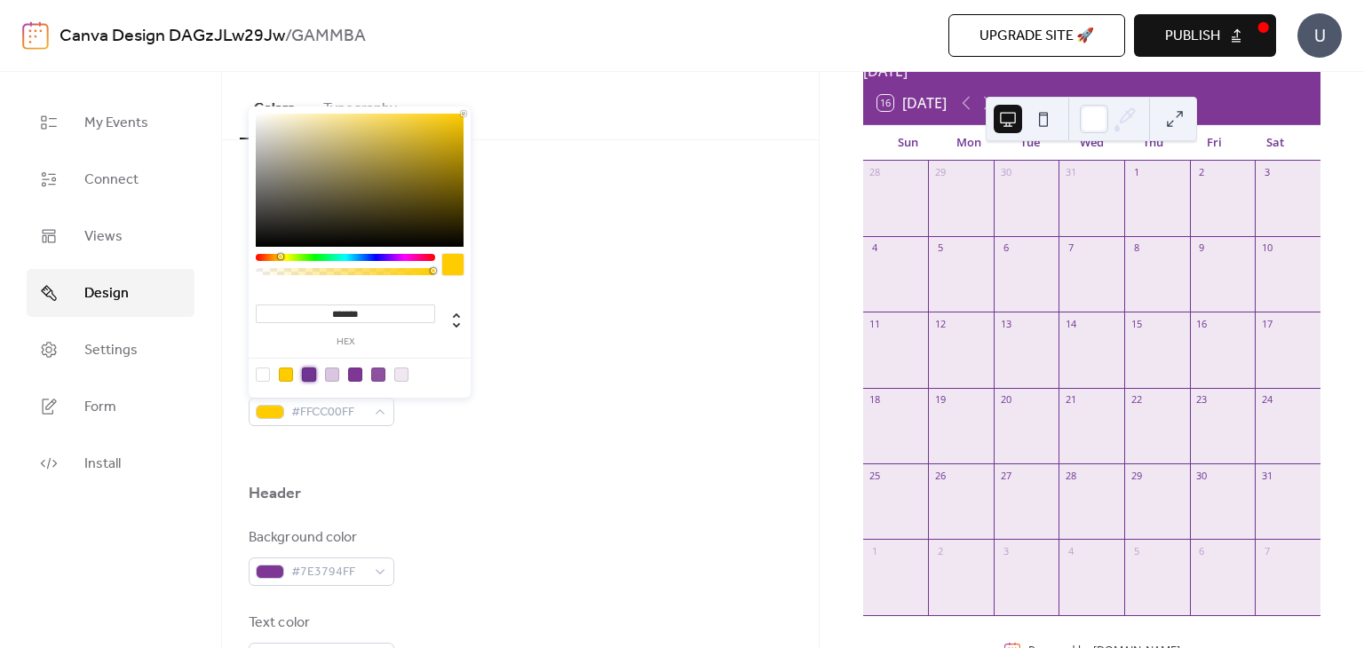
click at [311, 376] on div at bounding box center [309, 375] width 14 height 14
type input "*******"
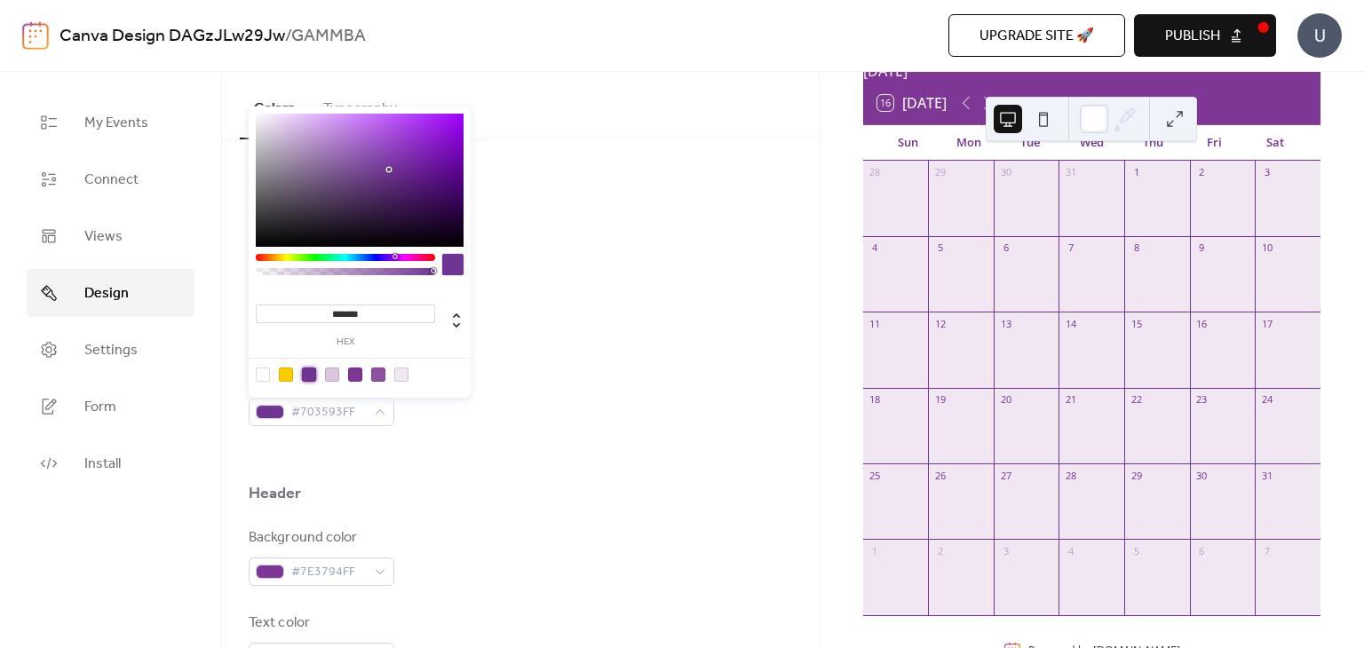
click at [767, 342] on div "Background color #00000000 Text color #703593FF Border color #00000000 Inner bo…" at bounding box center [521, 183] width 544 height 485
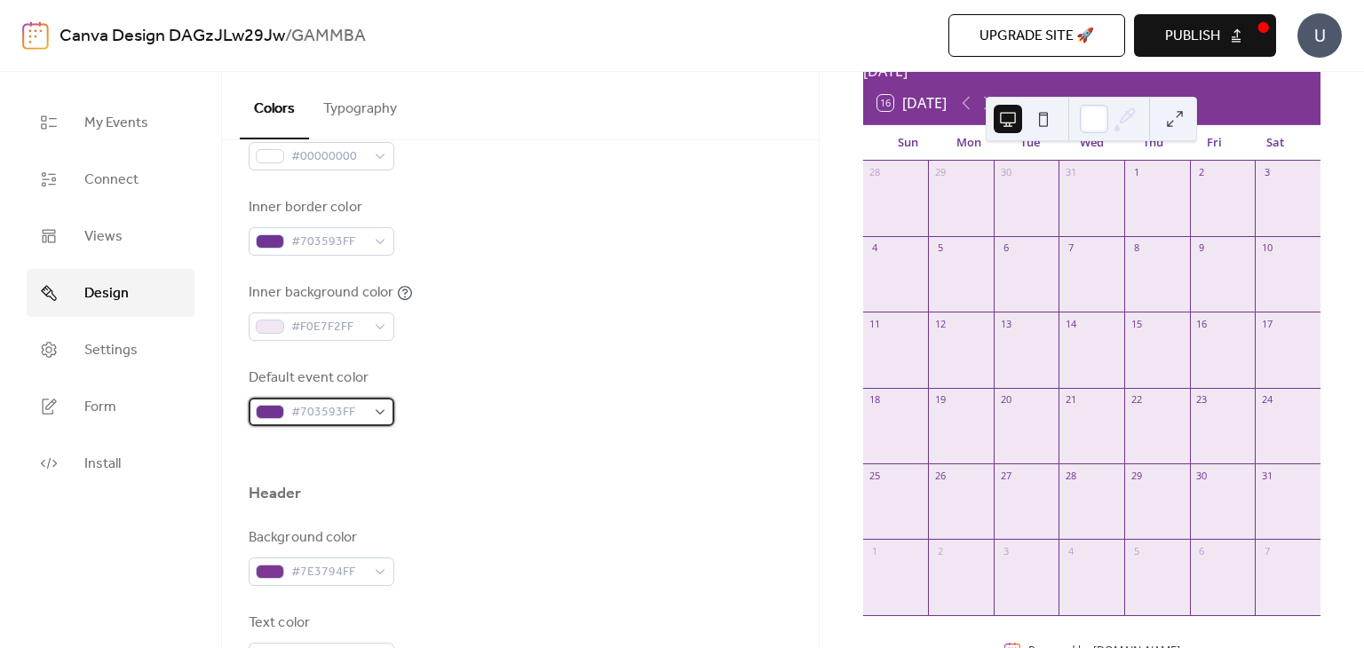
click at [348, 410] on span "#703593FF" at bounding box center [328, 412] width 75 height 21
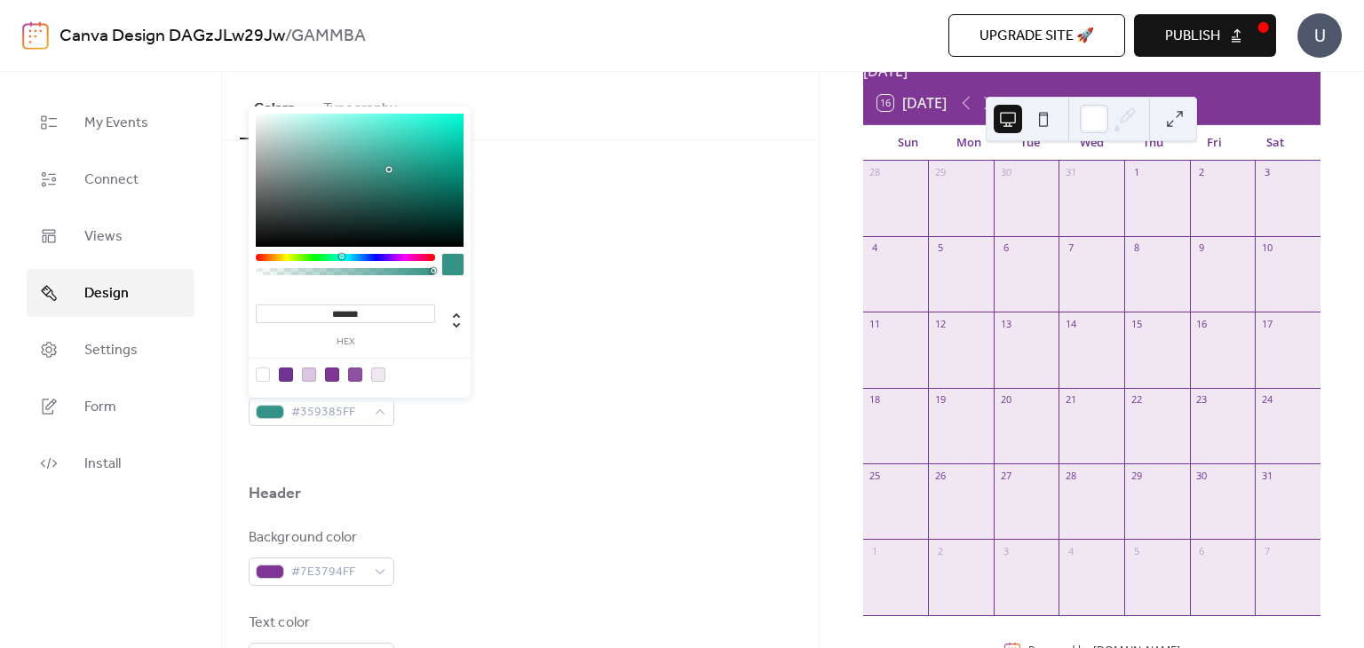
type input "*******"
drag, startPoint x: 386, startPoint y: 258, endPoint x: 340, endPoint y: 253, distance: 46.4
click at [340, 254] on div at bounding box center [345, 257] width 179 height 7
click at [646, 333] on div "Inner background color #F0E7F2FF" at bounding box center [521, 311] width 544 height 59
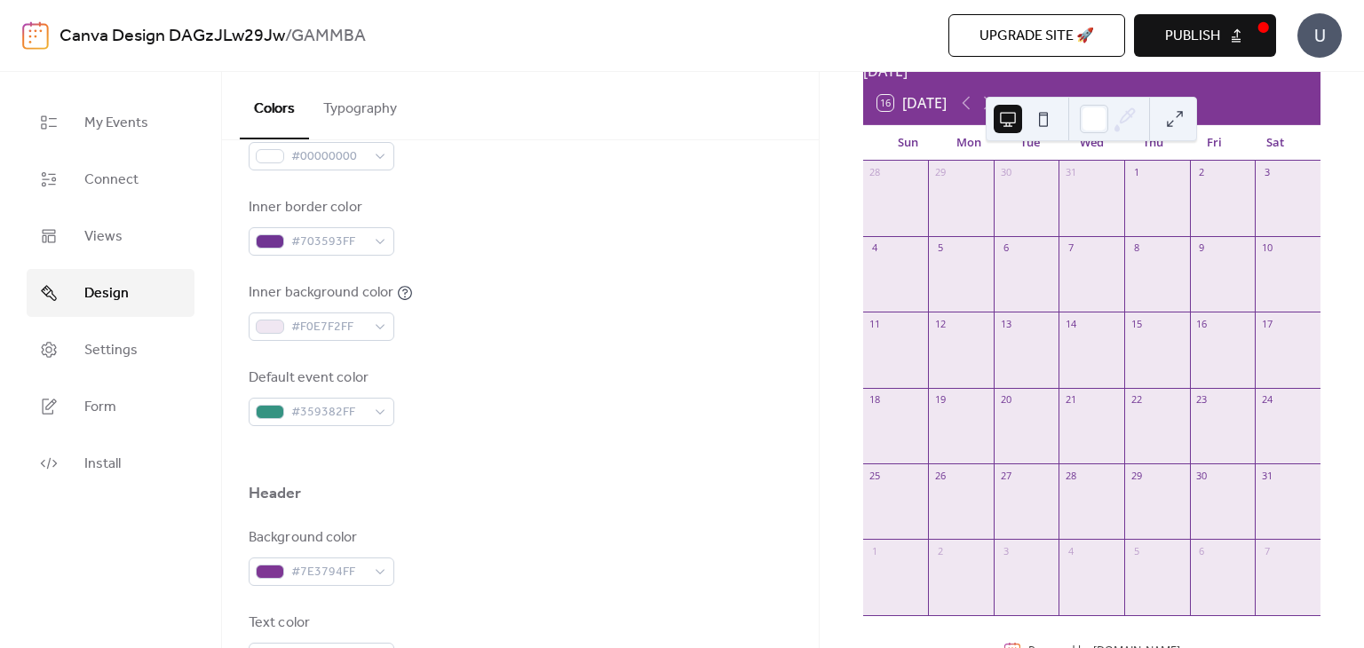
click at [1234, 112] on div "16 [DATE]" at bounding box center [1091, 103] width 457 height 43
click at [965, 104] on icon at bounding box center [966, 102] width 21 height 21
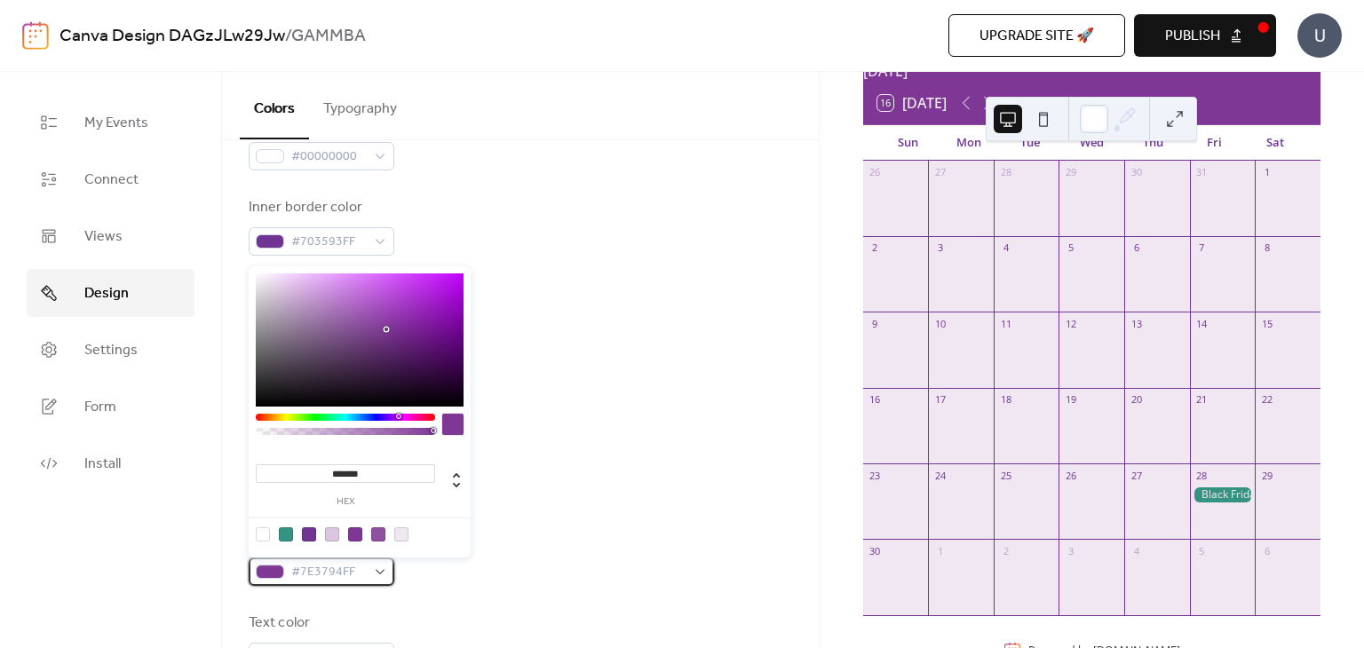
click at [359, 569] on span "#7E3794FF" at bounding box center [328, 572] width 75 height 21
click at [528, 524] on div at bounding box center [521, 520] width 544 height 14
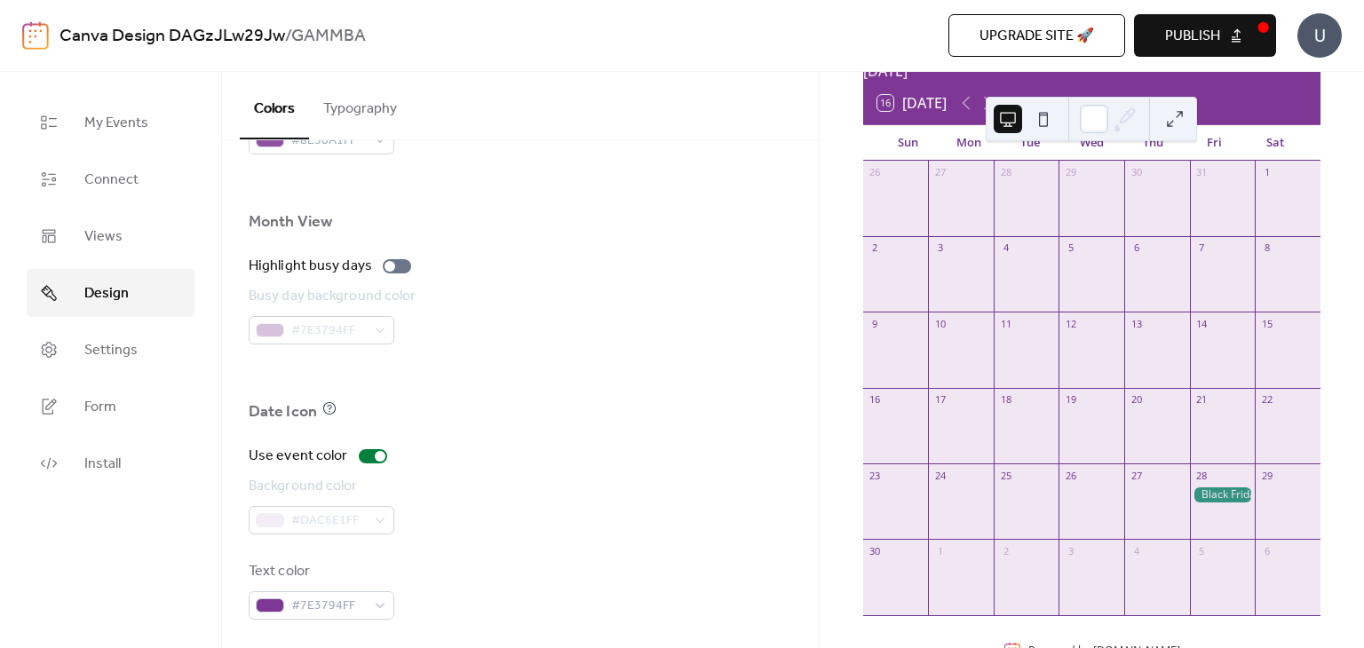
scroll to position [1212, 0]
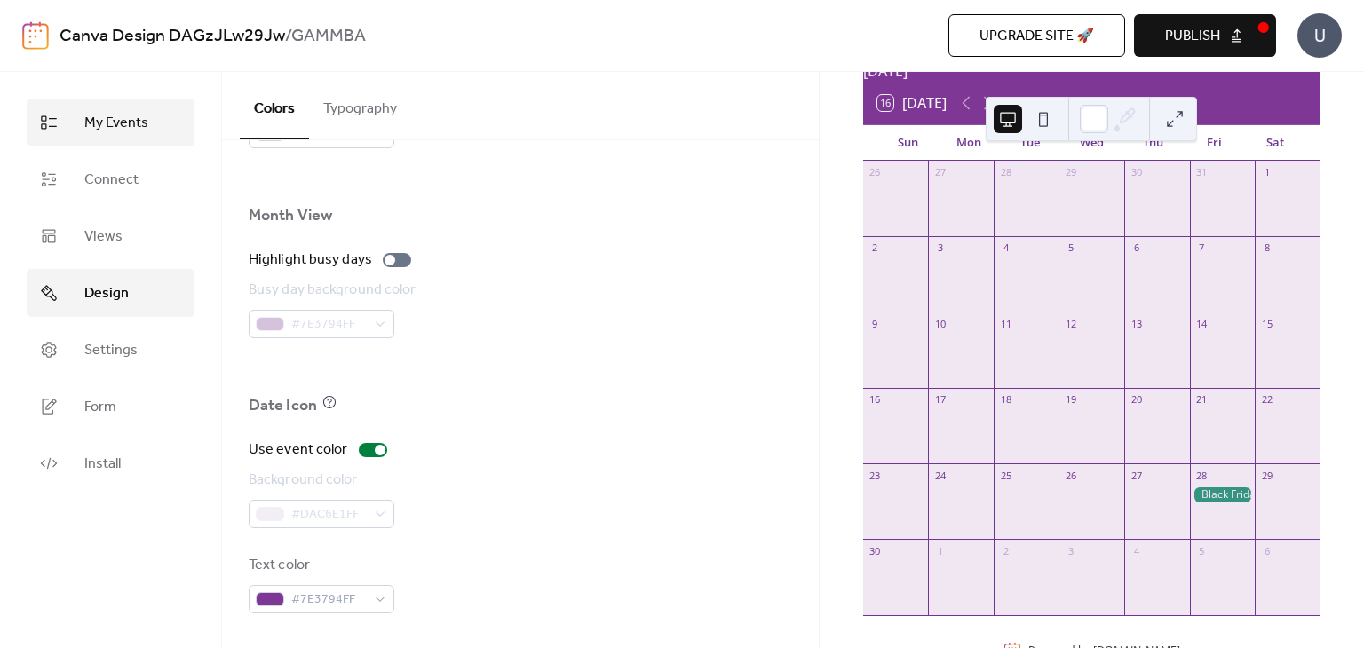
click at [135, 122] on span "My Events" at bounding box center [116, 123] width 64 height 21
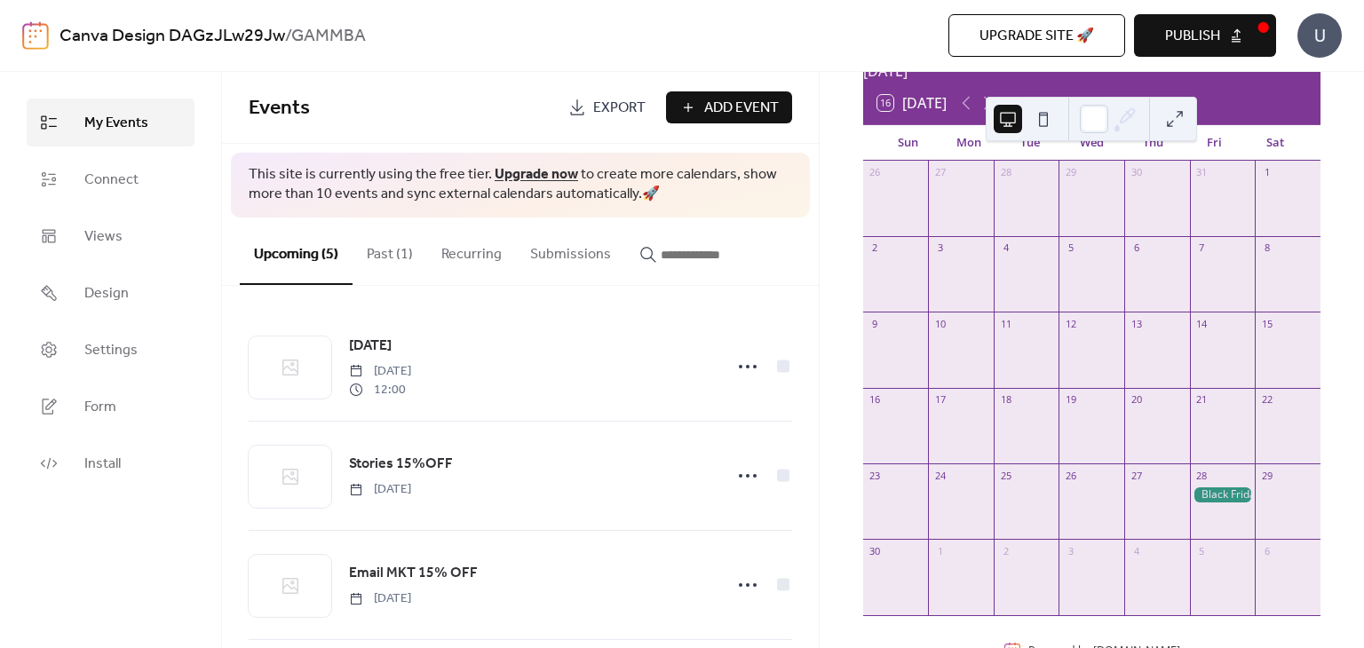
click at [211, 26] on link "Canva Design DAGzJLw29Jw" at bounding box center [173, 37] width 226 height 34
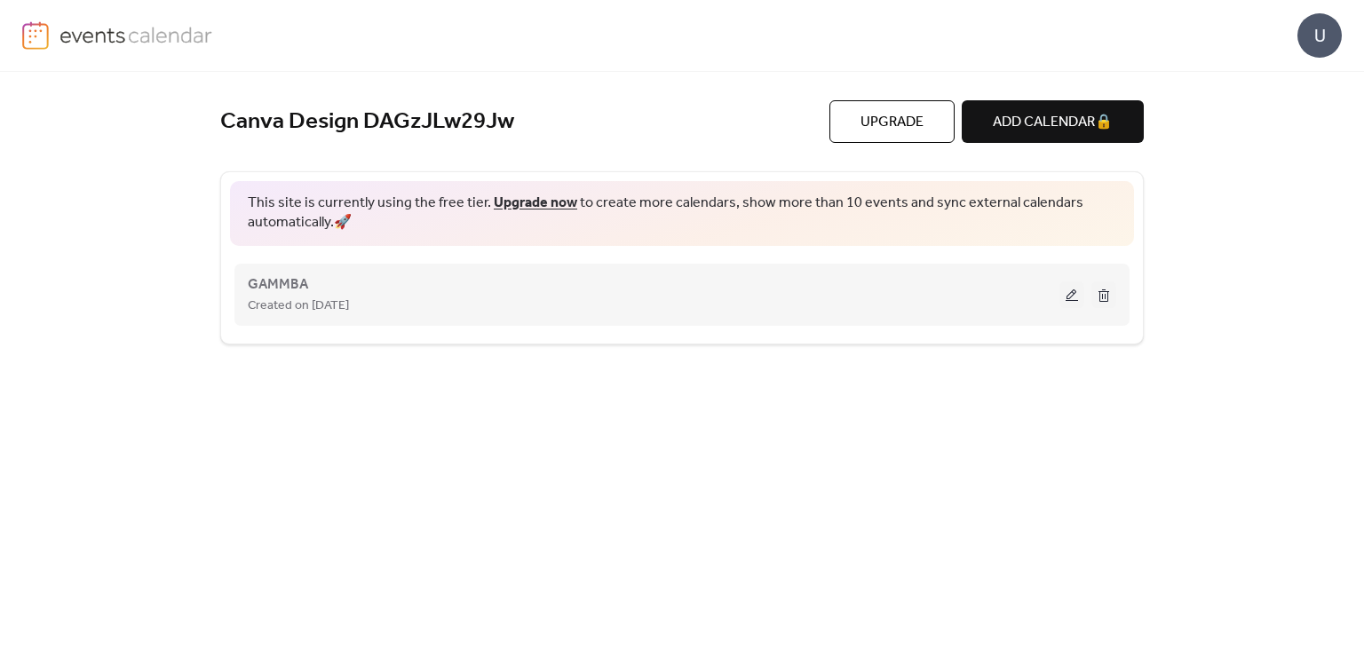
click at [949, 276] on div "GAMMBA Created on [DATE]" at bounding box center [654, 295] width 812 height 43
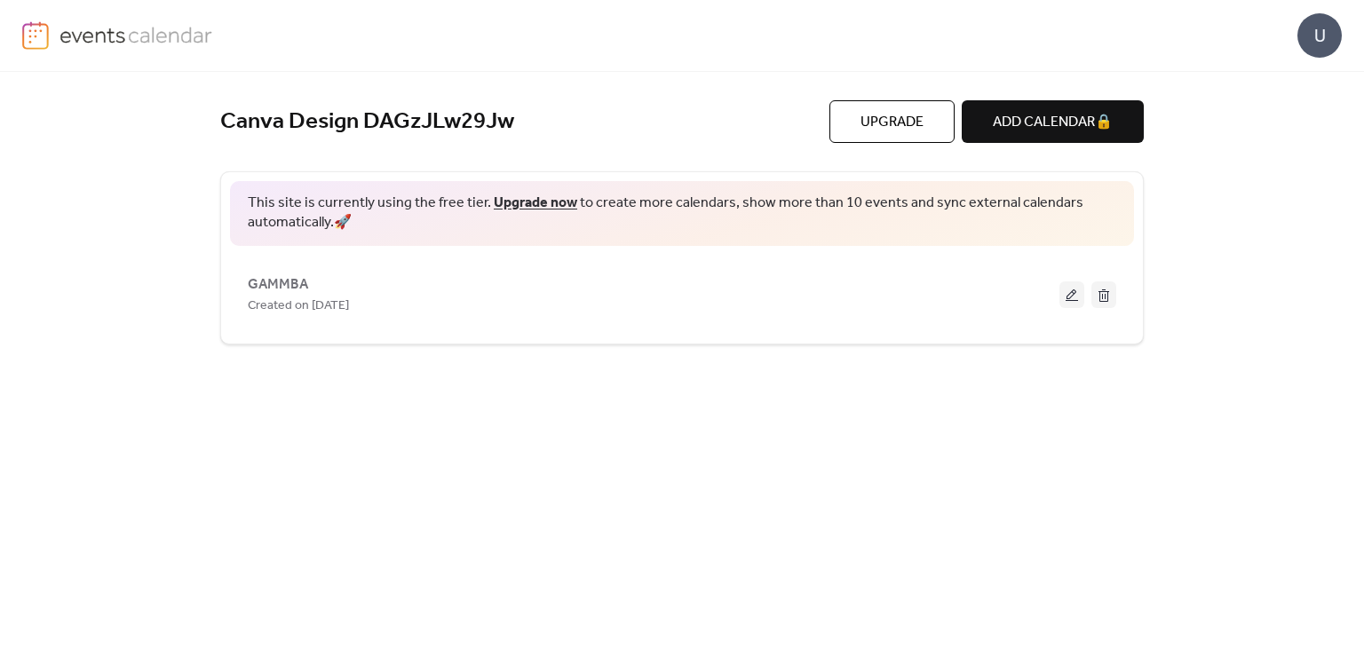
click at [50, 40] on link at bounding box center [117, 35] width 191 height 28
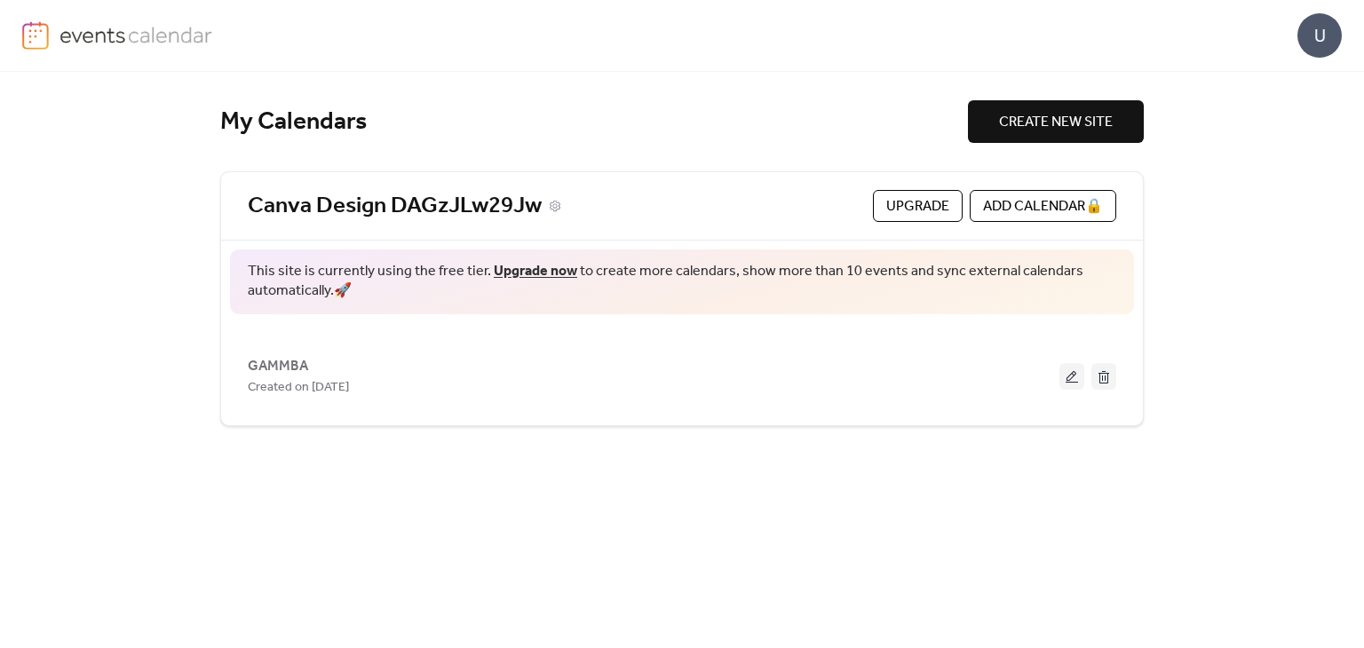
click at [381, 208] on link "Canva Design DAGzJLw29Jw" at bounding box center [395, 206] width 294 height 29
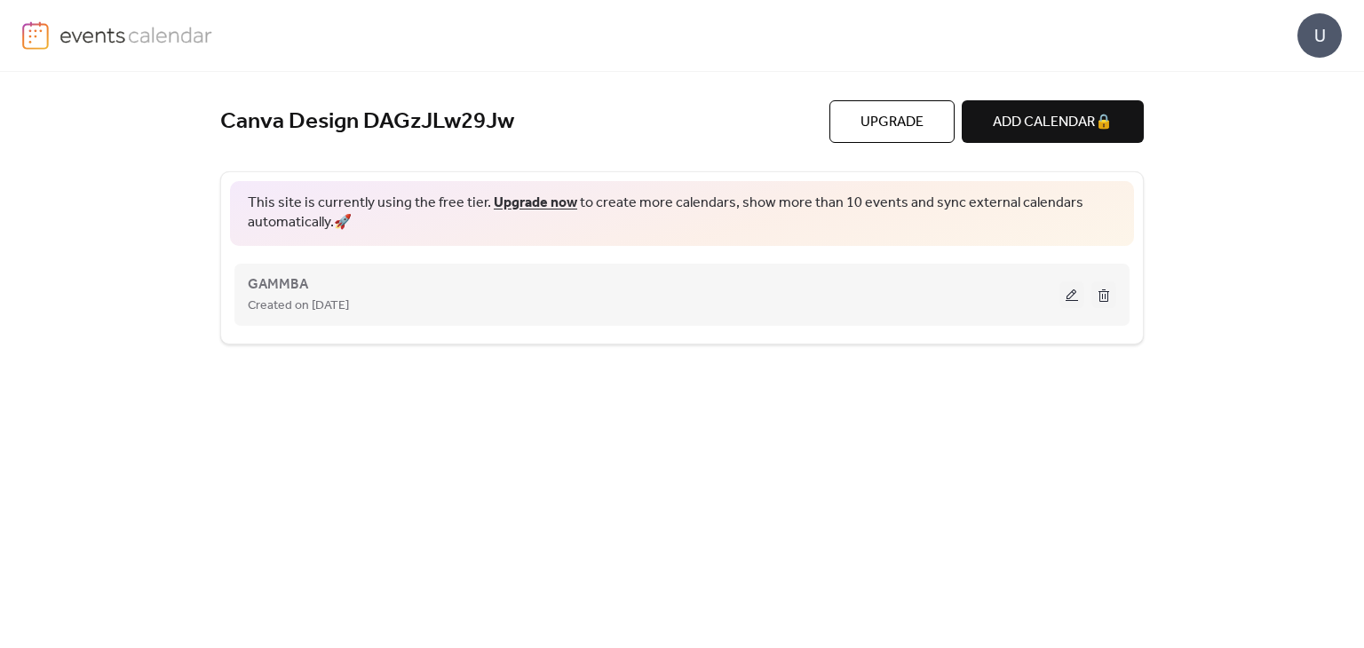
click at [327, 297] on span "Created on [DATE]" at bounding box center [298, 306] width 101 height 21
click at [291, 281] on span "GAMMBA" at bounding box center [278, 284] width 60 height 21
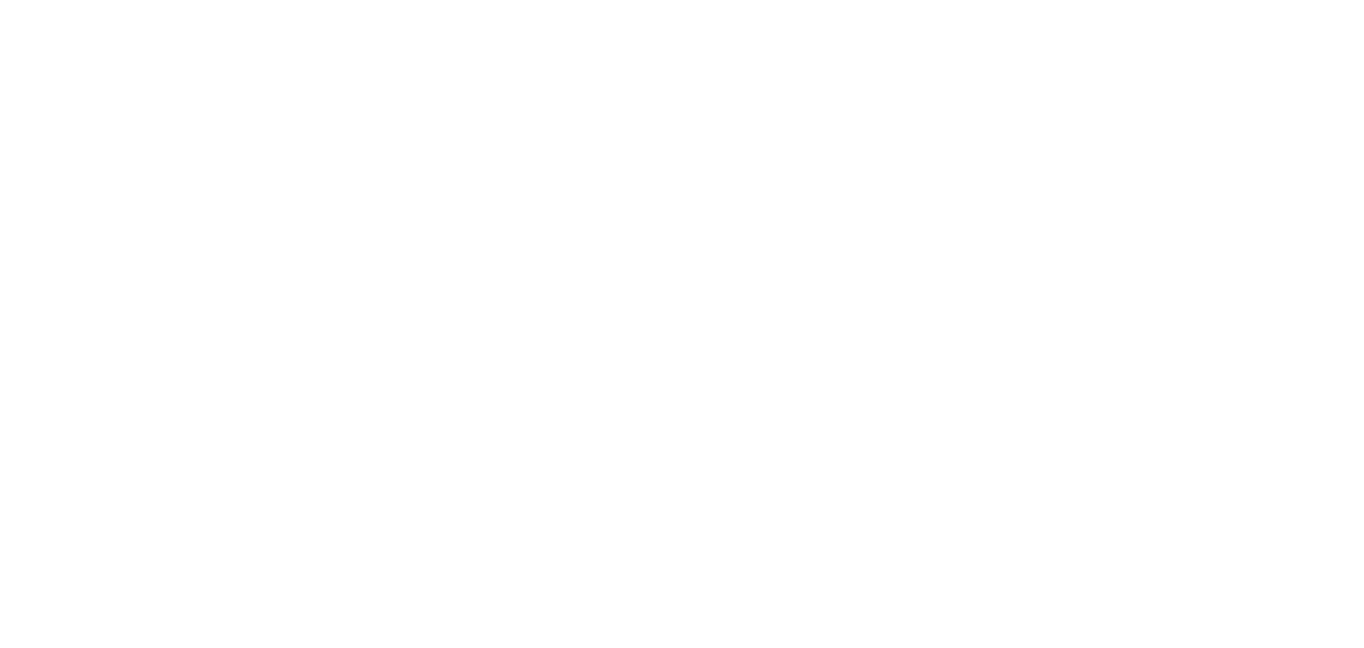
click at [291, 281] on div at bounding box center [682, 324] width 1364 height 648
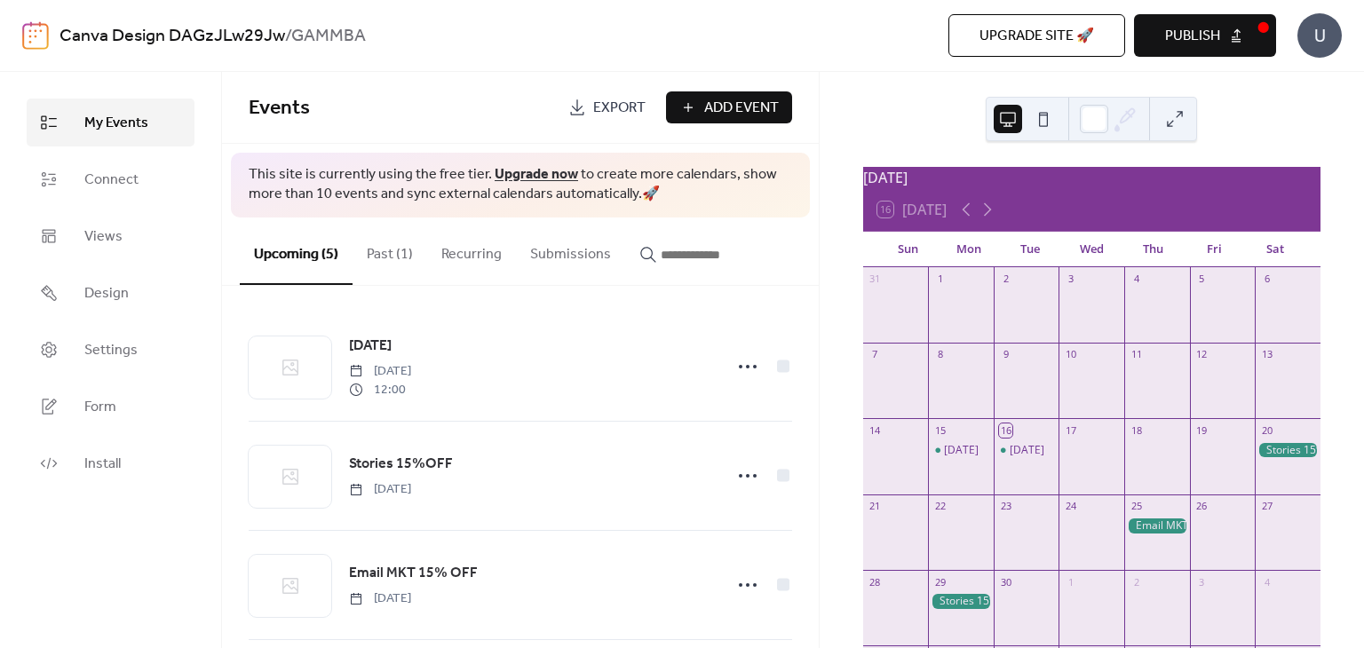
click at [639, 110] on span "Export" at bounding box center [619, 108] width 52 height 21
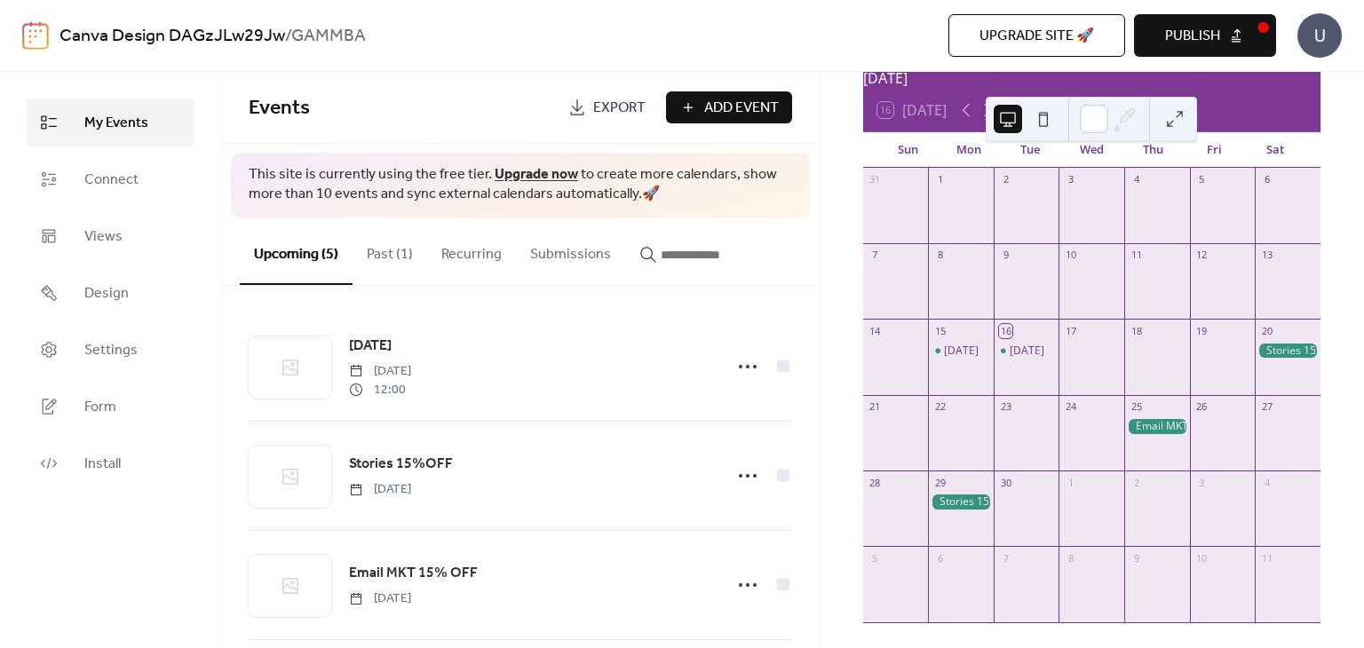
scroll to position [118, 0]
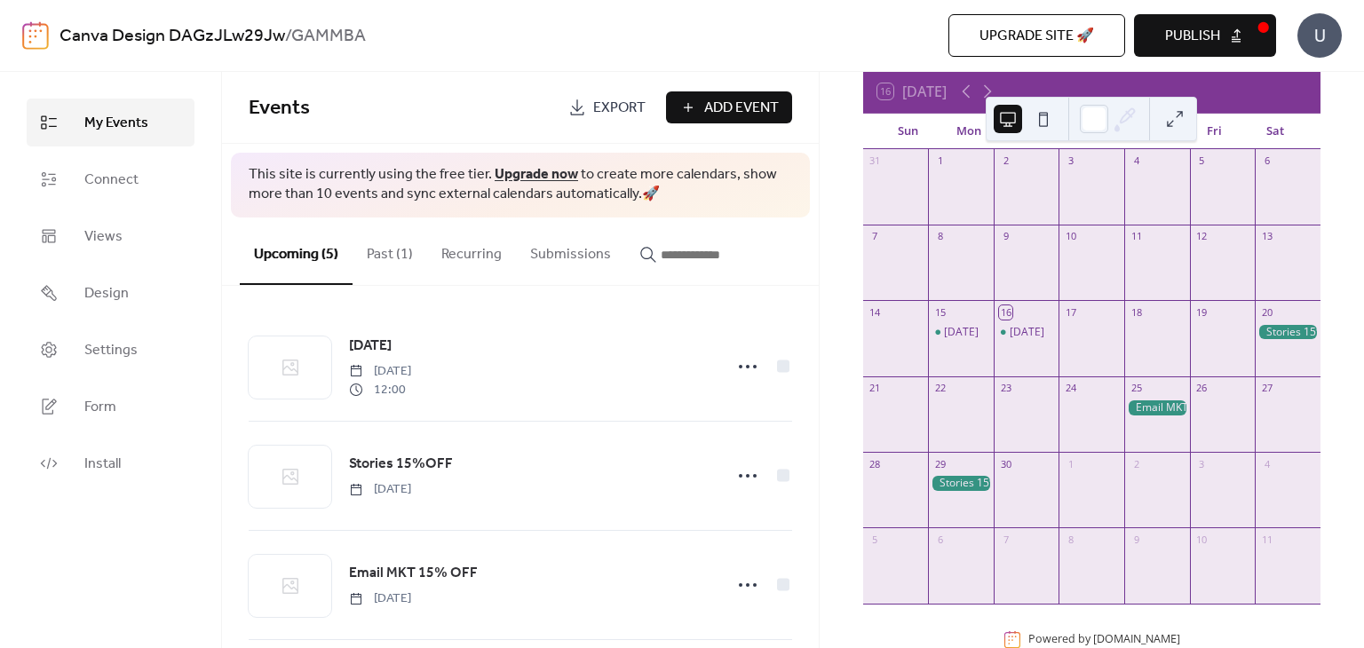
click at [1255, 465] on div "4" at bounding box center [1288, 464] width 66 height 24
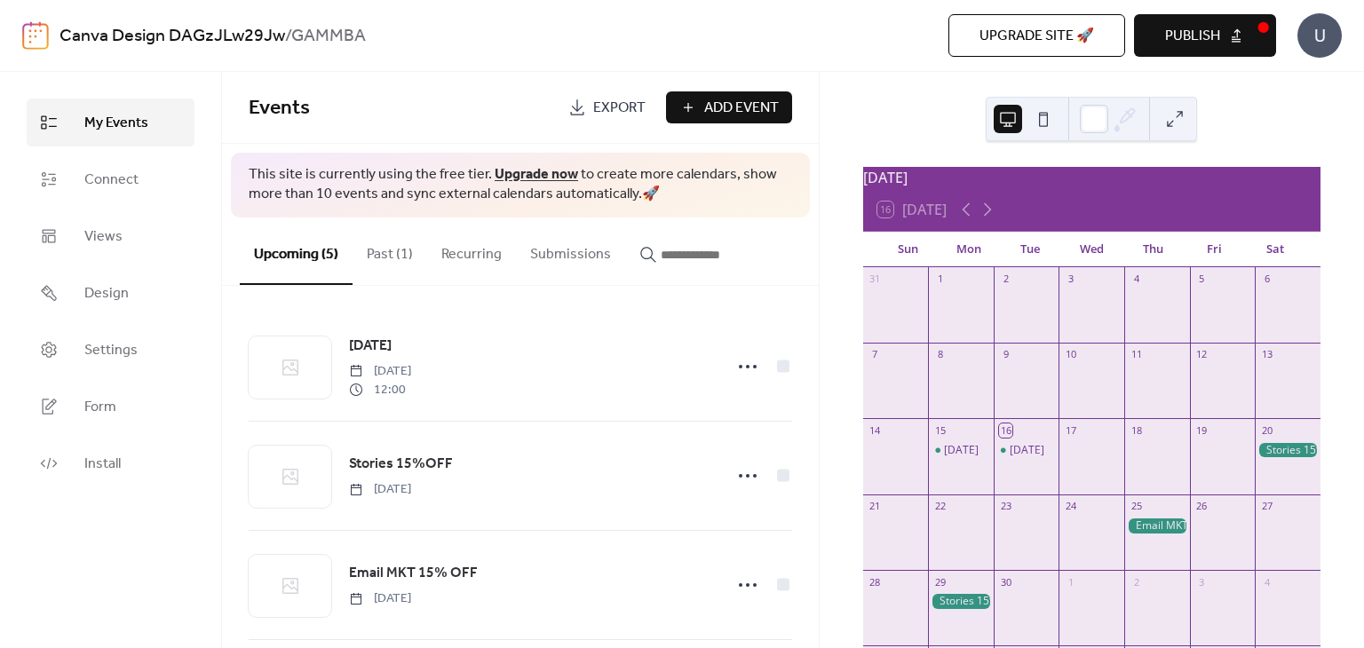
click at [1180, 122] on button at bounding box center [1175, 119] width 28 height 28
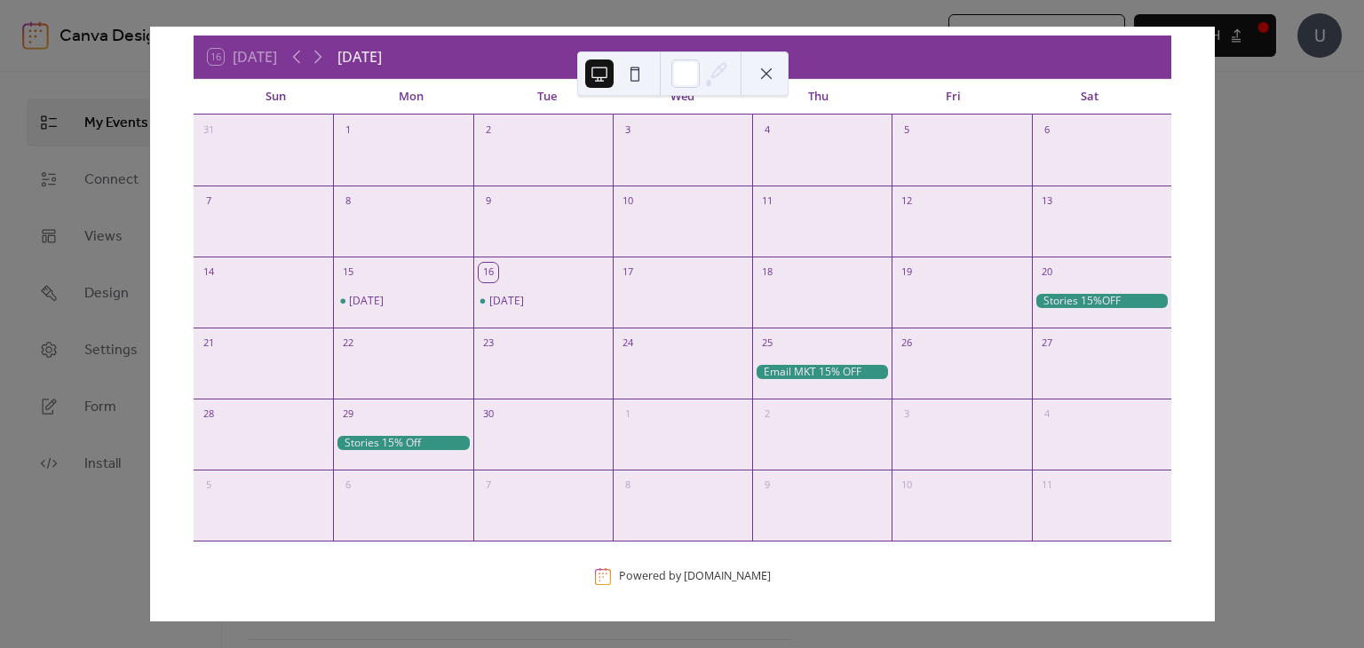
scroll to position [57, 0]
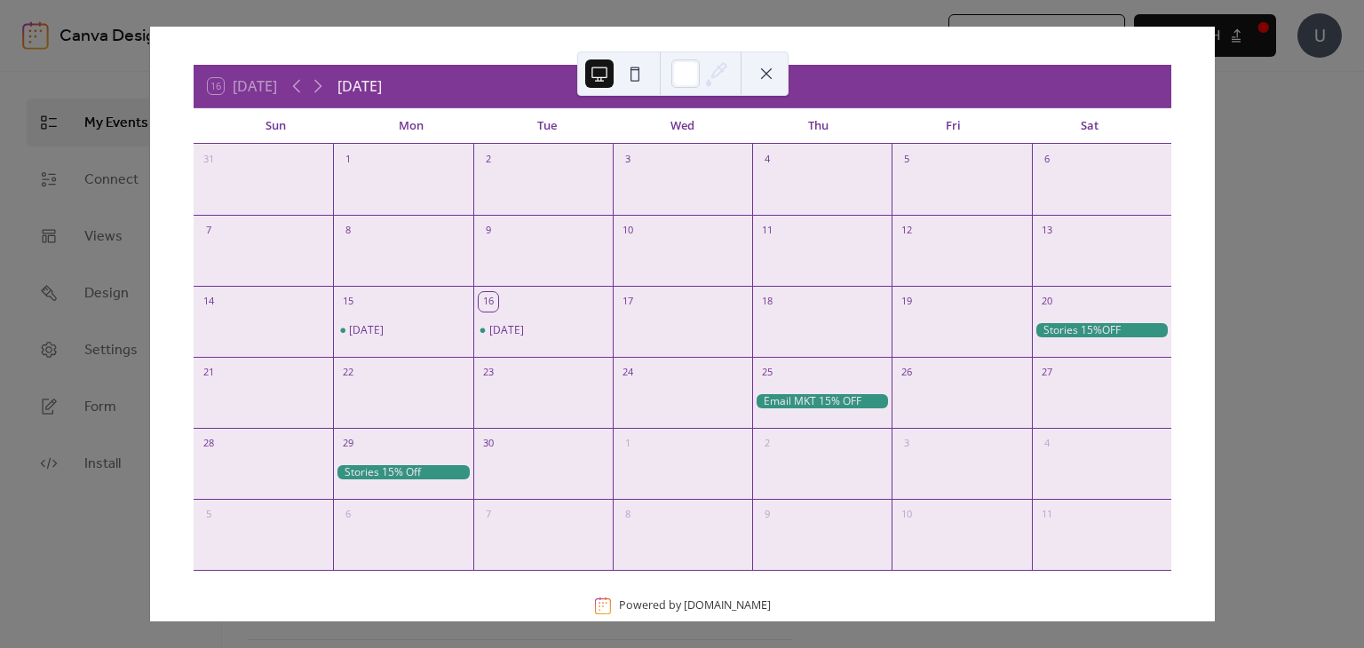
click at [929, 531] on div at bounding box center [961, 546] width 139 height 36
click at [762, 67] on button at bounding box center [766, 74] width 28 height 28
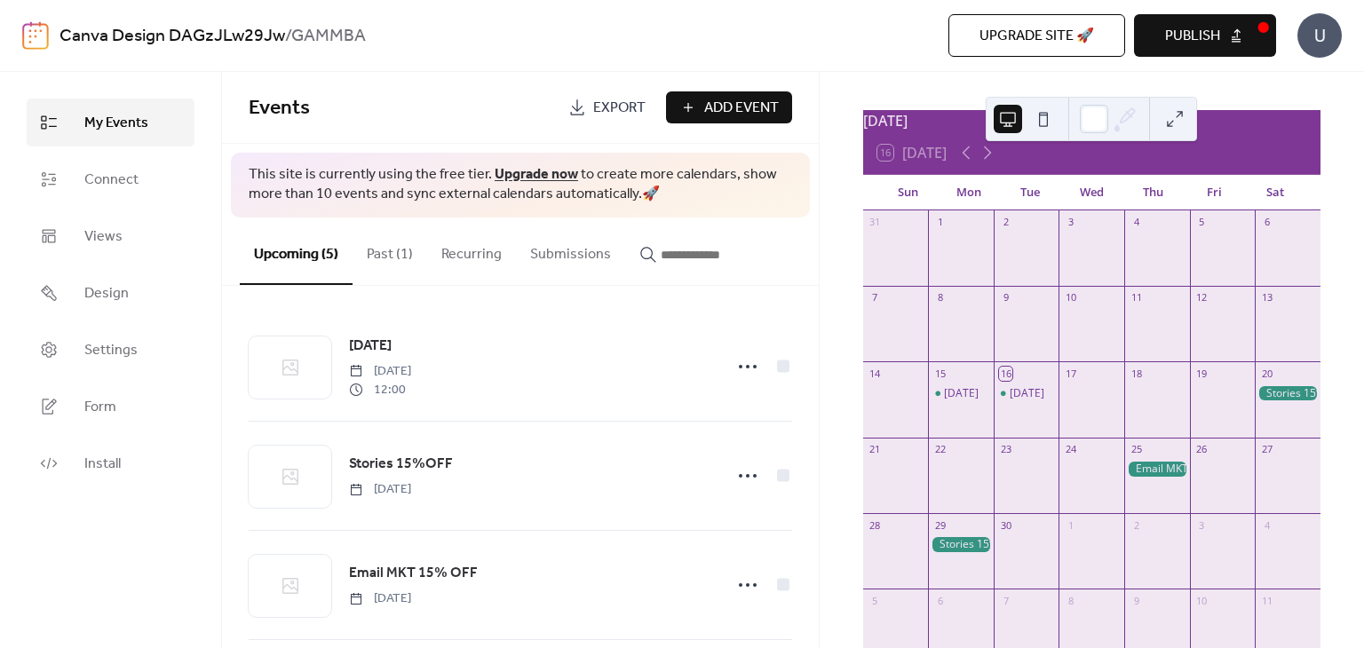
click at [1169, 120] on button at bounding box center [1175, 119] width 28 height 28
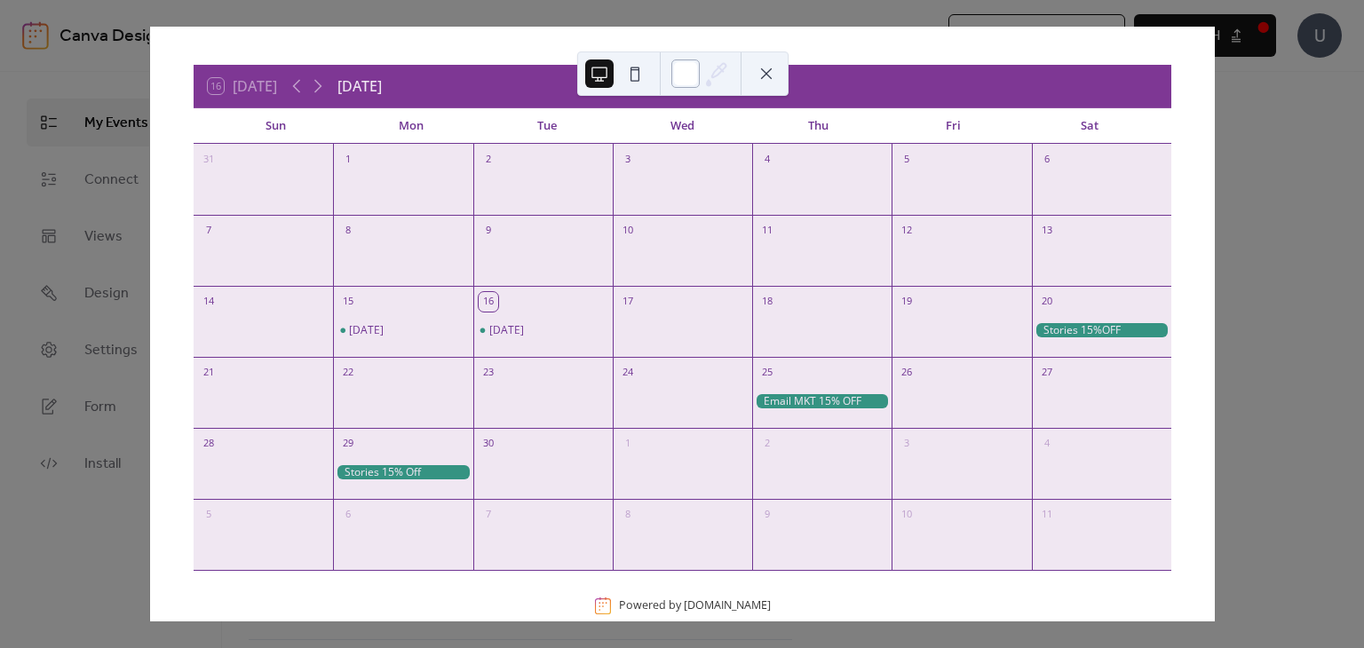
click at [694, 78] on div at bounding box center [685, 74] width 28 height 28
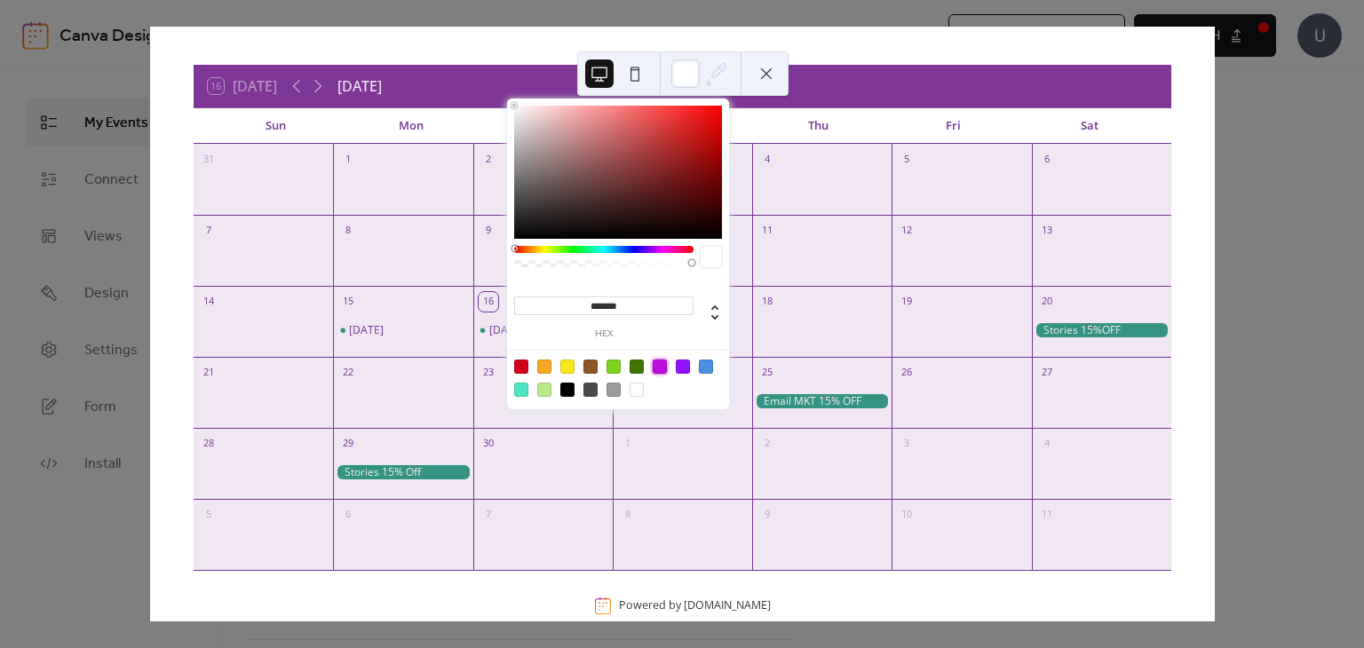
click at [661, 367] on div at bounding box center [660, 367] width 14 height 14
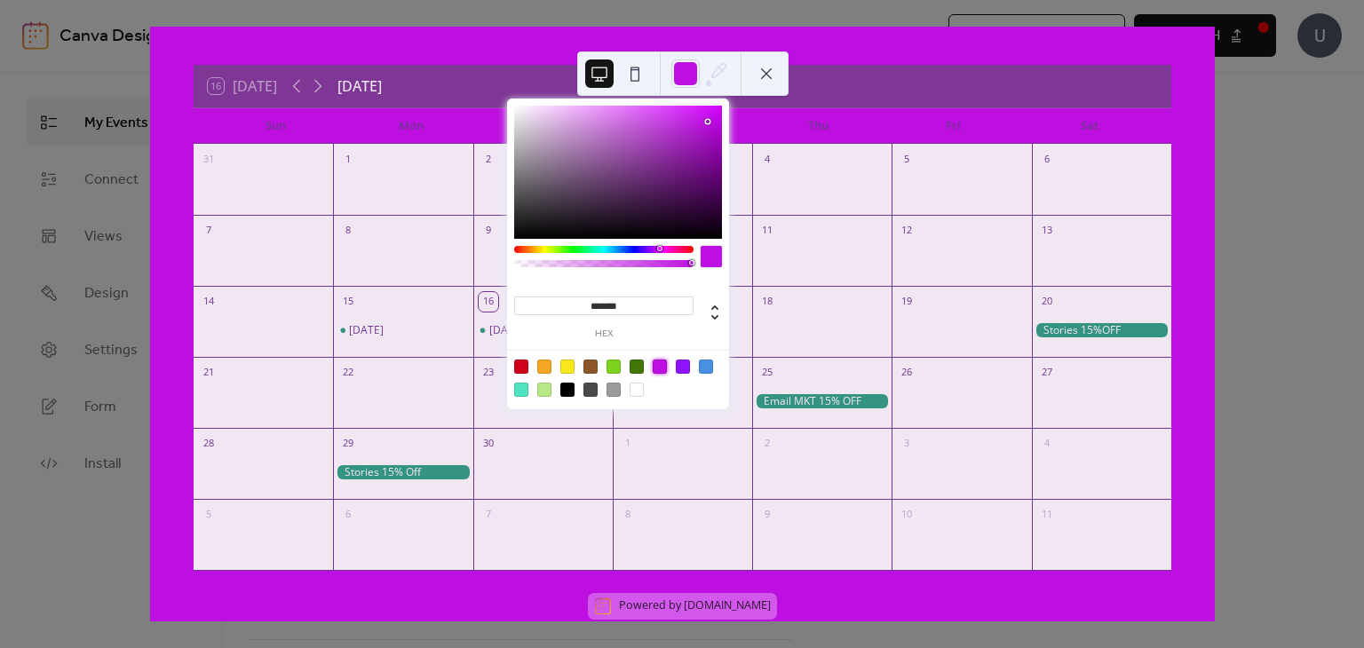
click at [633, 392] on div at bounding box center [637, 390] width 14 height 14
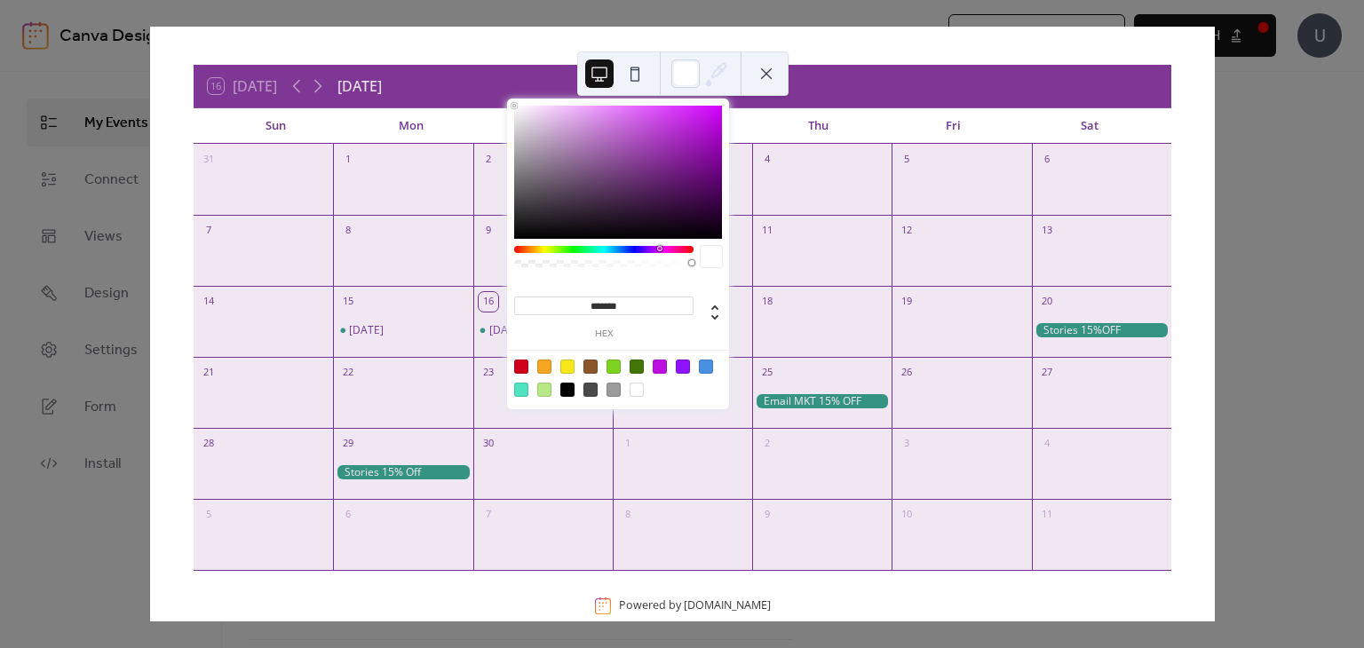
type input "*******"
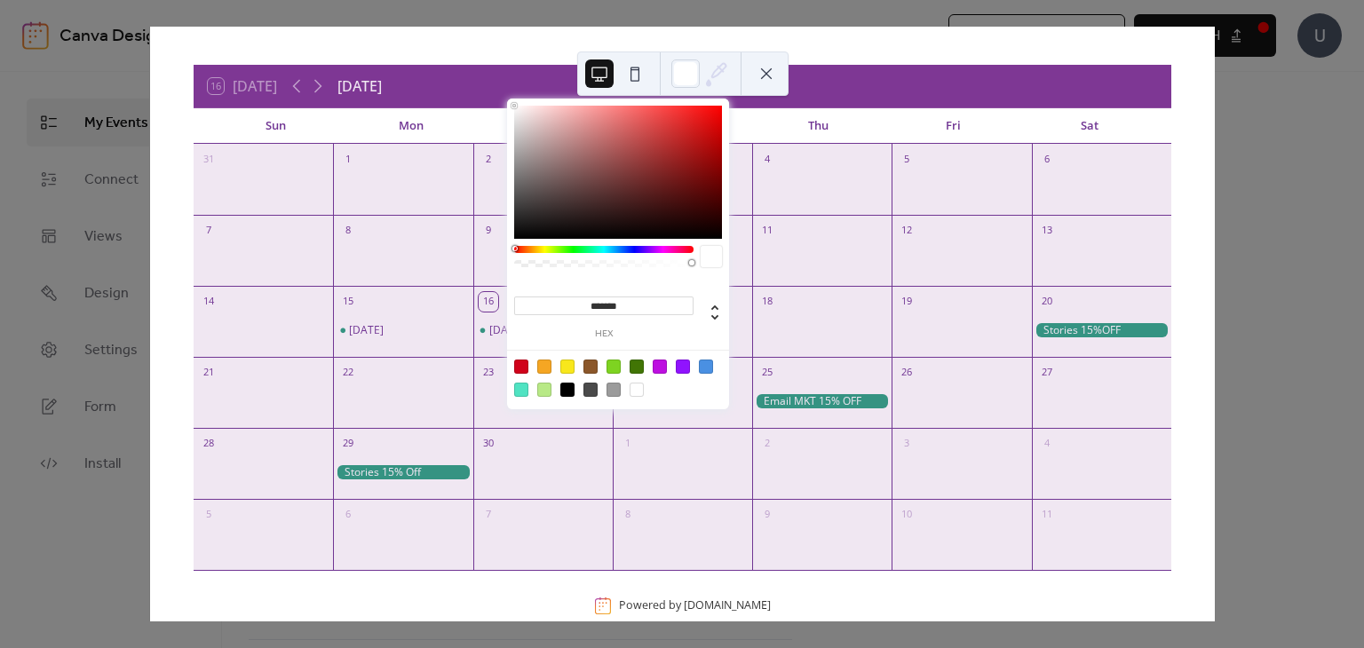
click at [706, 69] on icon at bounding box center [716, 73] width 27 height 27
click at [913, 45] on div "16 [DATE] [DATE] Sun Mon Tue Wed Thu Fri Sat 31 1 2 3 4 5 6 7 8 9 10 11 12 13 1…" at bounding box center [682, 324] width 1065 height 595
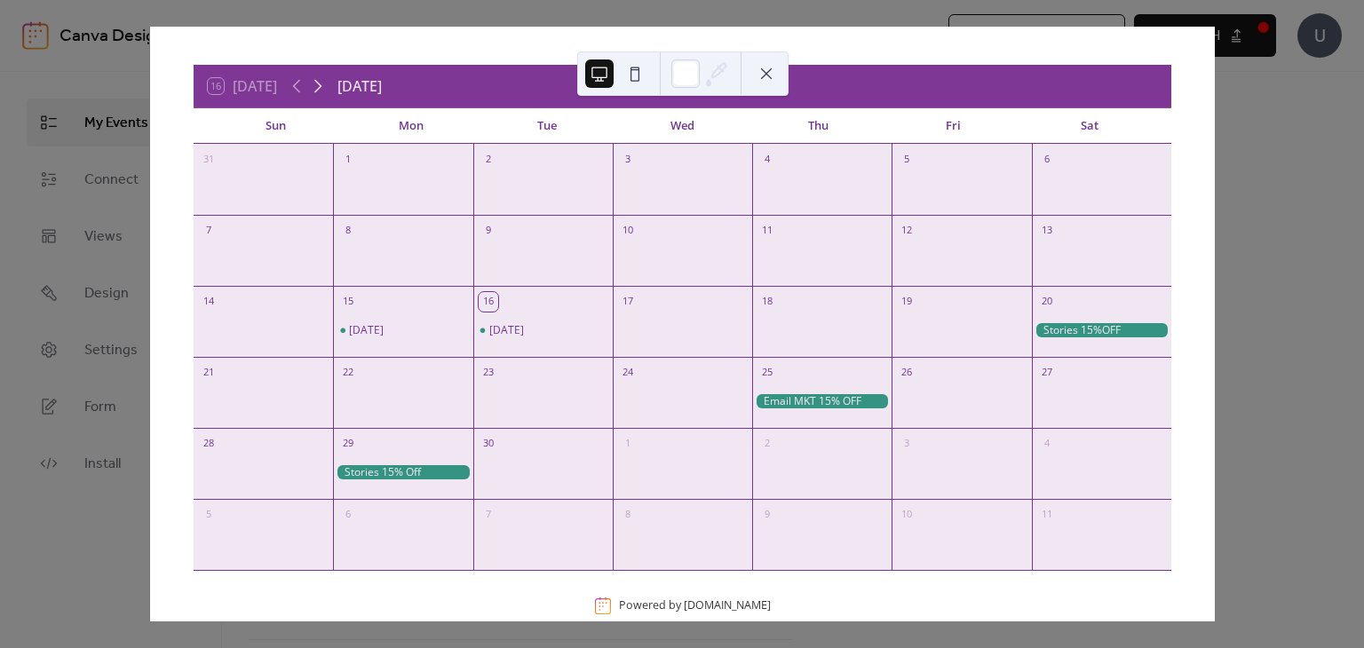
click at [320, 89] on icon at bounding box center [318, 86] width 8 height 13
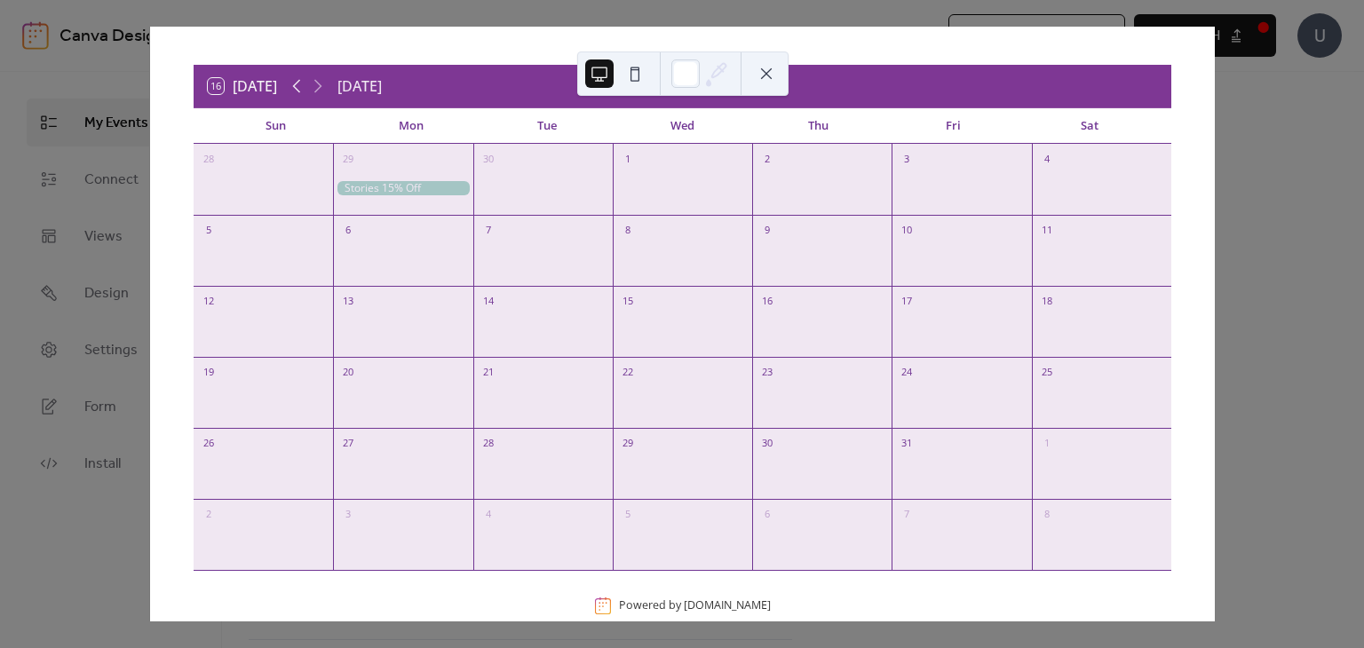
click at [303, 90] on icon at bounding box center [296, 85] width 21 height 21
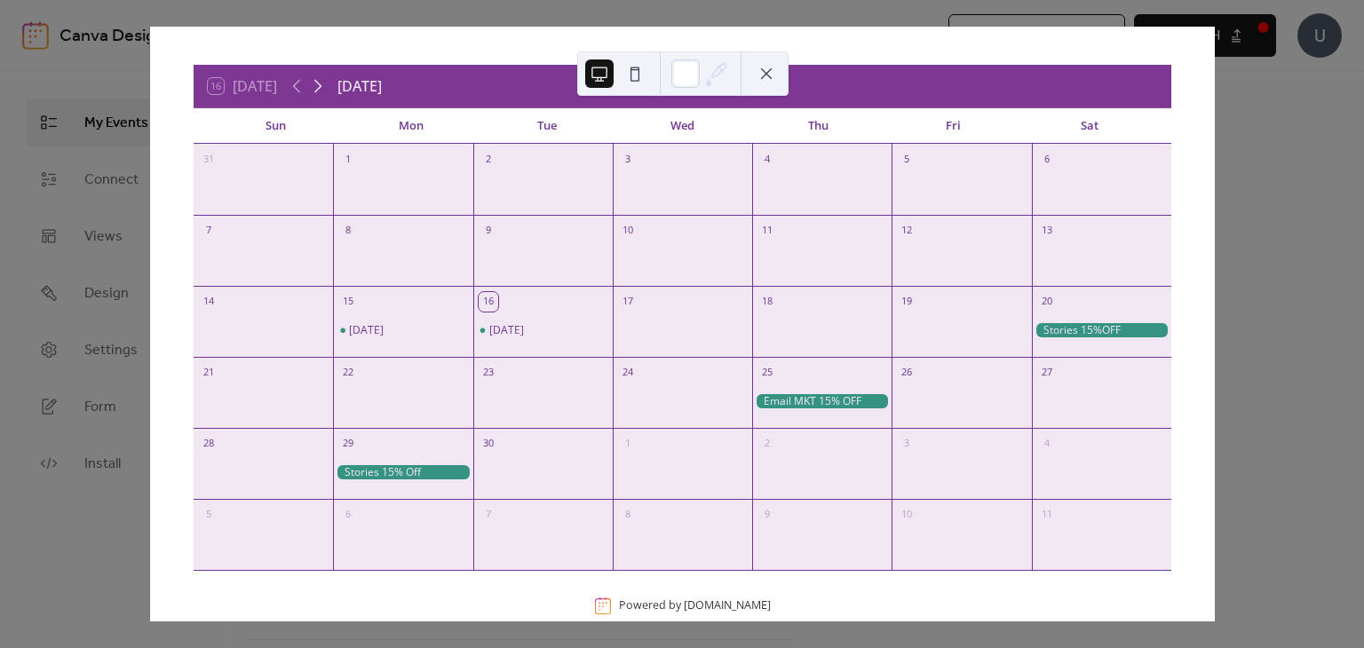
click at [317, 86] on icon at bounding box center [317, 85] width 21 height 21
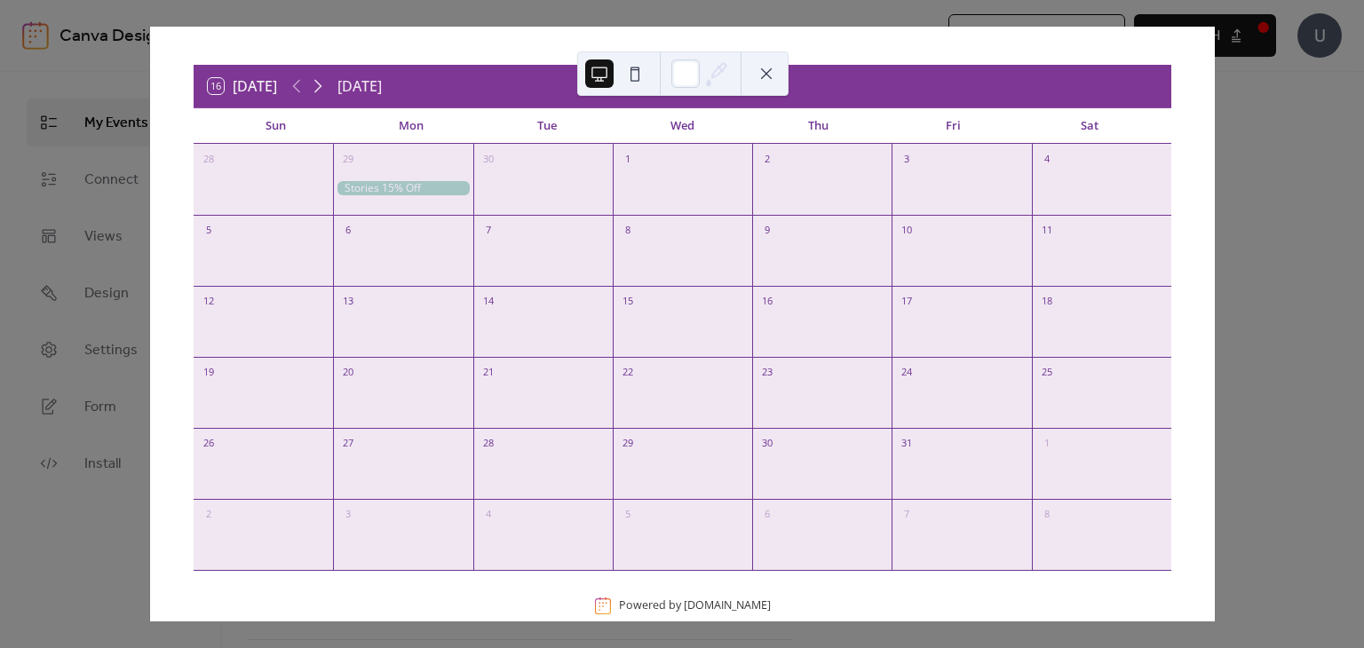
click at [317, 86] on icon at bounding box center [317, 85] width 21 height 21
click at [310, 86] on icon at bounding box center [317, 85] width 21 height 21
click at [295, 86] on icon at bounding box center [297, 86] width 8 height 13
click at [315, 86] on icon at bounding box center [317, 85] width 21 height 21
click at [300, 81] on icon at bounding box center [297, 86] width 8 height 13
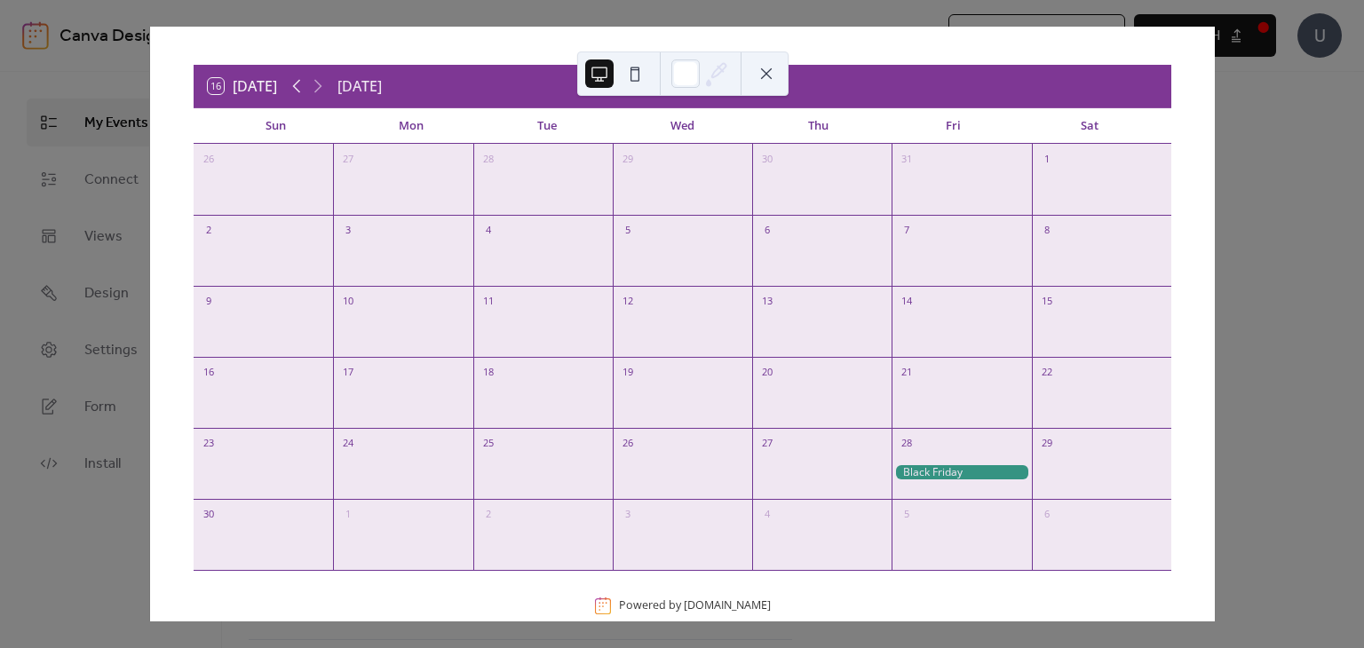
click at [300, 80] on icon at bounding box center [297, 86] width 8 height 13
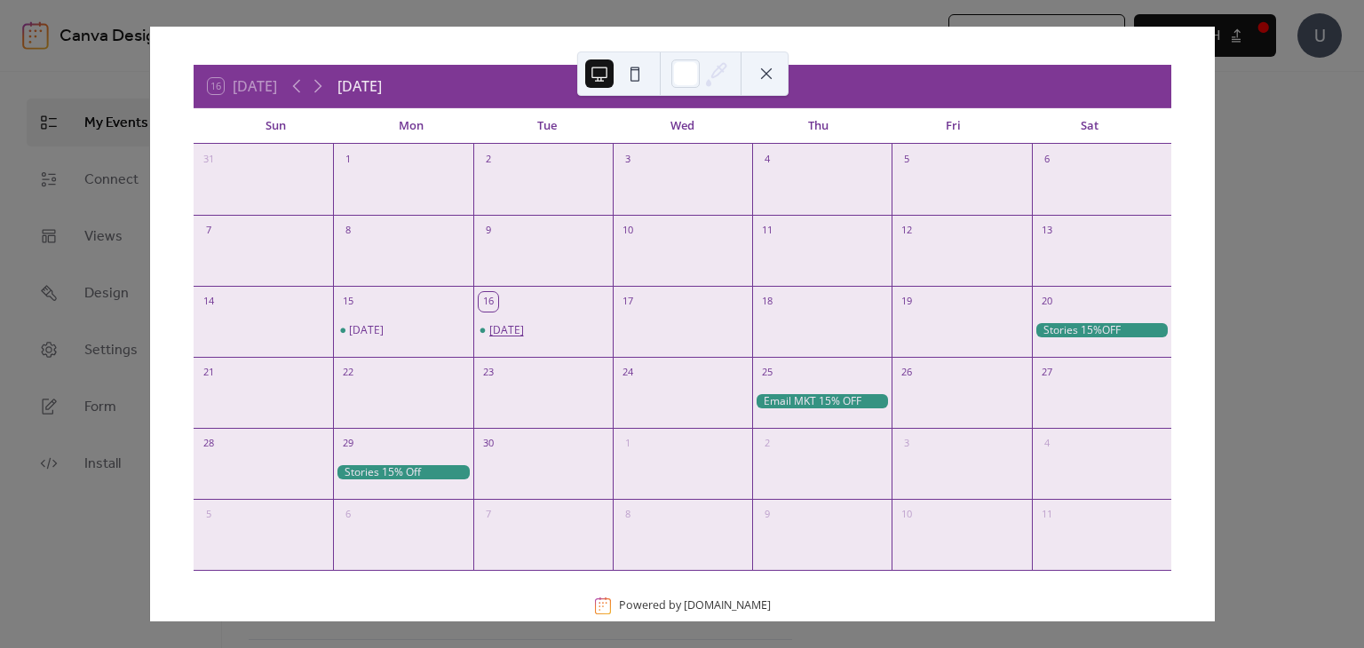
click at [513, 327] on div "[DATE]" at bounding box center [506, 330] width 35 height 14
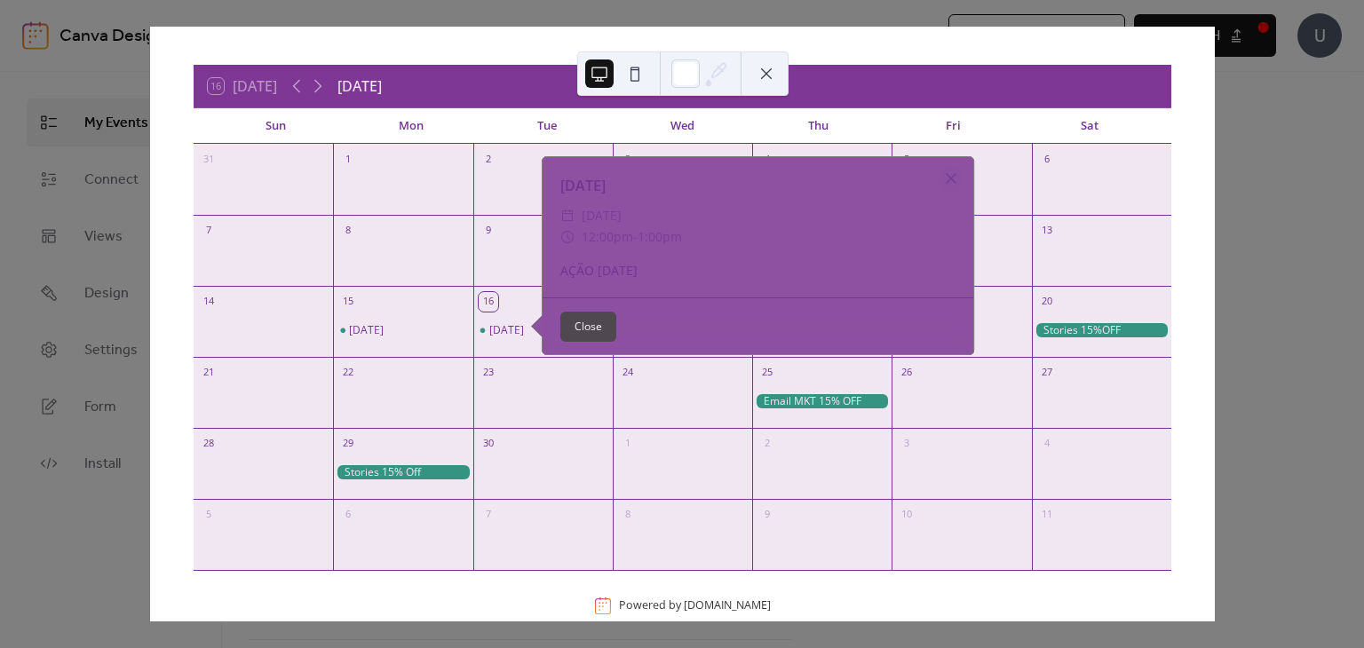
click at [584, 319] on button "Close" at bounding box center [588, 327] width 56 height 30
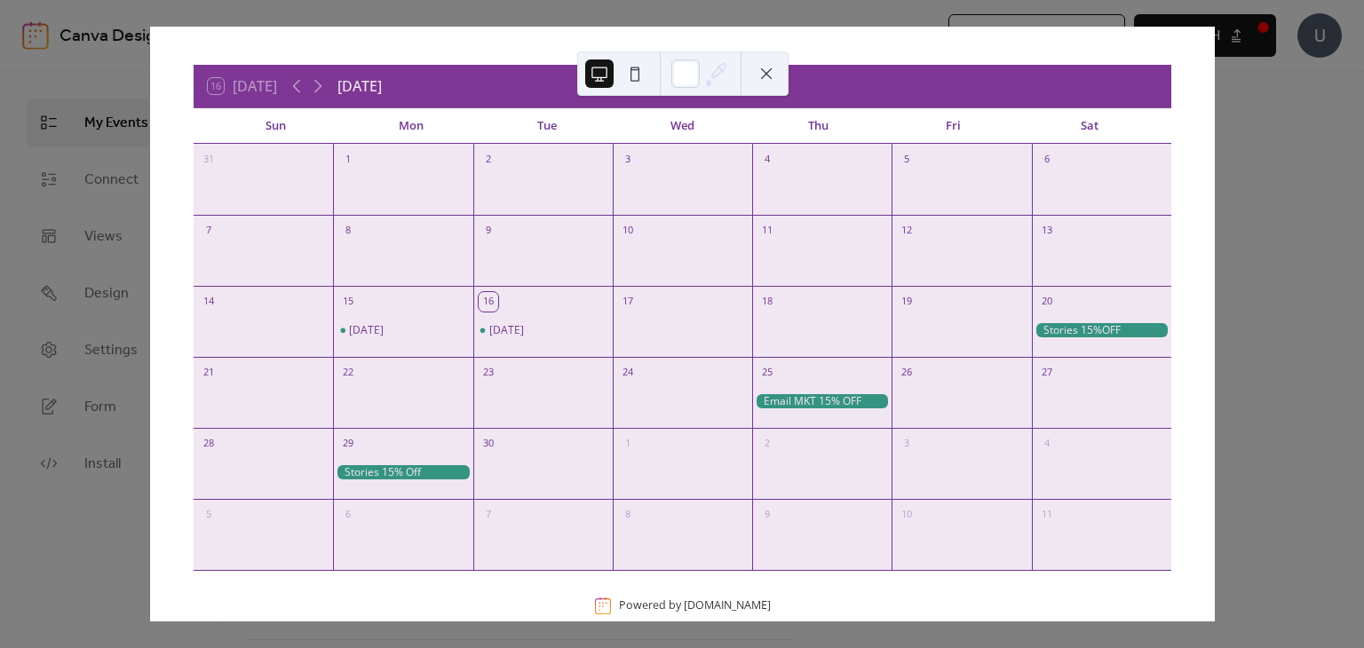
click at [1215, 120] on div "16 [DATE] [DATE] Sun Mon Tue Wed Thu Fri Sat 31 1 2 3 4 5 6 7 8 9 10 11 12 13 1…" at bounding box center [682, 324] width 1066 height 595
click at [1215, 75] on div "16 [DATE] [DATE] Sun Mon Tue Wed Thu Fri Sat 31 1 2 3 4 5 6 7 8 9 10 11 12 13 1…" at bounding box center [682, 324] width 1066 height 595
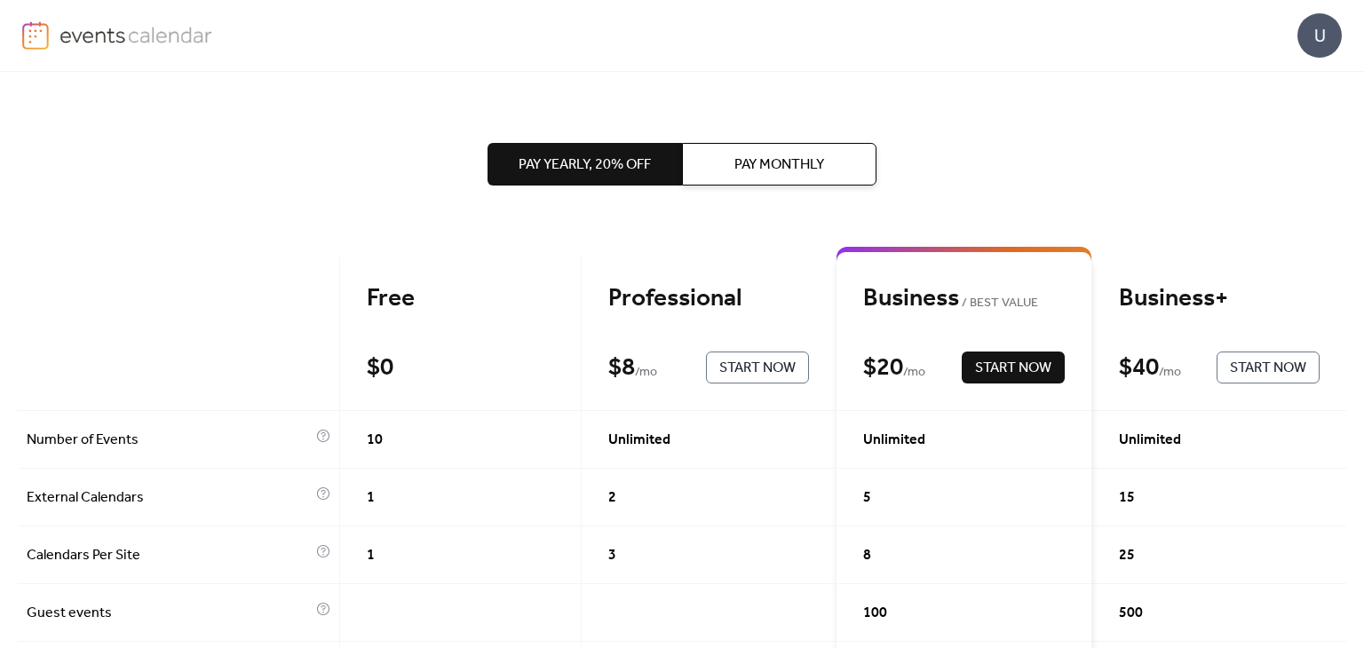
click at [1338, 26] on div "U" at bounding box center [1320, 35] width 44 height 44
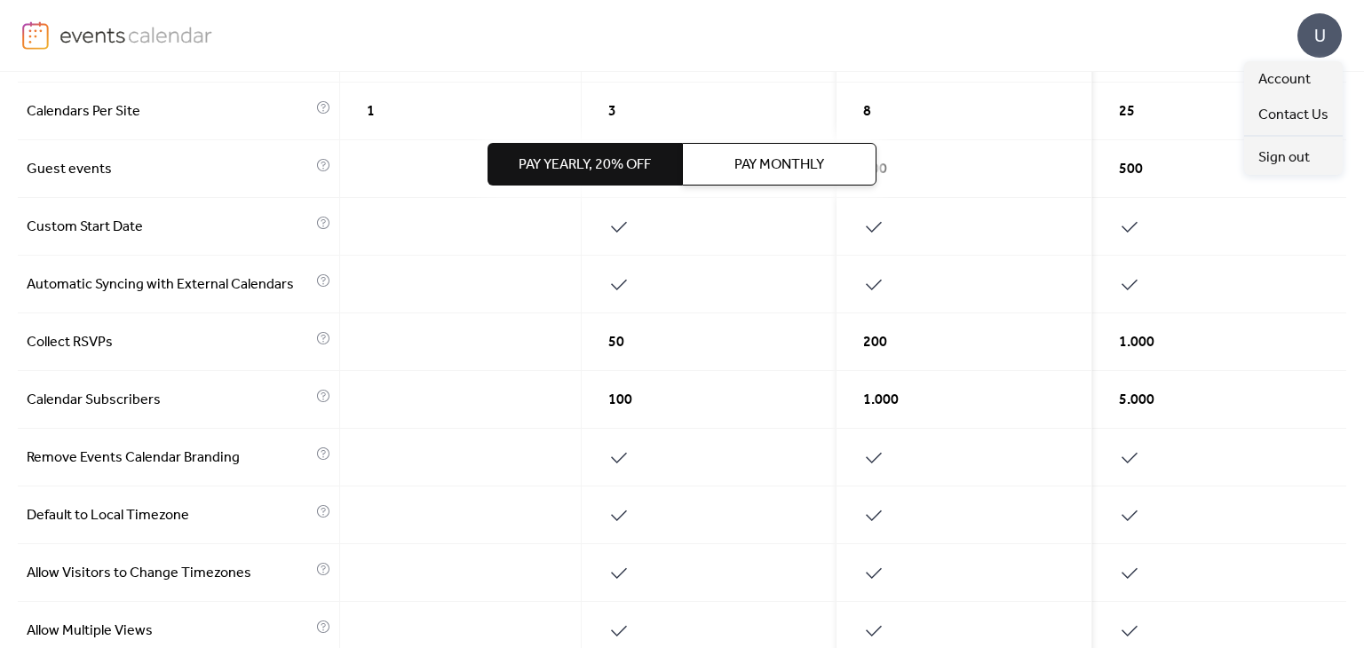
click at [442, 383] on div at bounding box center [460, 400] width 241 height 58
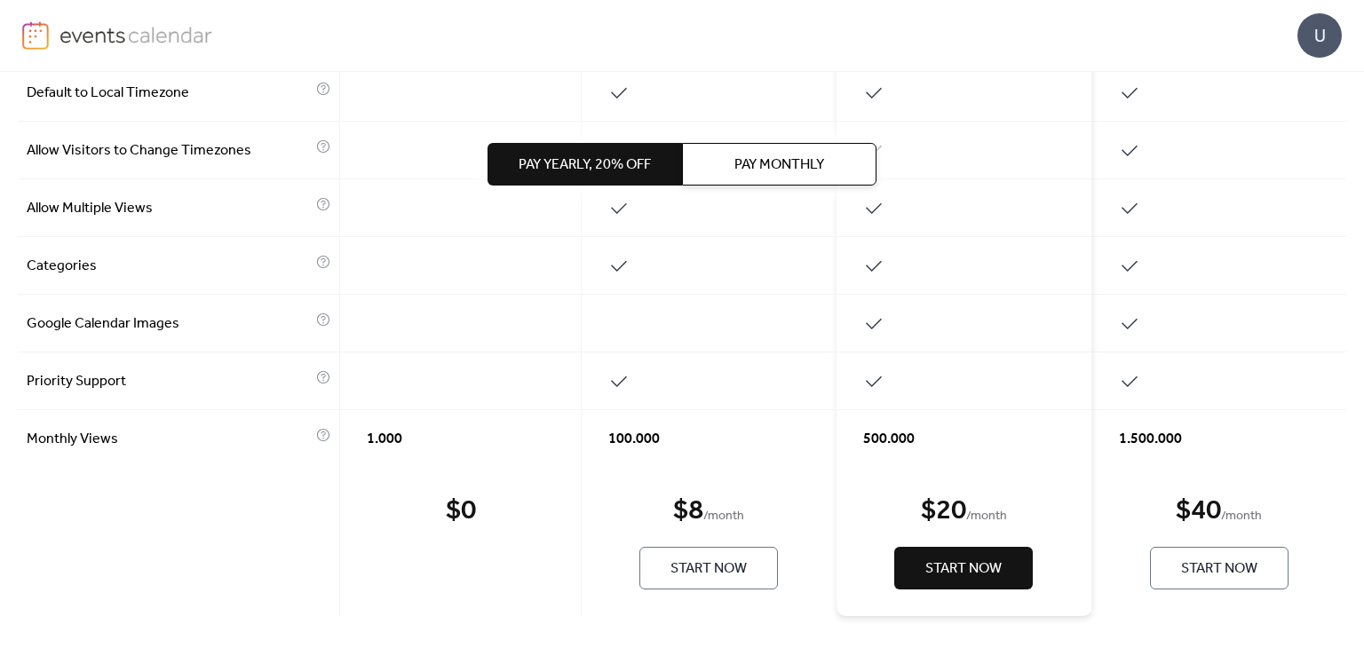
scroll to position [867, 0]
